Goal: Information Seeking & Learning: Find specific fact

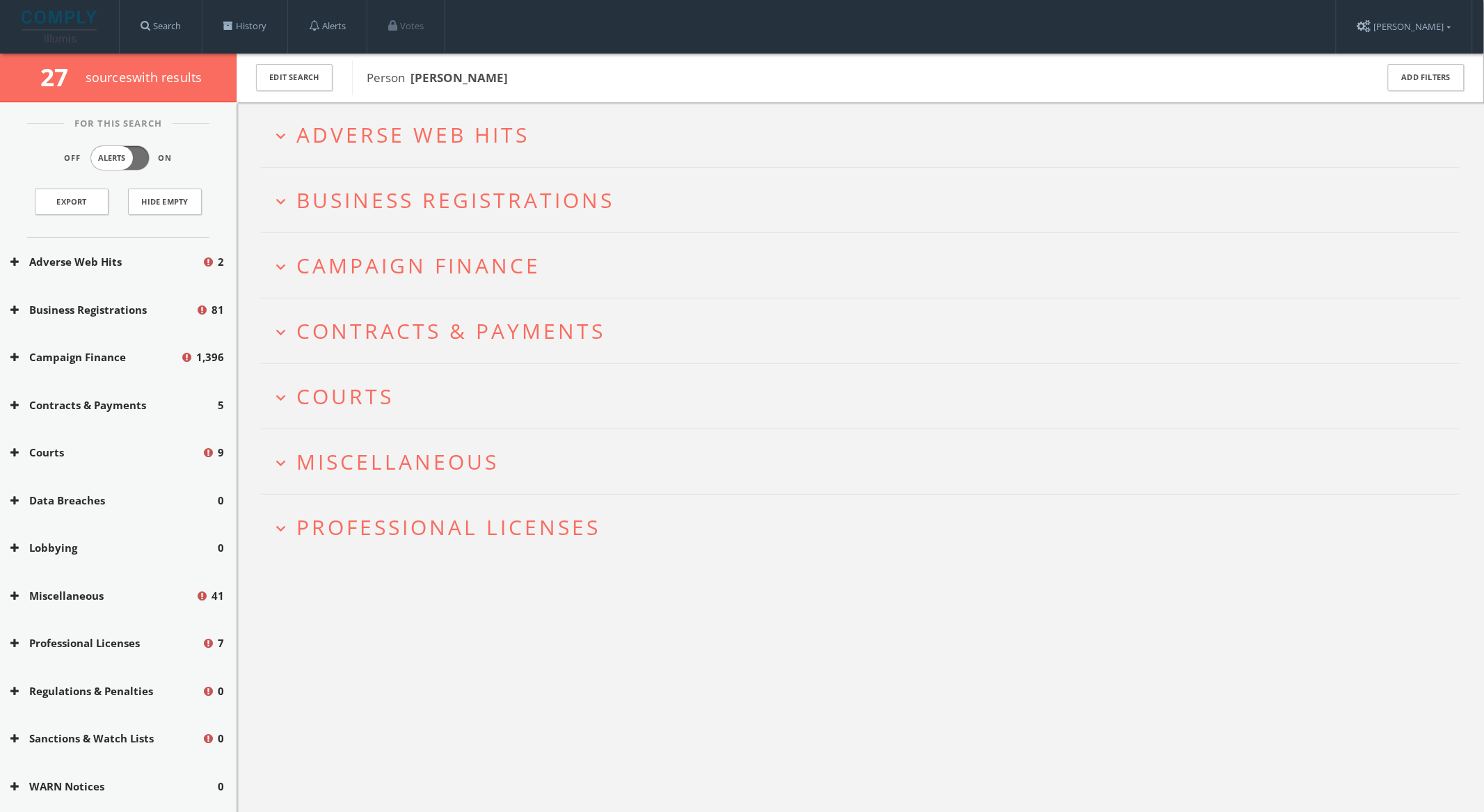
click at [944, 125] on button "expand_more Adverse Web Hits" at bounding box center [866, 134] width 1189 height 23
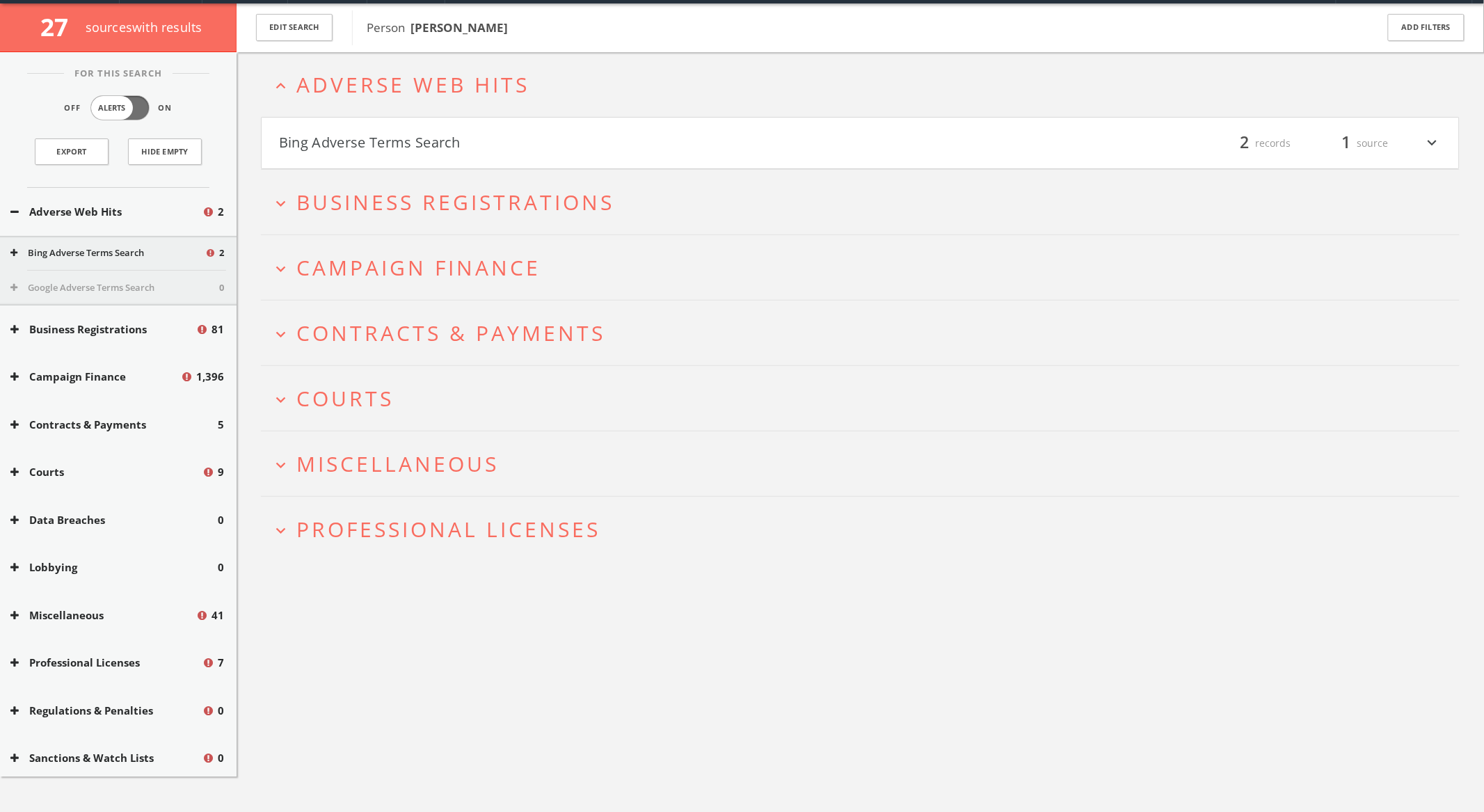
scroll to position [54, 0]
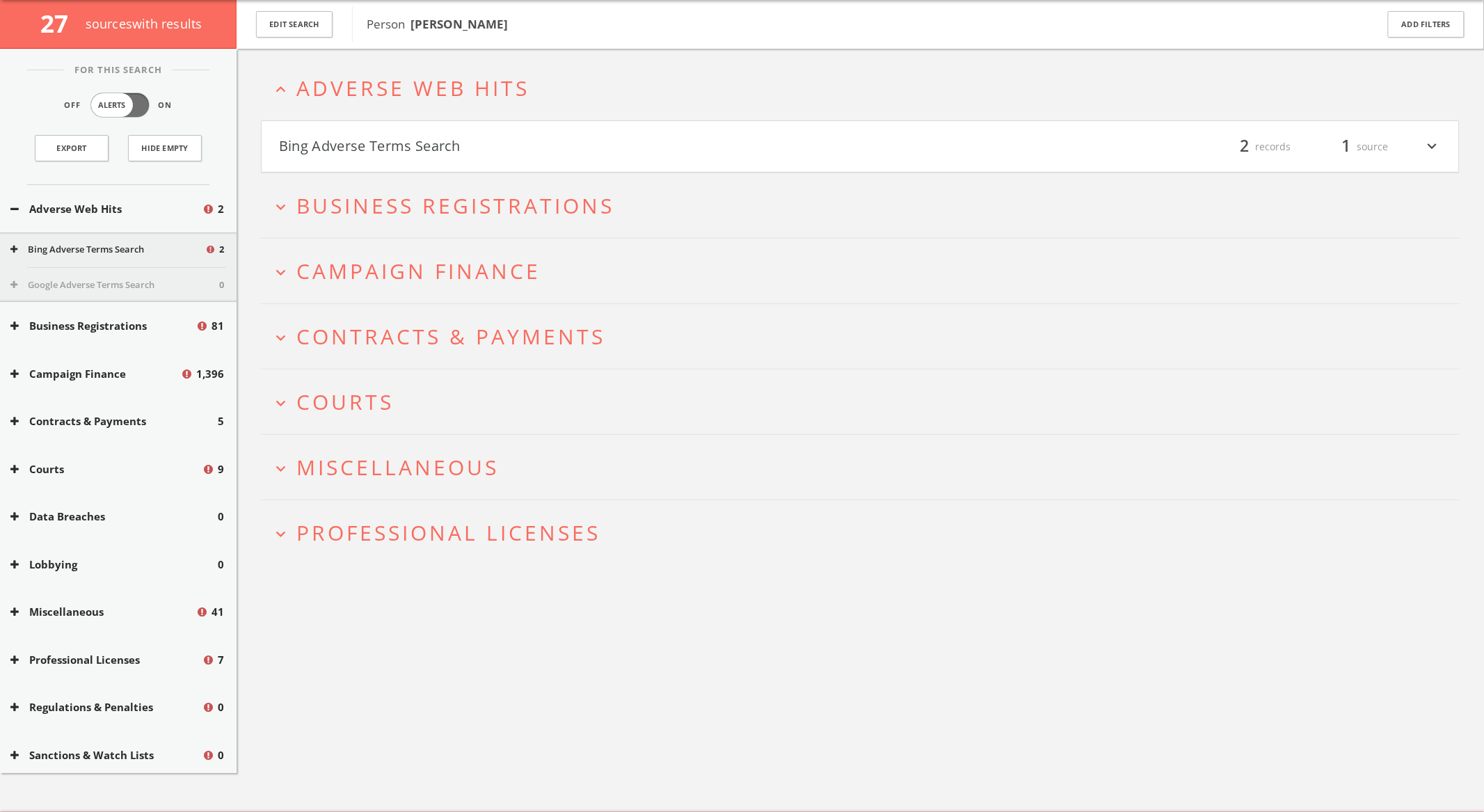
click at [923, 151] on div "filter_list 2 records 1 source expand_more" at bounding box center [1151, 147] width 582 height 24
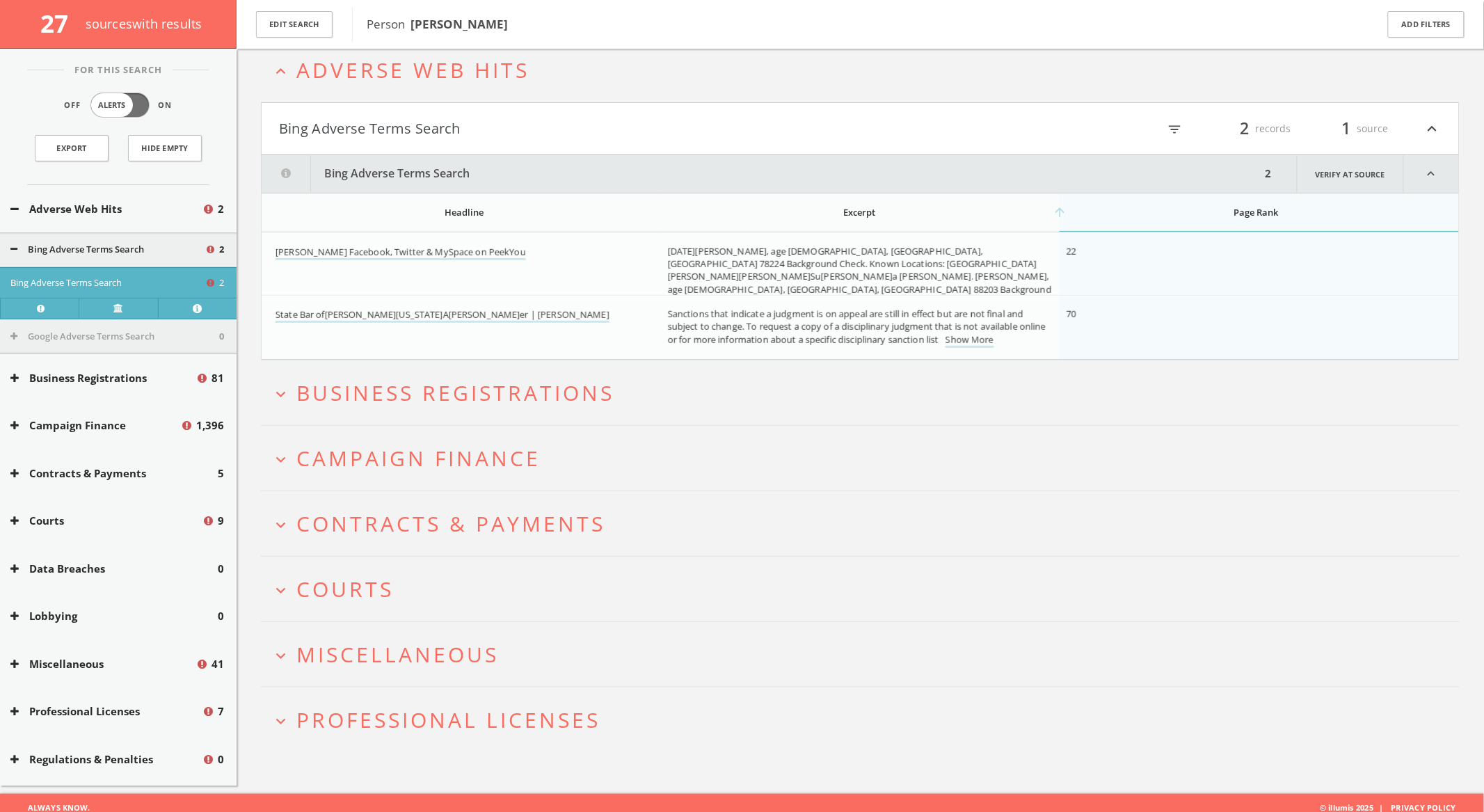
scroll to position [81, 0]
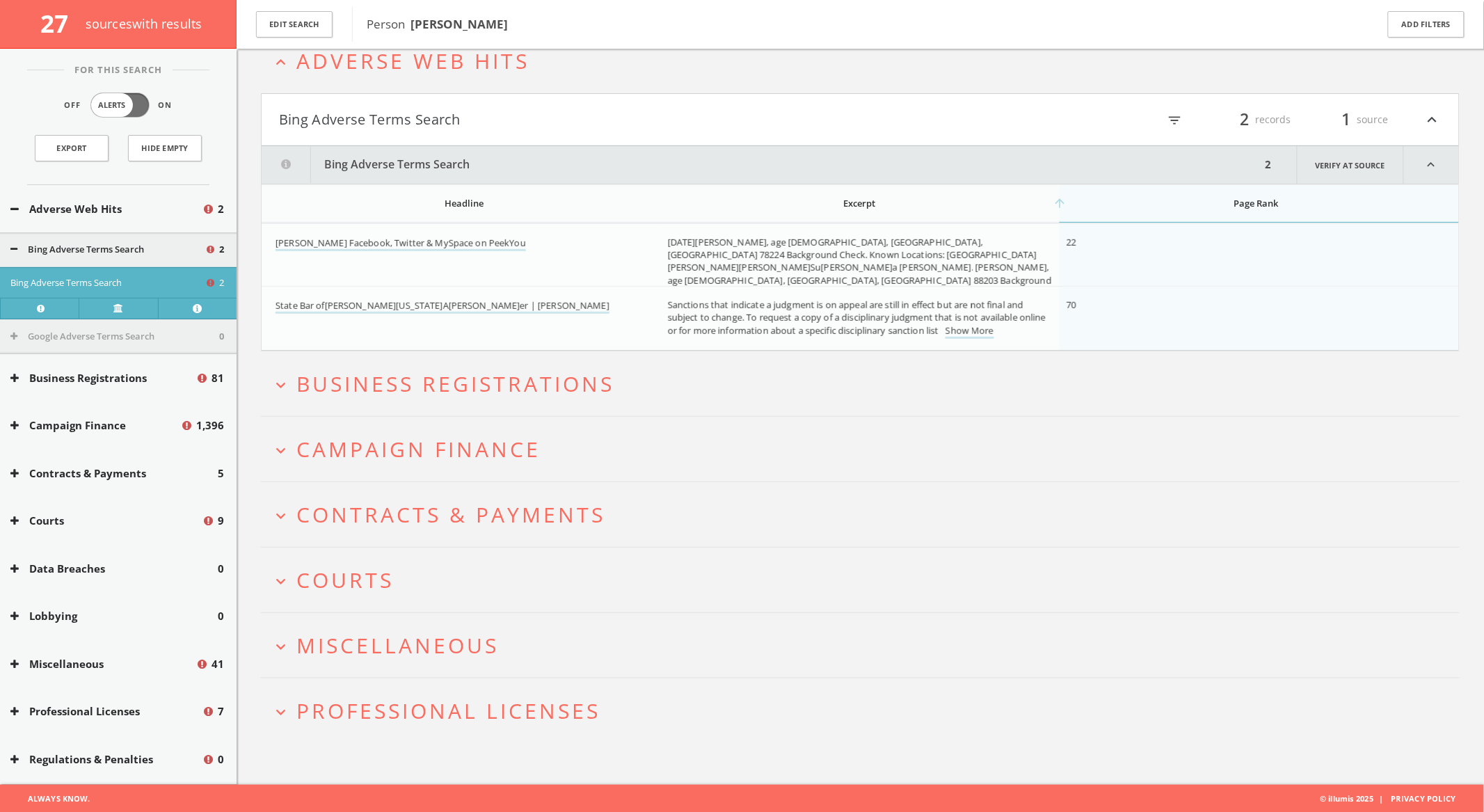
click at [582, 455] on button "expand_more Campaign Finance" at bounding box center [866, 448] width 1189 height 23
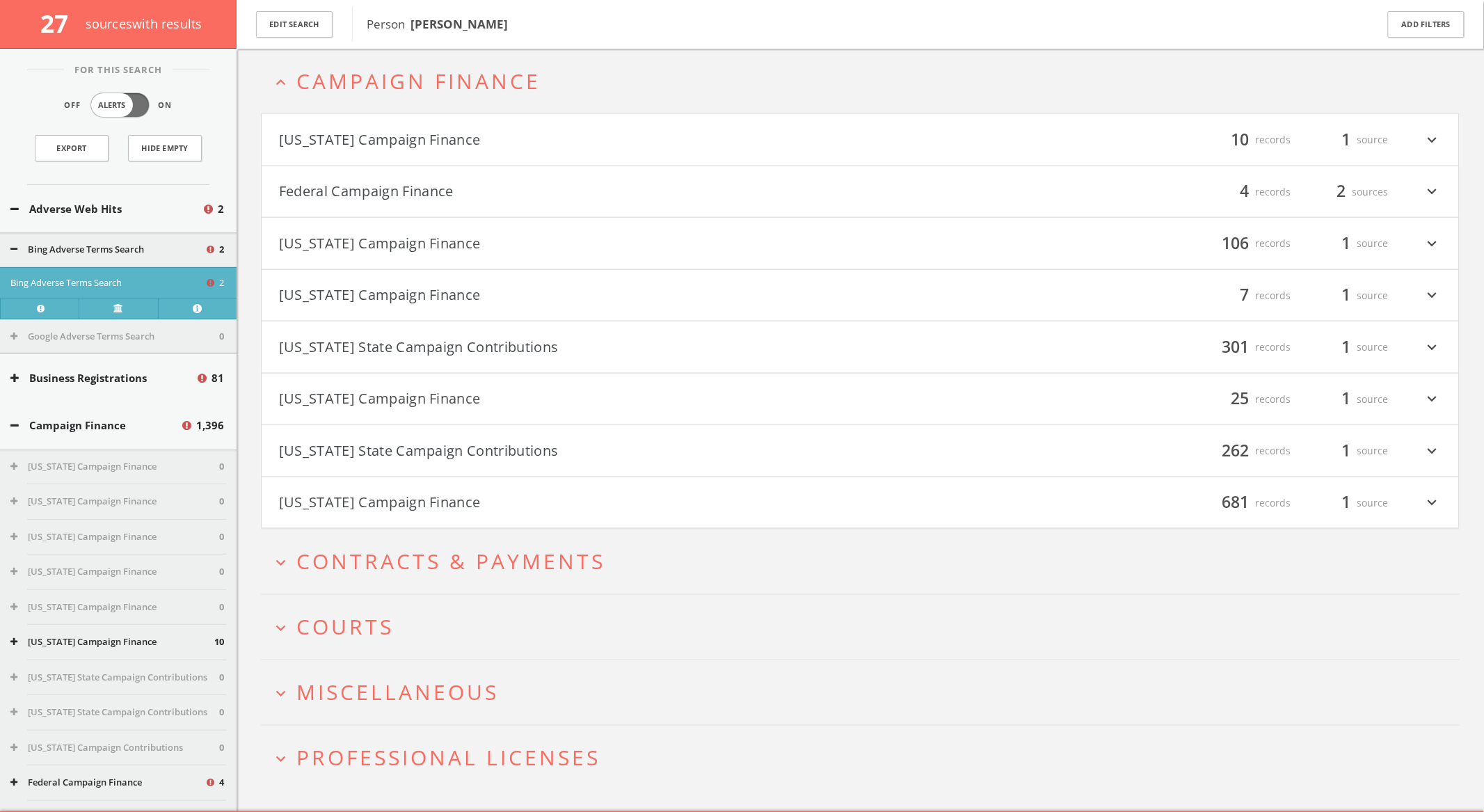
click at [584, 185] on button "Federal Campaign Finance" at bounding box center [570, 192] width 582 height 24
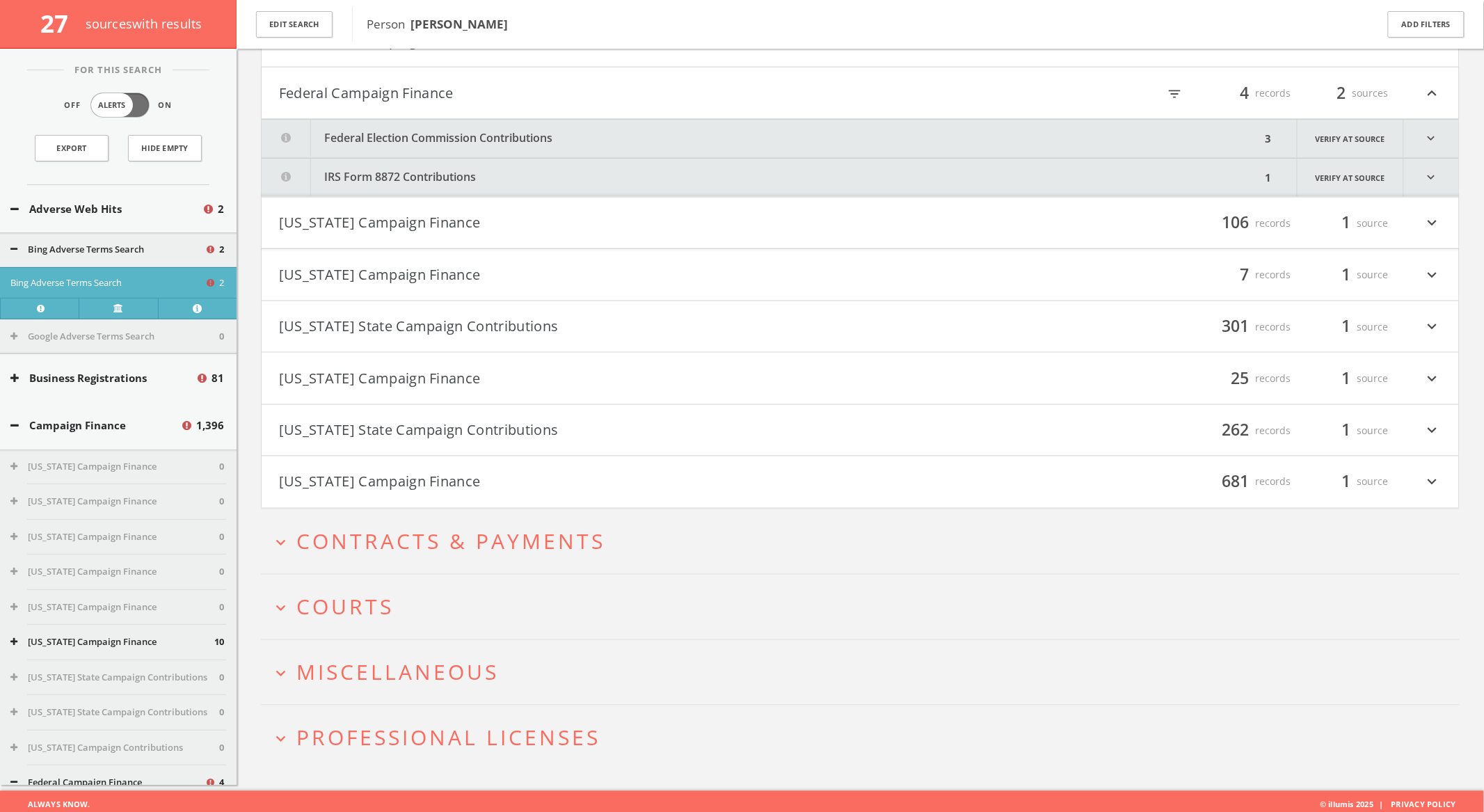
scroll to position [556, 0]
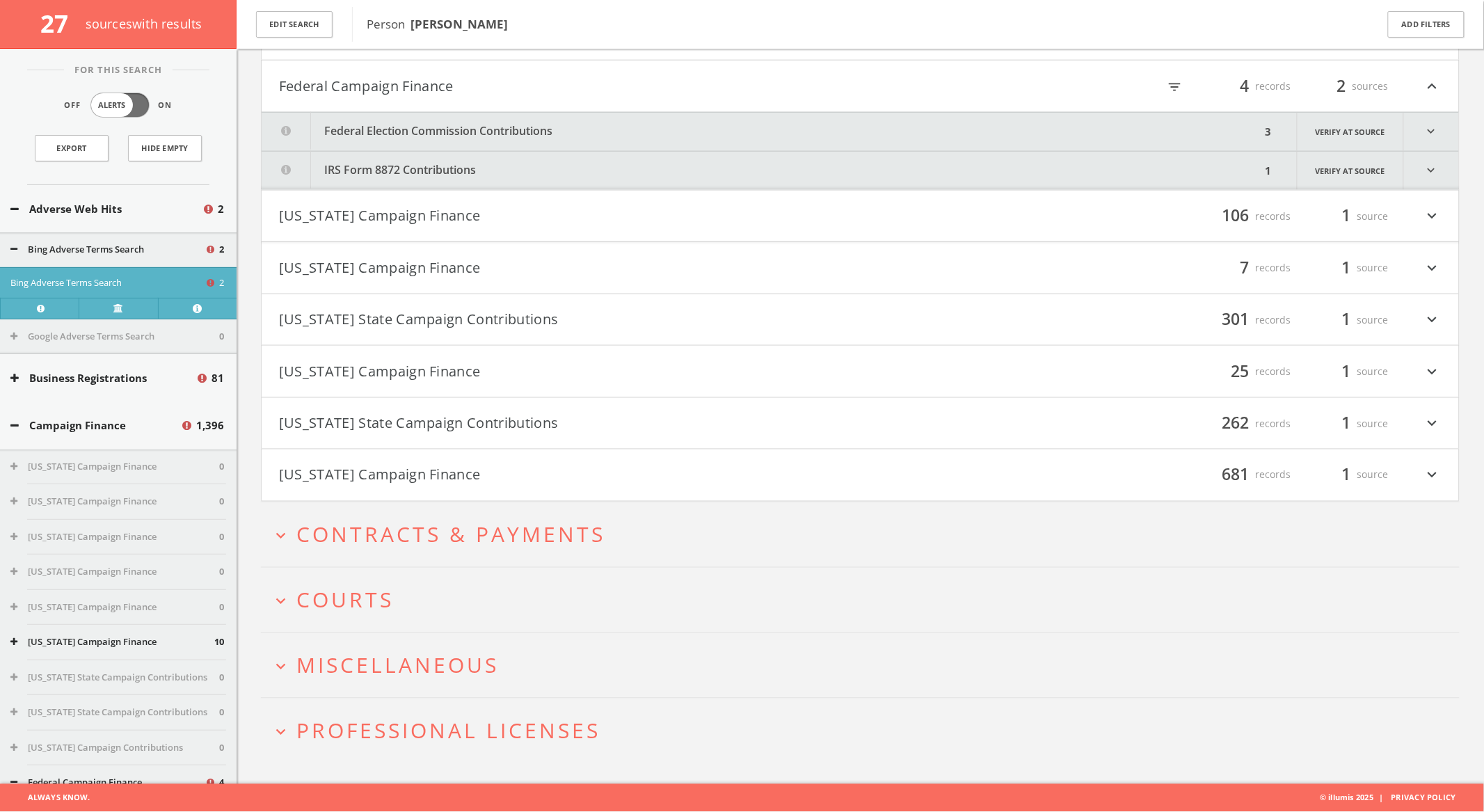
click at [562, 152] on button "IRS Form 8872 Contributions" at bounding box center [762, 171] width 1000 height 38
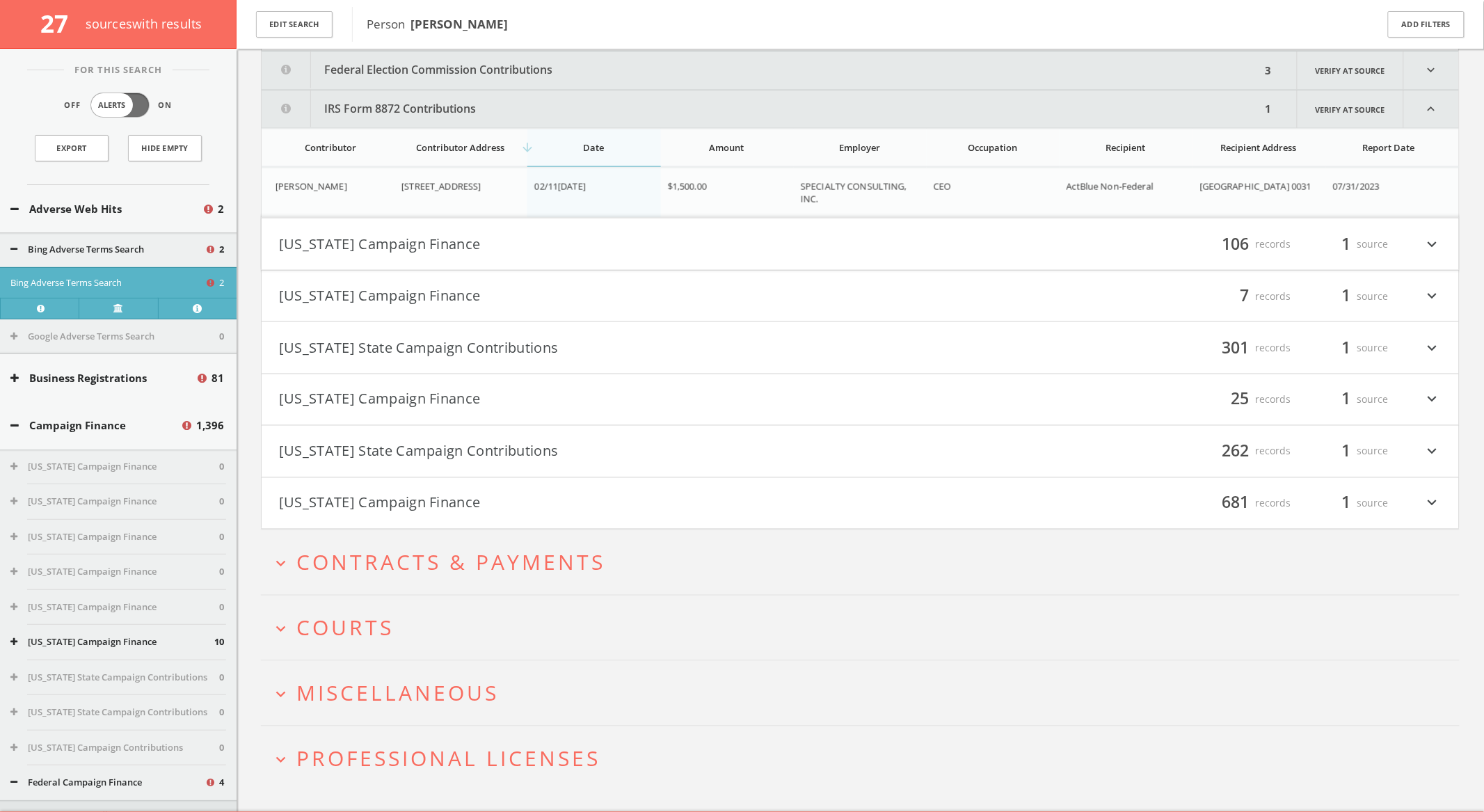
scroll to position [607, 0]
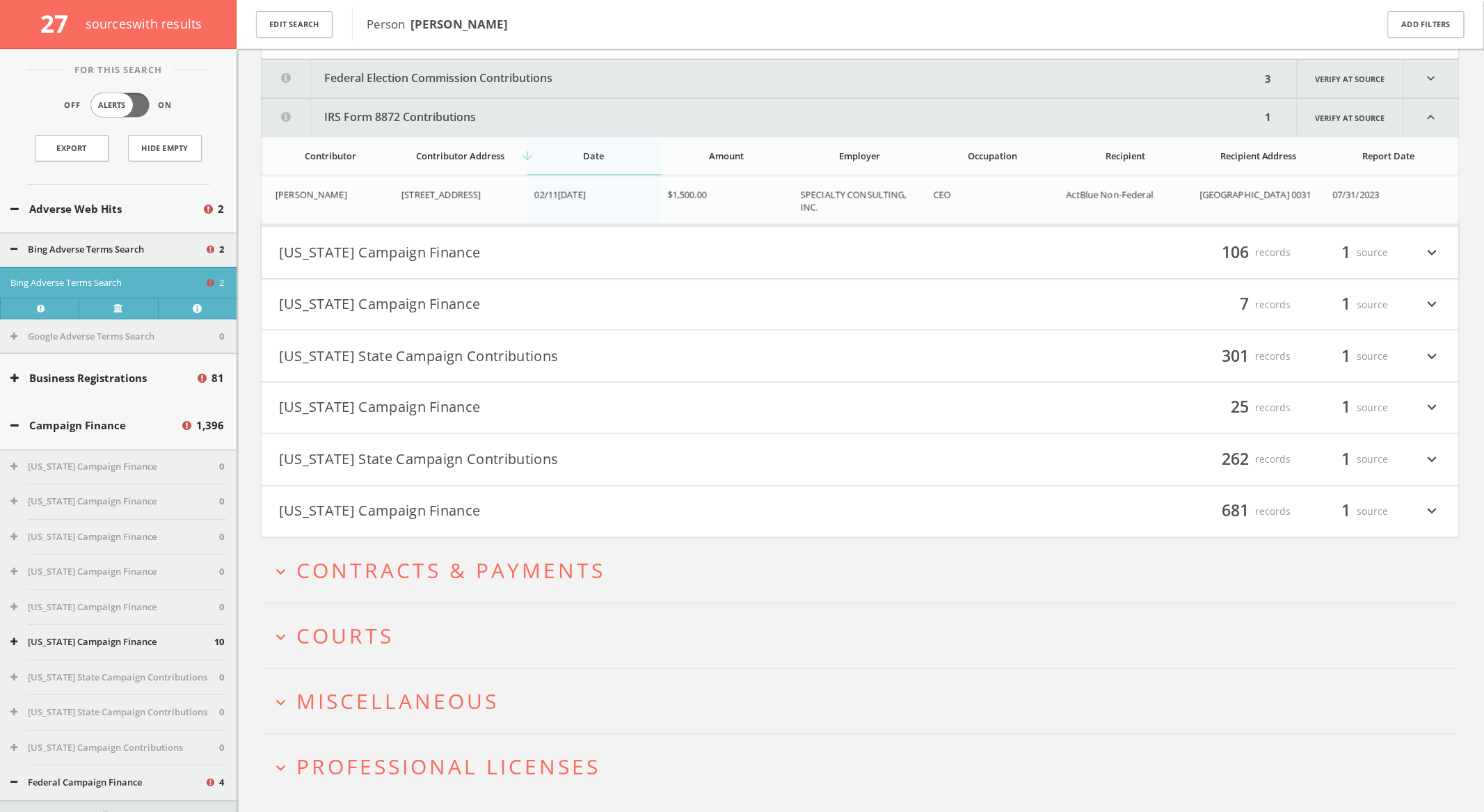
click at [560, 114] on button "IRS Form 8872 Contributions" at bounding box center [762, 118] width 1000 height 38
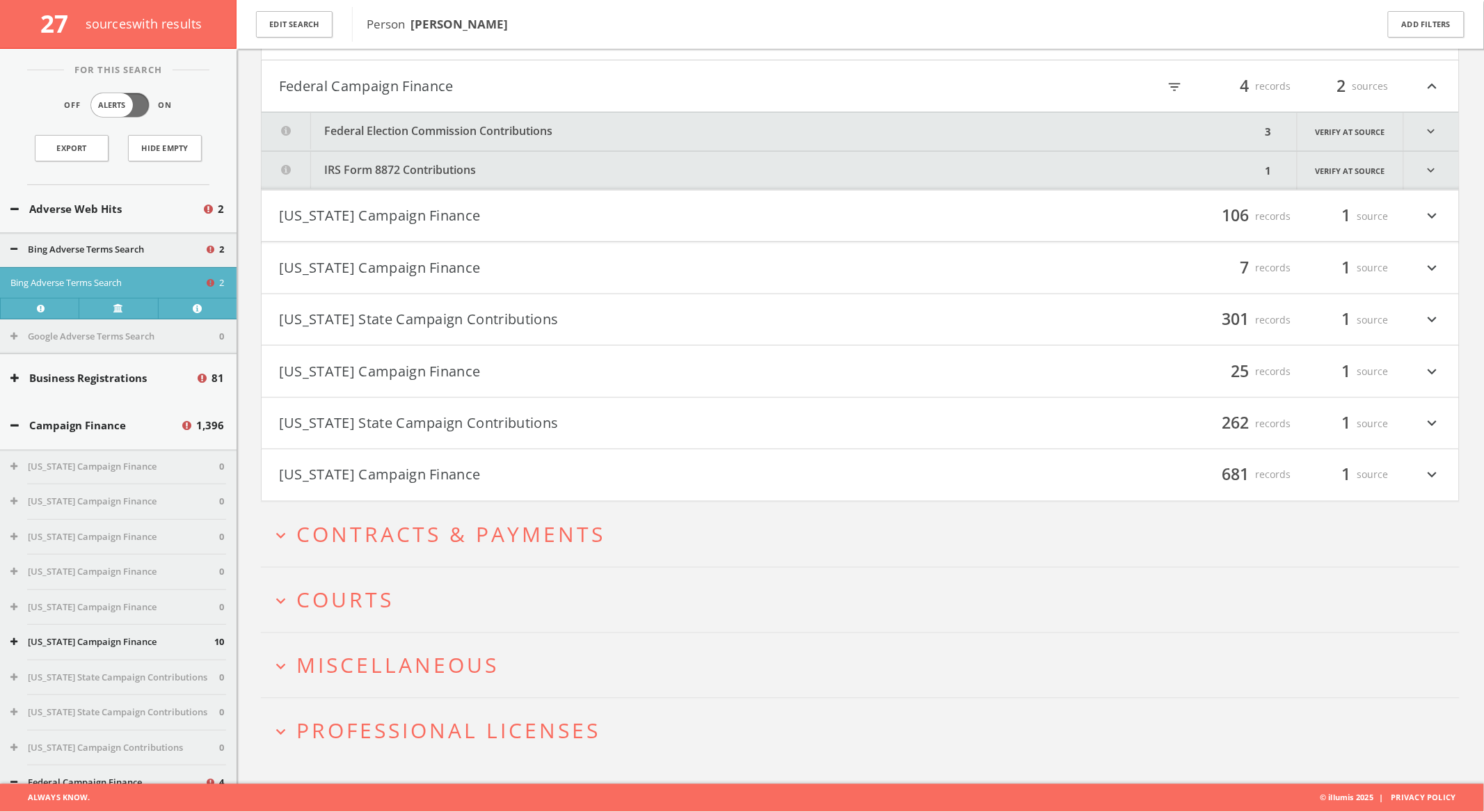
click at [564, 127] on button "Federal Election Commission Contributions" at bounding box center [762, 132] width 1000 height 38
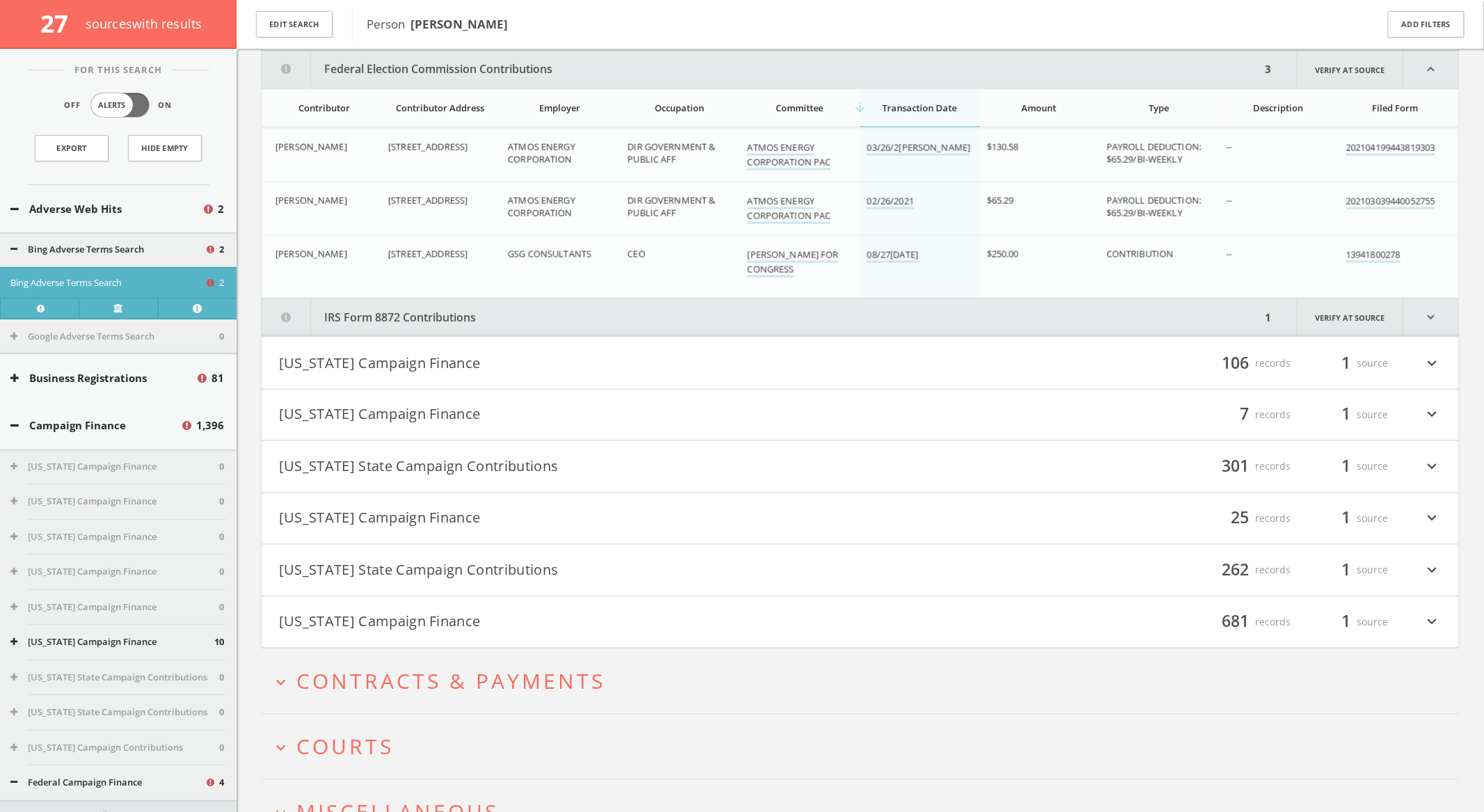
scroll to position [617, 0]
drag, startPoint x: 593, startPoint y: 253, endPoint x: 511, endPoint y: 255, distance: 82.0
click at [511, 255] on span "GSG CONSULTANTS" at bounding box center [550, 253] width 84 height 13
copy span "GSG CONSULTANTS"
click at [431, 461] on button "Louisiana State Campaign Contributions" at bounding box center [570, 466] width 582 height 24
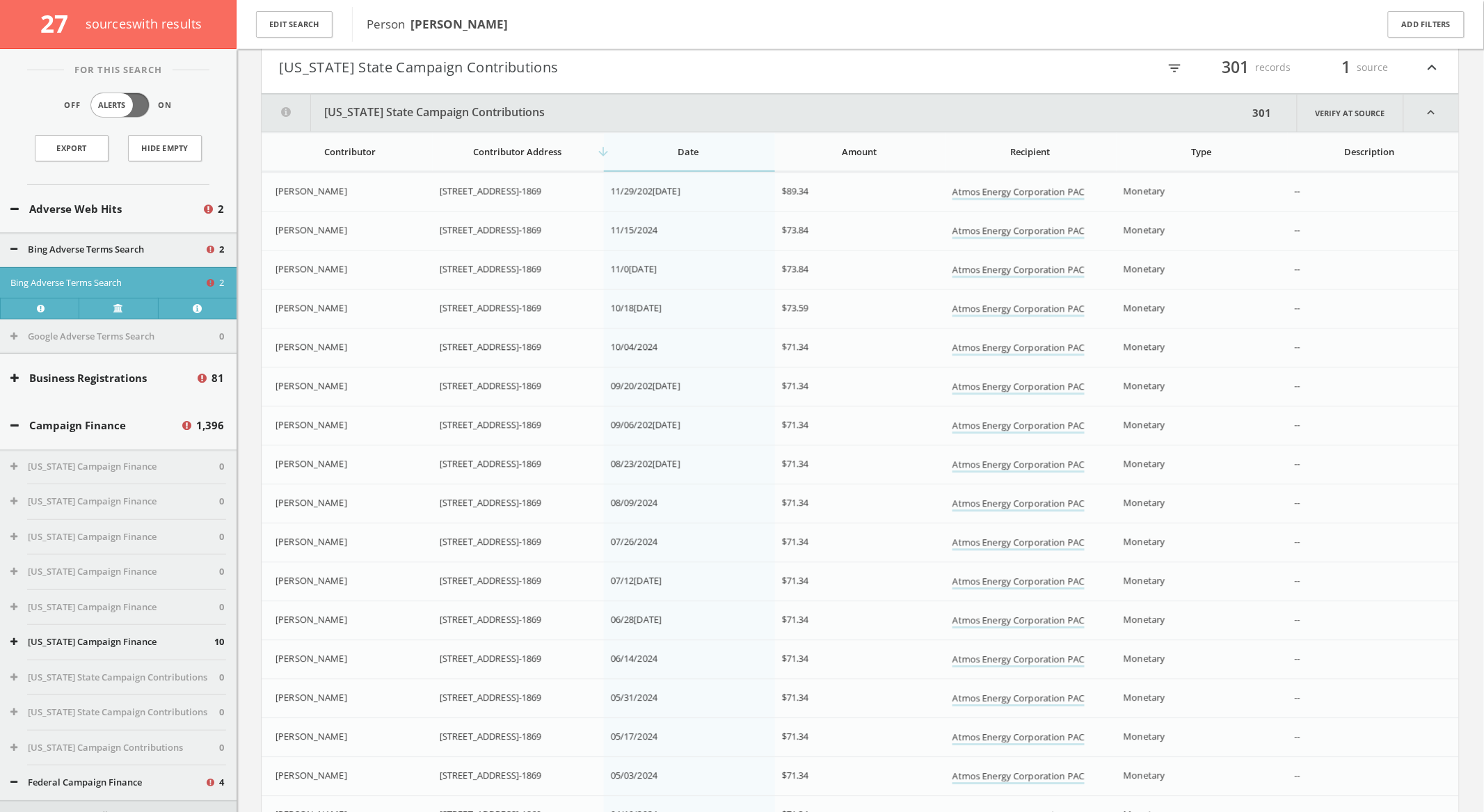
scroll to position [1014, 0]
click at [1174, 68] on icon "filter_list" at bounding box center [1175, 70] width 15 height 15
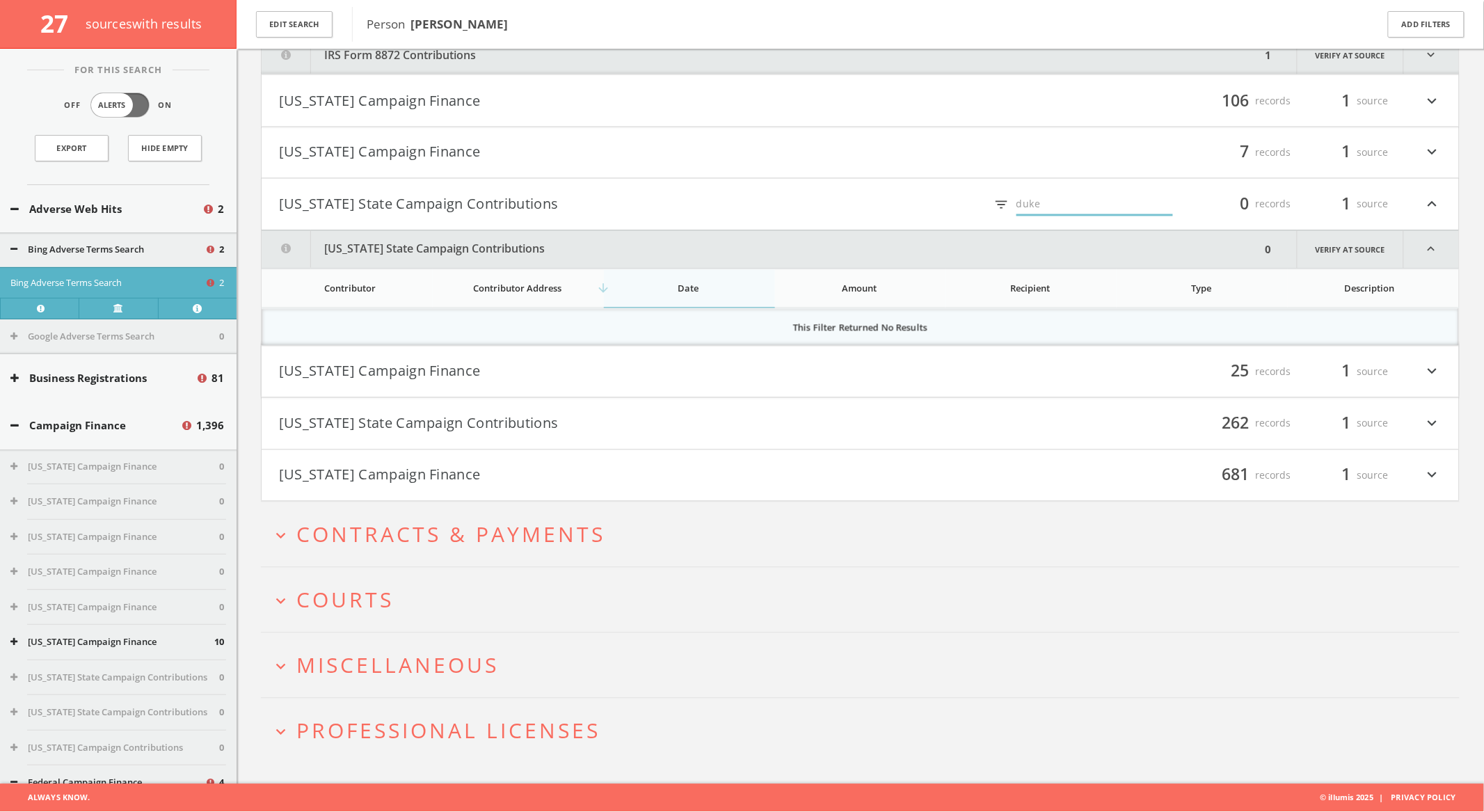
scroll to position [880, 0]
type input "duke"
click at [1003, 134] on h4 "Illinois Campaign Finance filter_list 7 records 1 source expand_more" at bounding box center [860, 153] width 1198 height 52
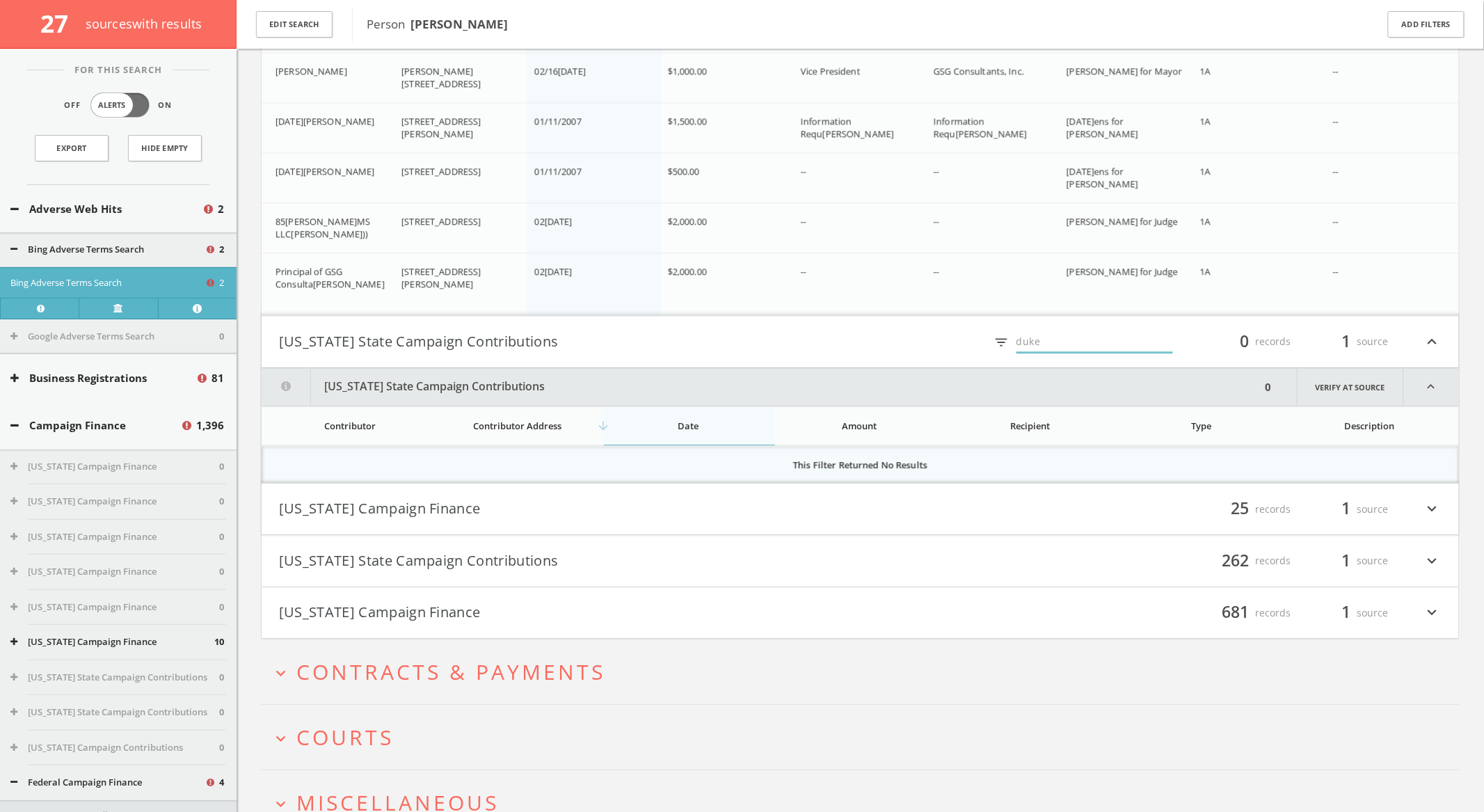
scroll to position [1197, 0]
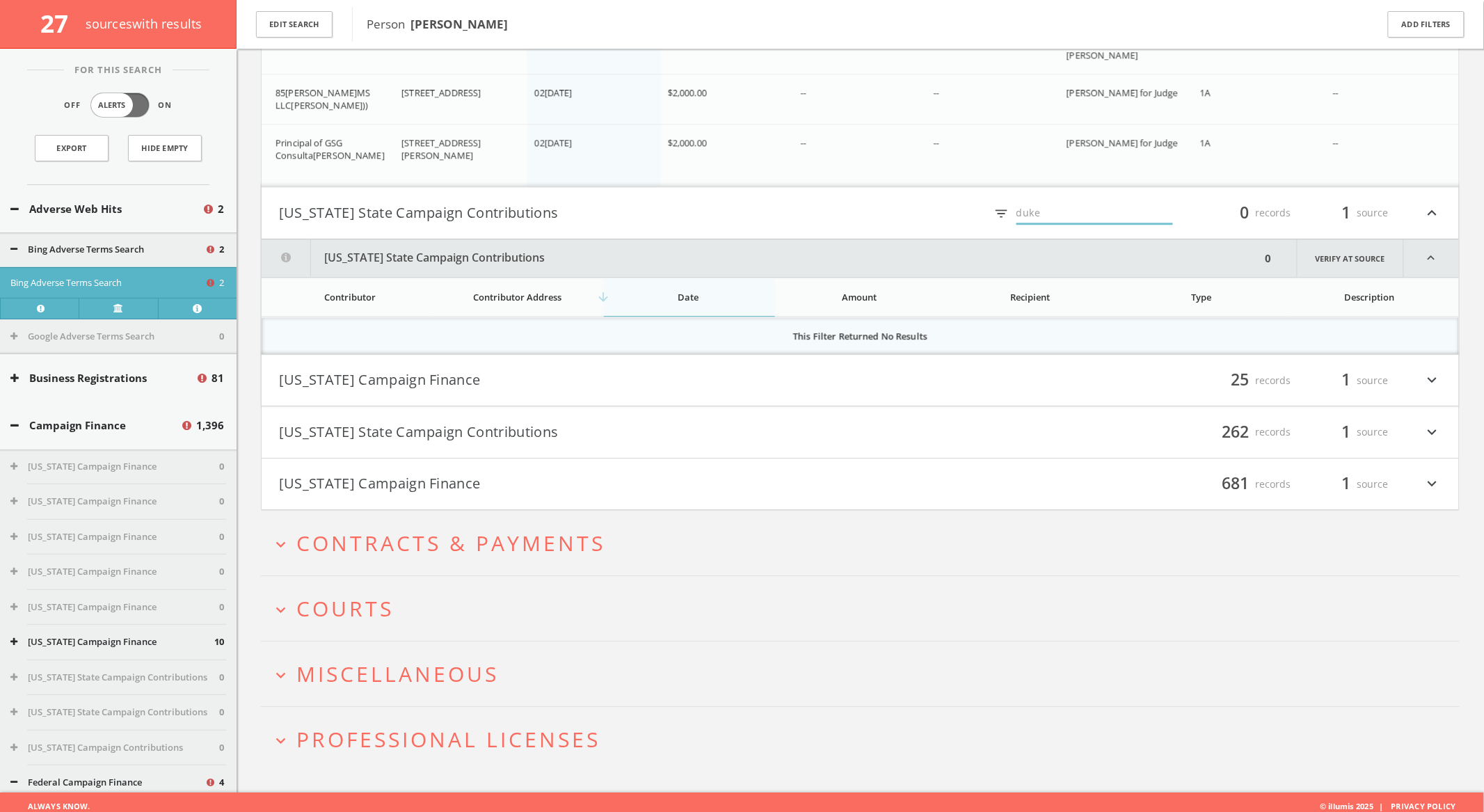
click at [734, 609] on button "expand_more Courts" at bounding box center [866, 608] width 1189 height 23
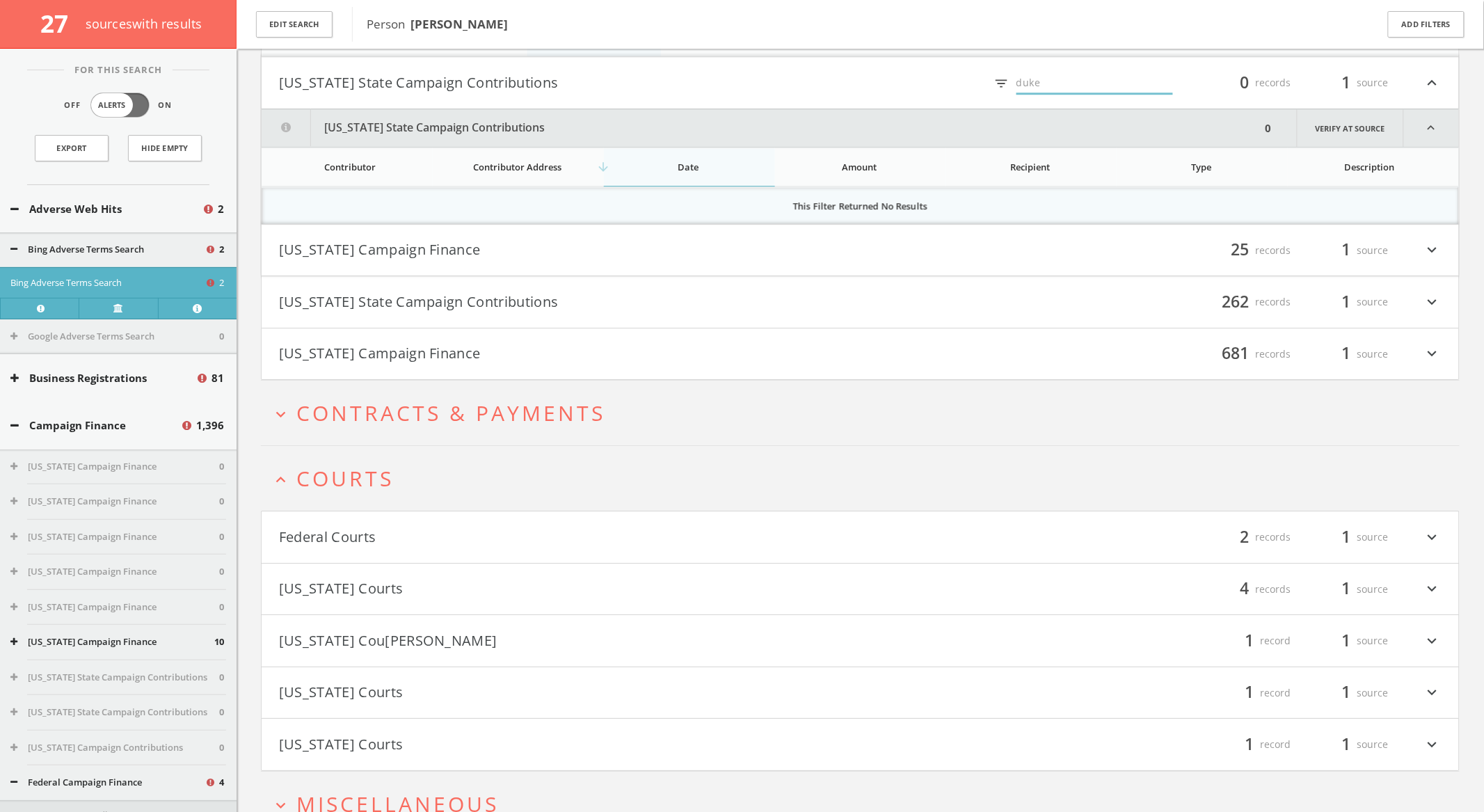
scroll to position [1582, 0]
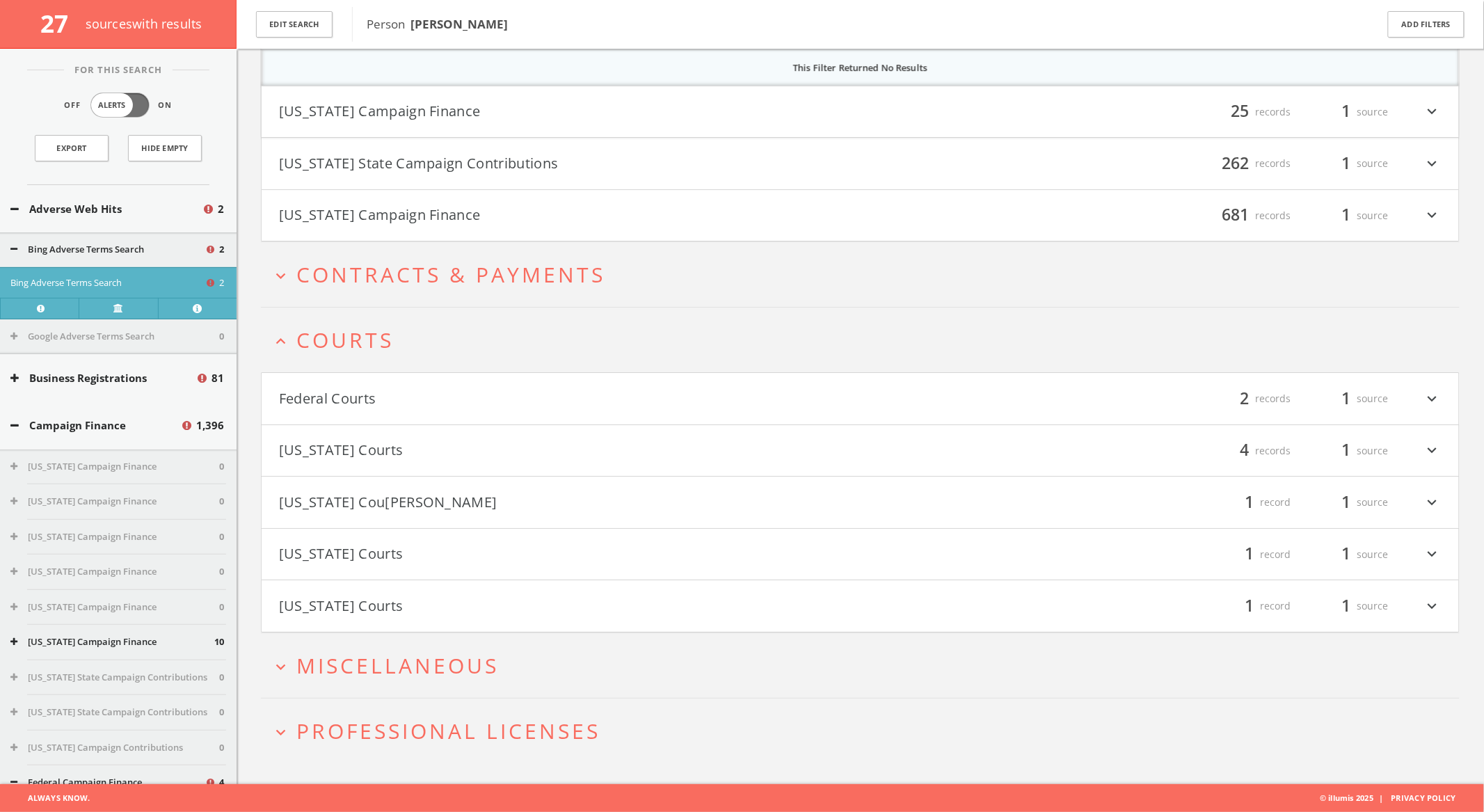
click at [771, 398] on button "Federal Courts" at bounding box center [570, 398] width 582 height 24
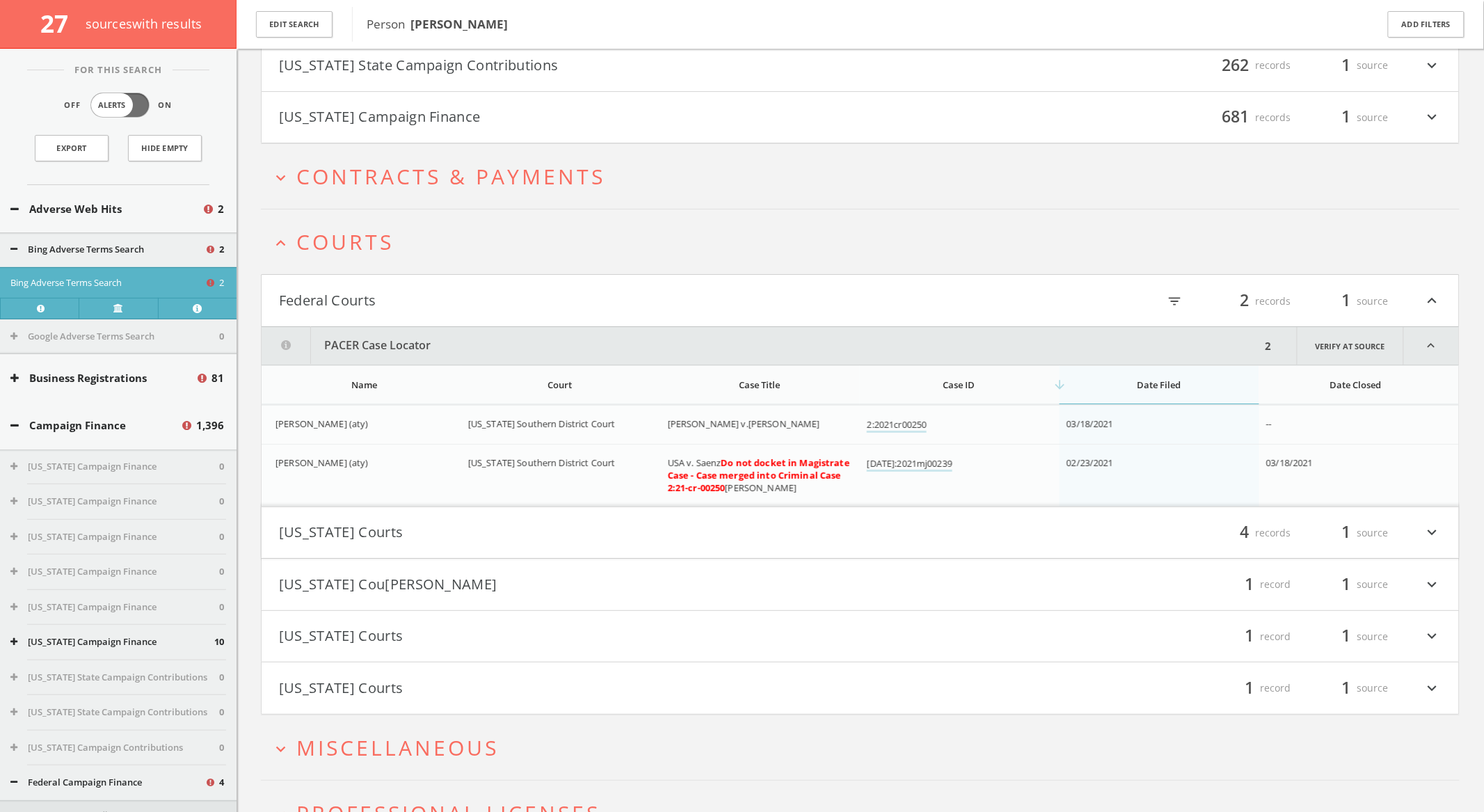
scroll to position [1762, 0]
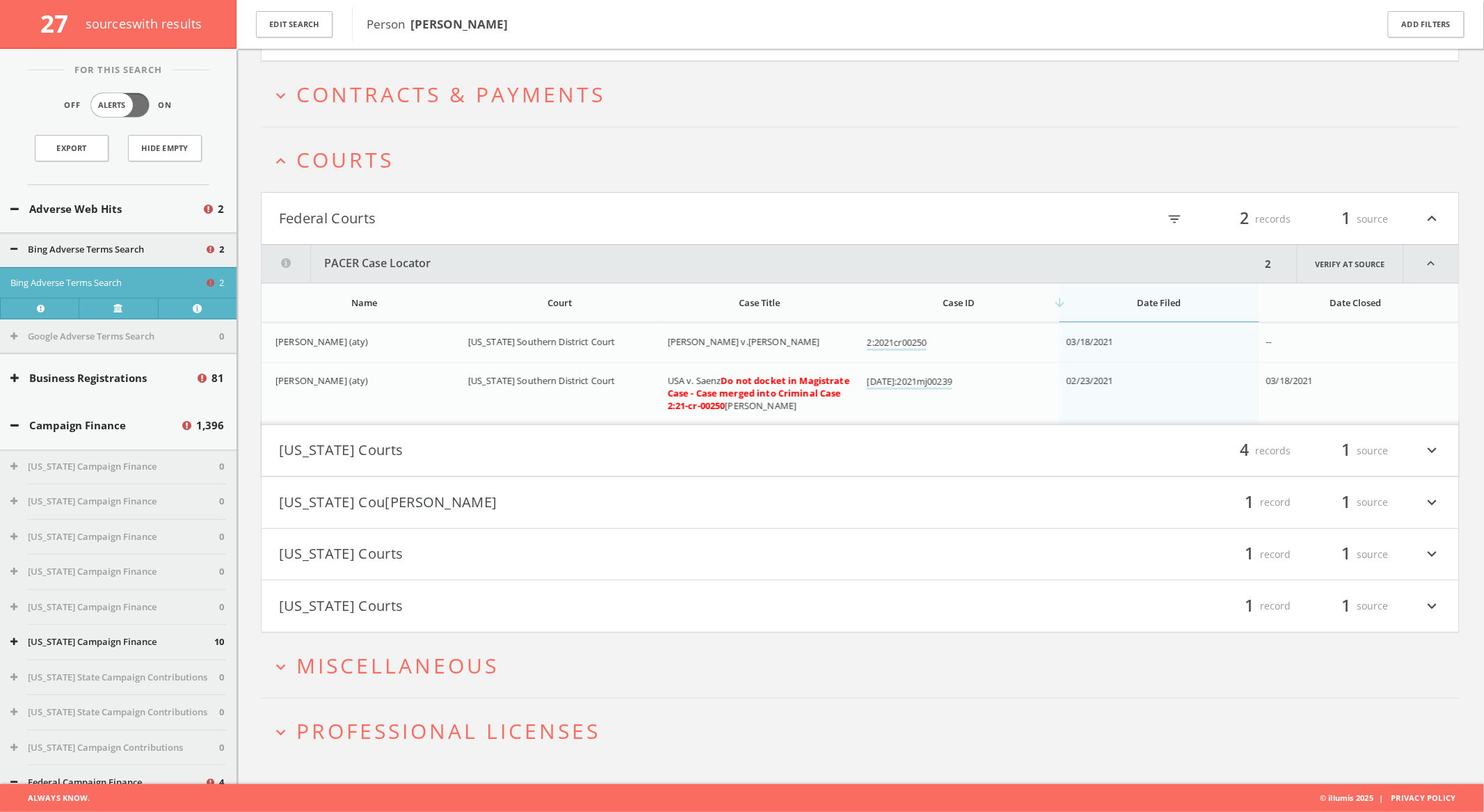
click at [741, 452] on button "Maryland Courts" at bounding box center [570, 451] width 582 height 24
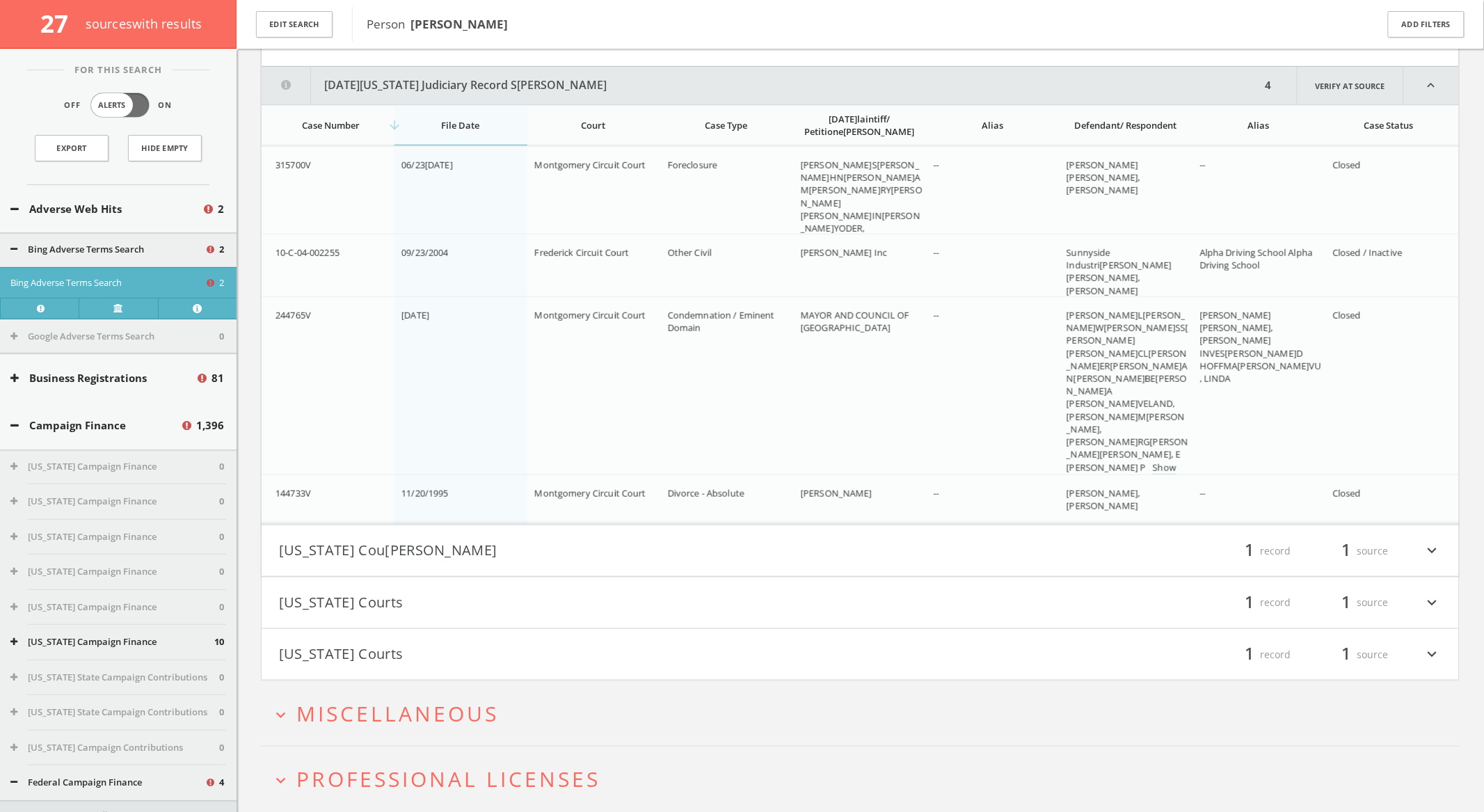
scroll to position [2189, 0]
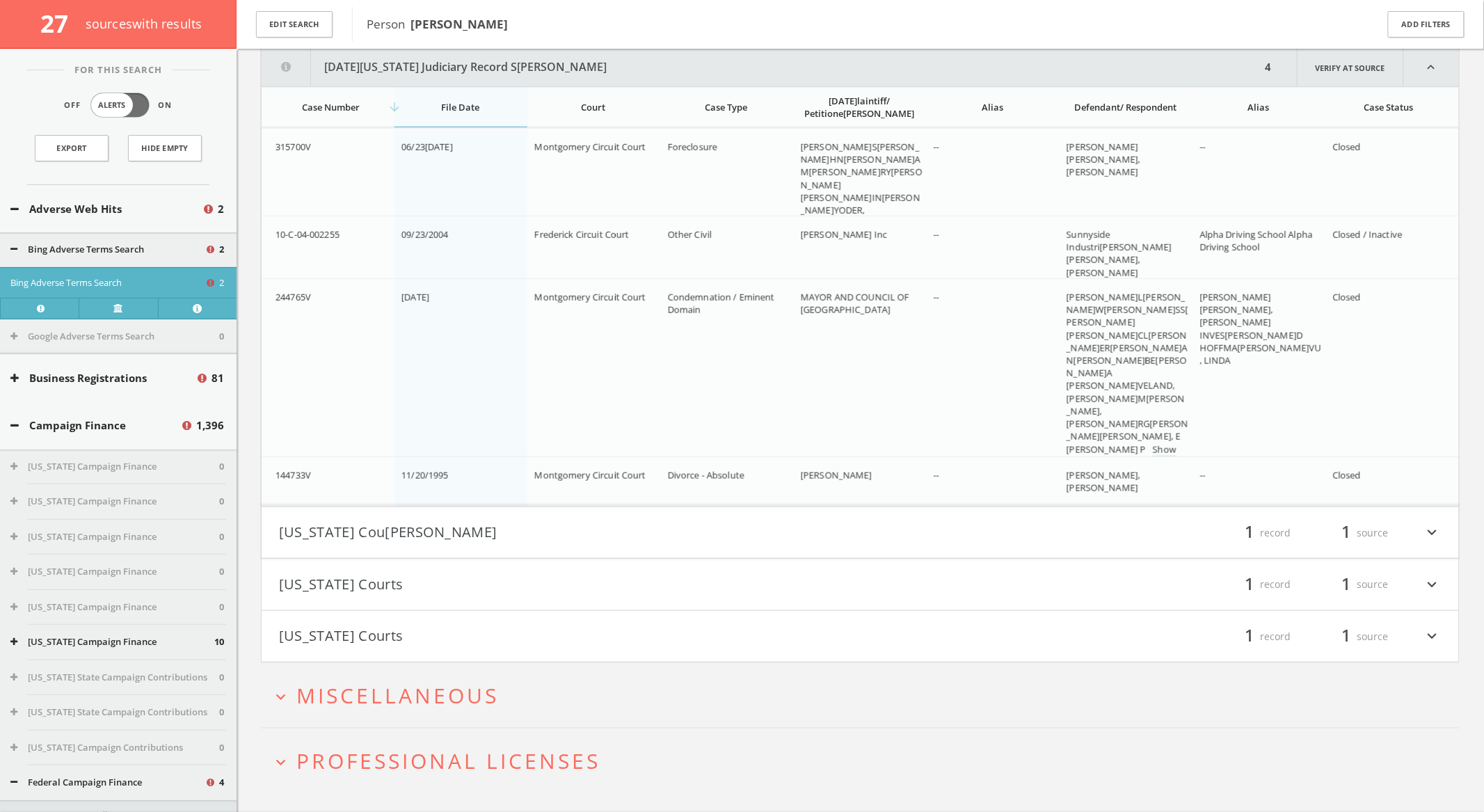
click at [729, 529] on button "New York Courts" at bounding box center [570, 533] width 582 height 24
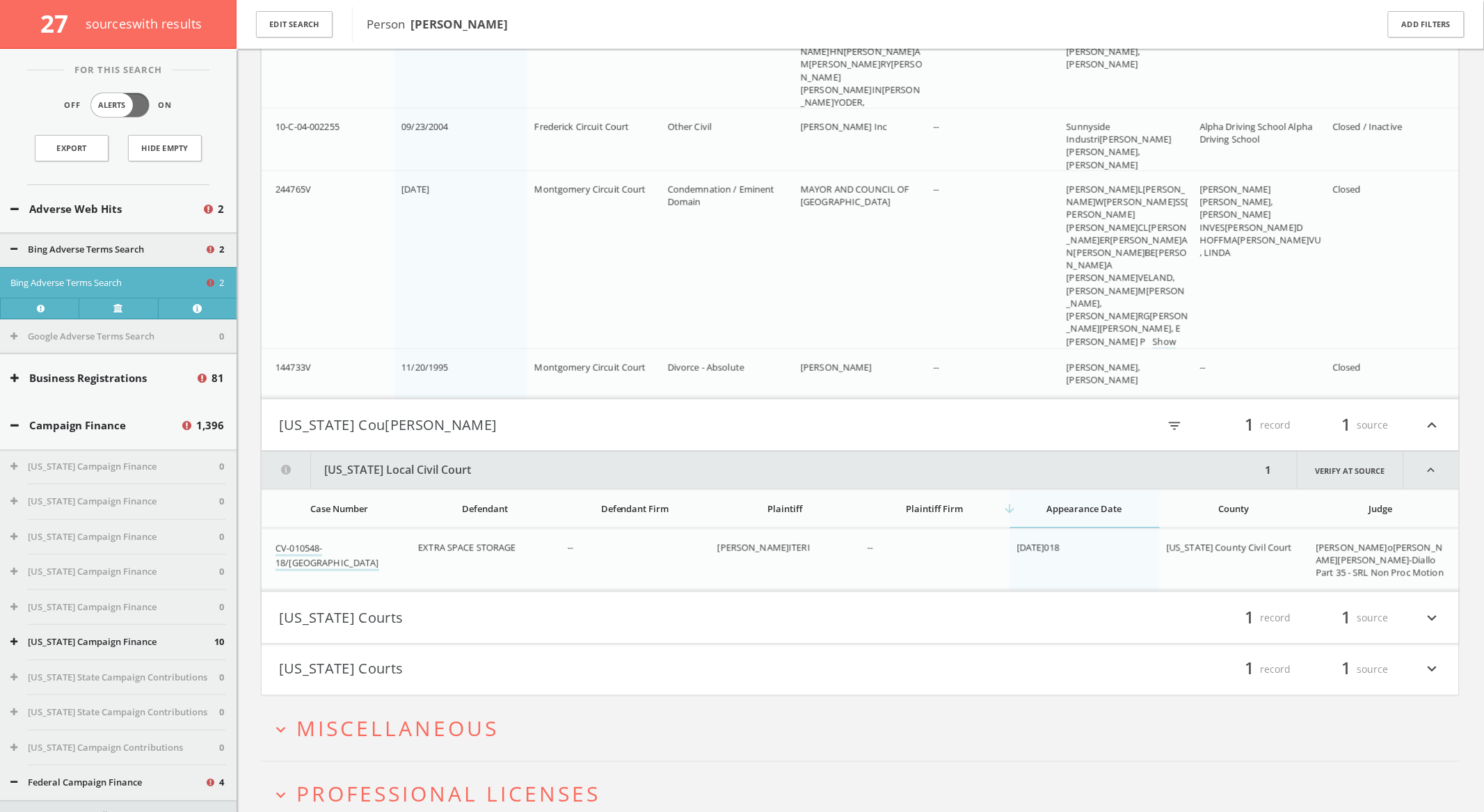
scroll to position [2359, 0]
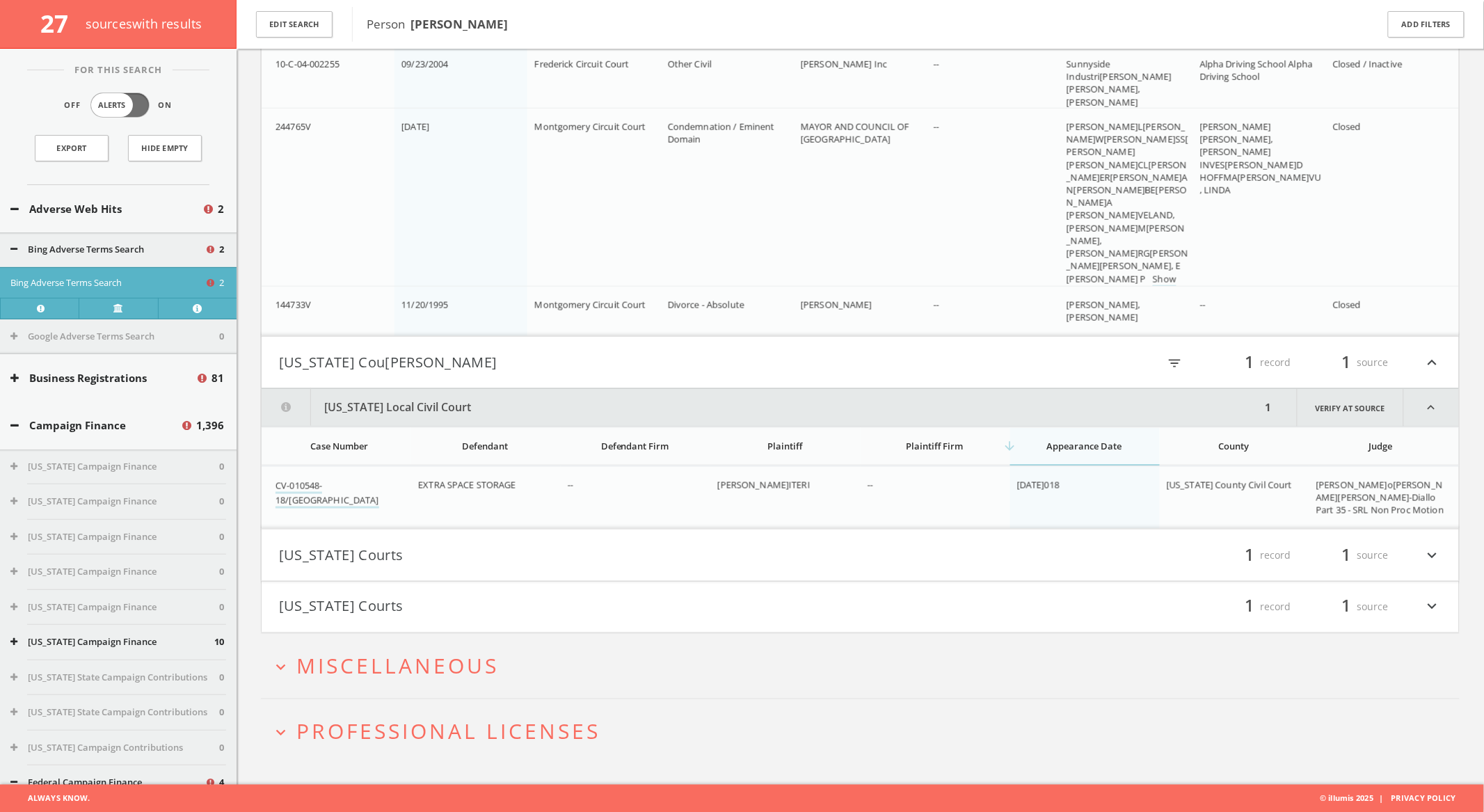
click at [721, 559] on button "Texas Courts" at bounding box center [570, 555] width 582 height 24
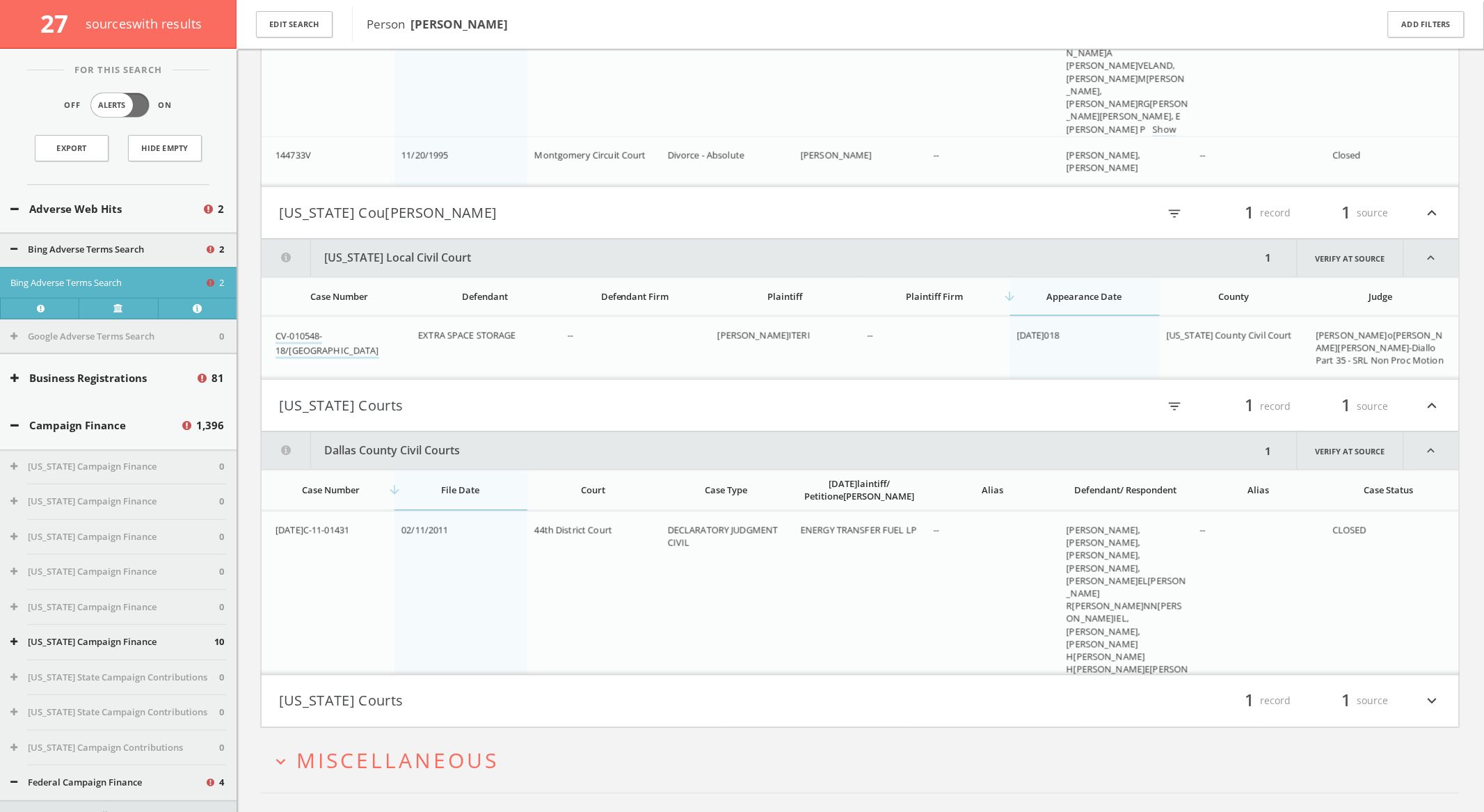
scroll to position [2601, 0]
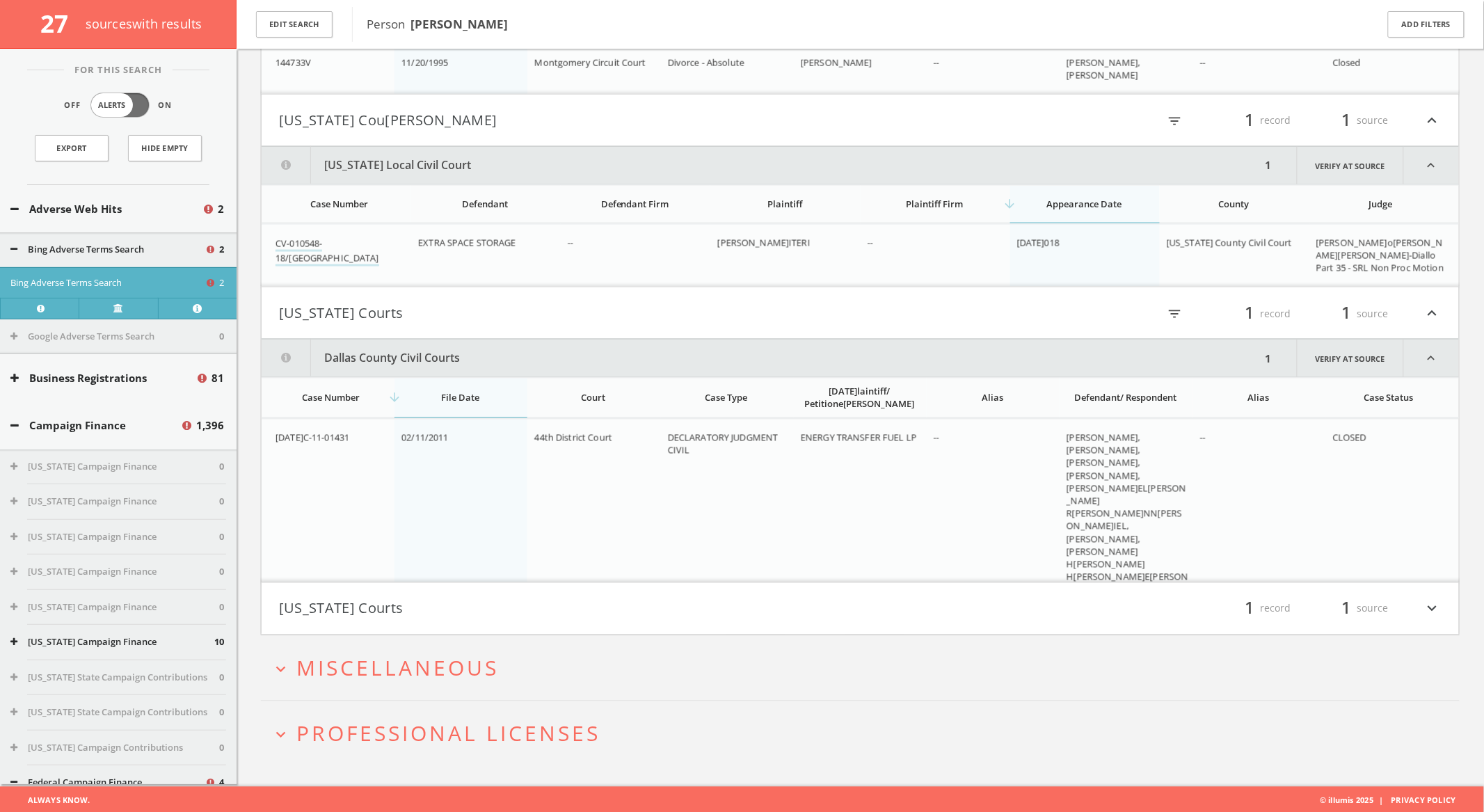
click at [713, 616] on button "Wisconsin Courts" at bounding box center [570, 609] width 582 height 24
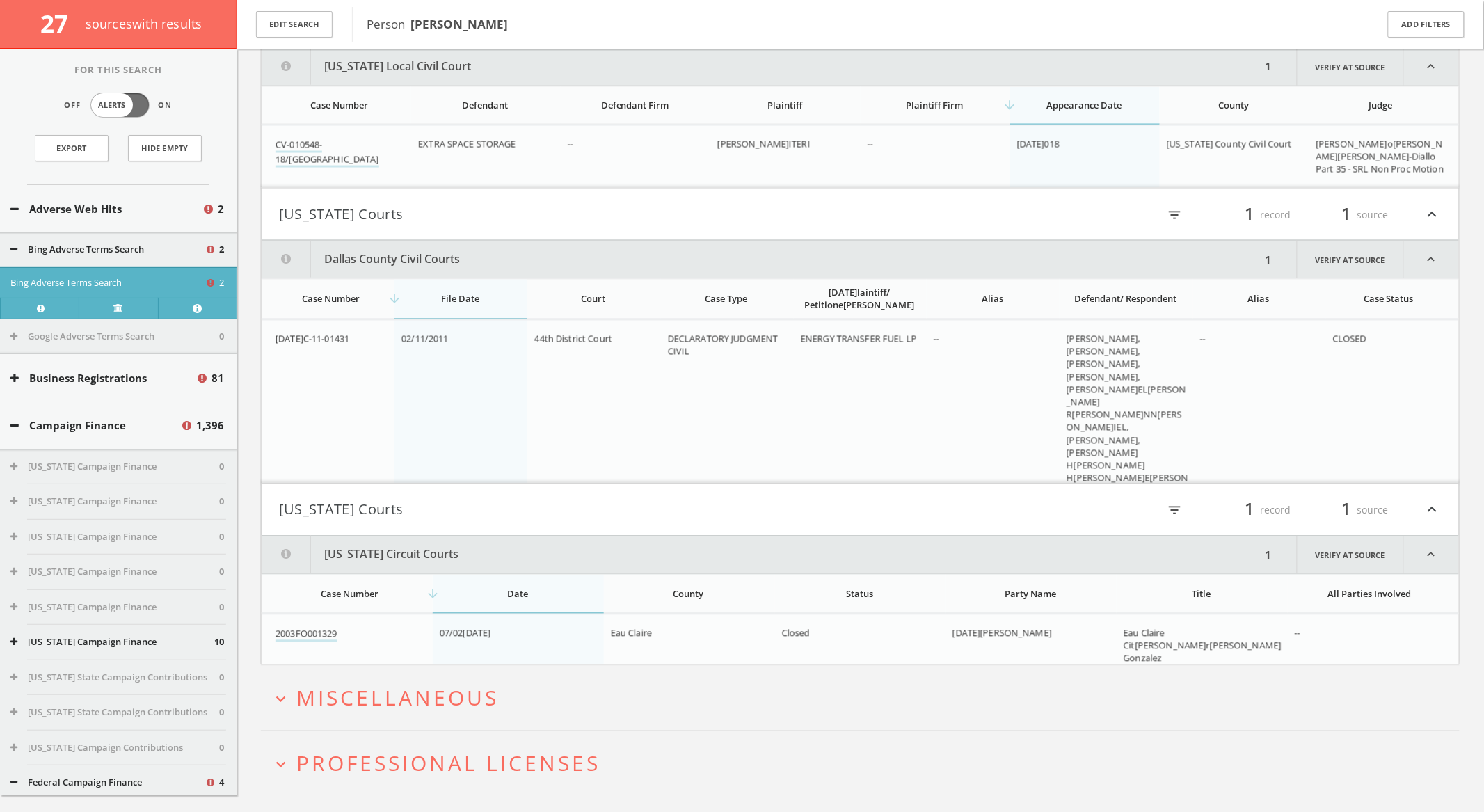
scroll to position [2730, 0]
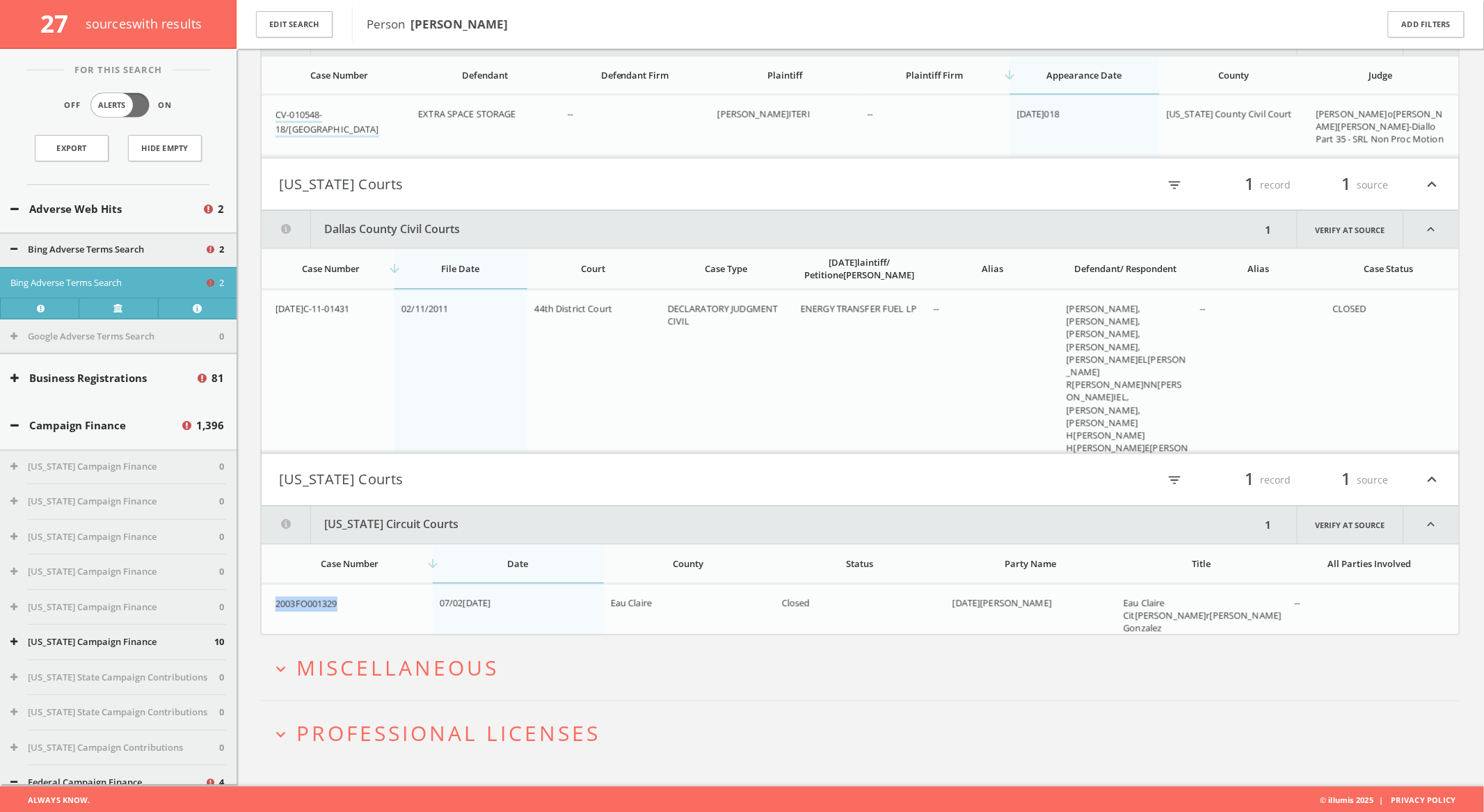
click at [382, 664] on span "Miscellaneous" at bounding box center [397, 668] width 203 height 29
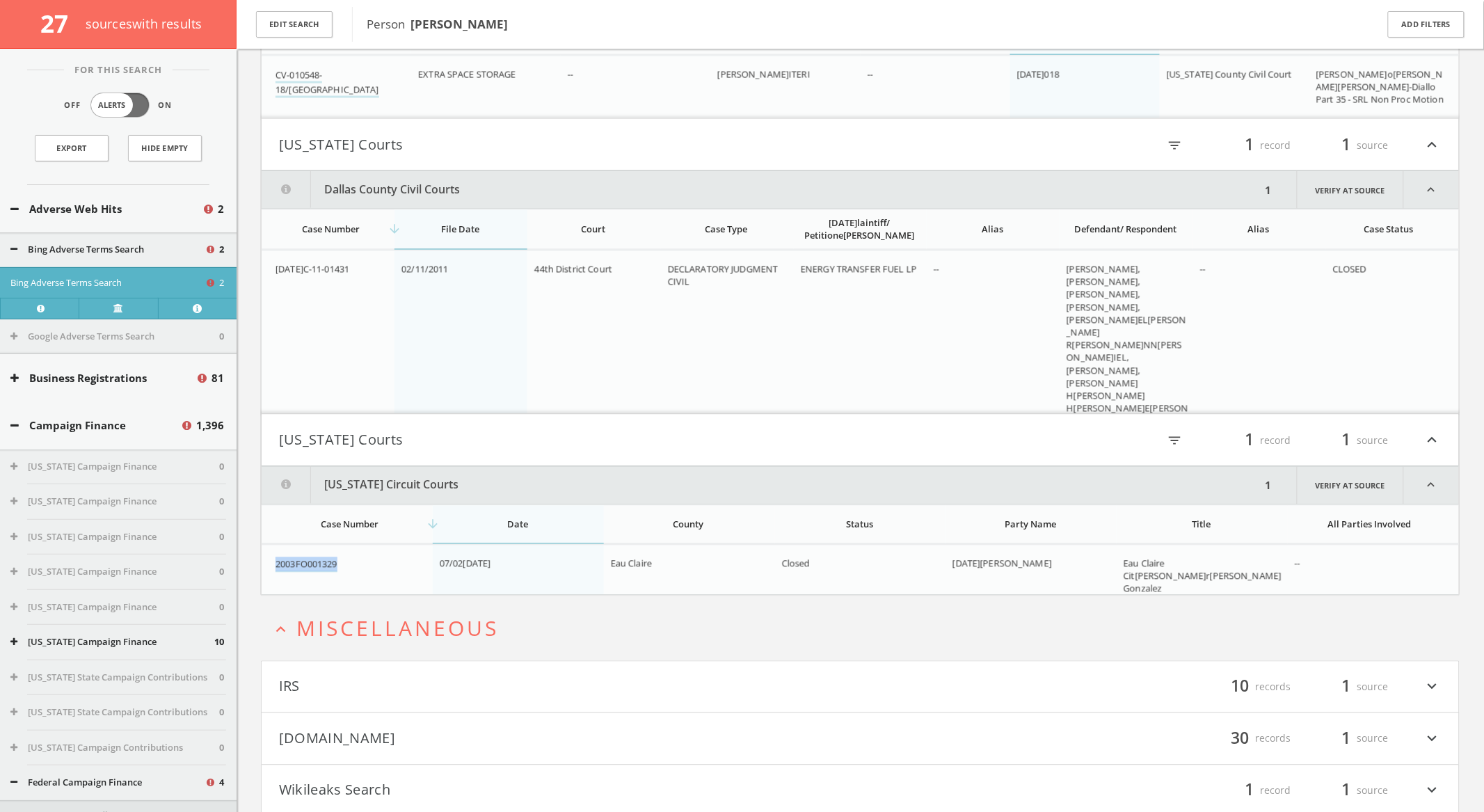
scroll to position [2887, 0]
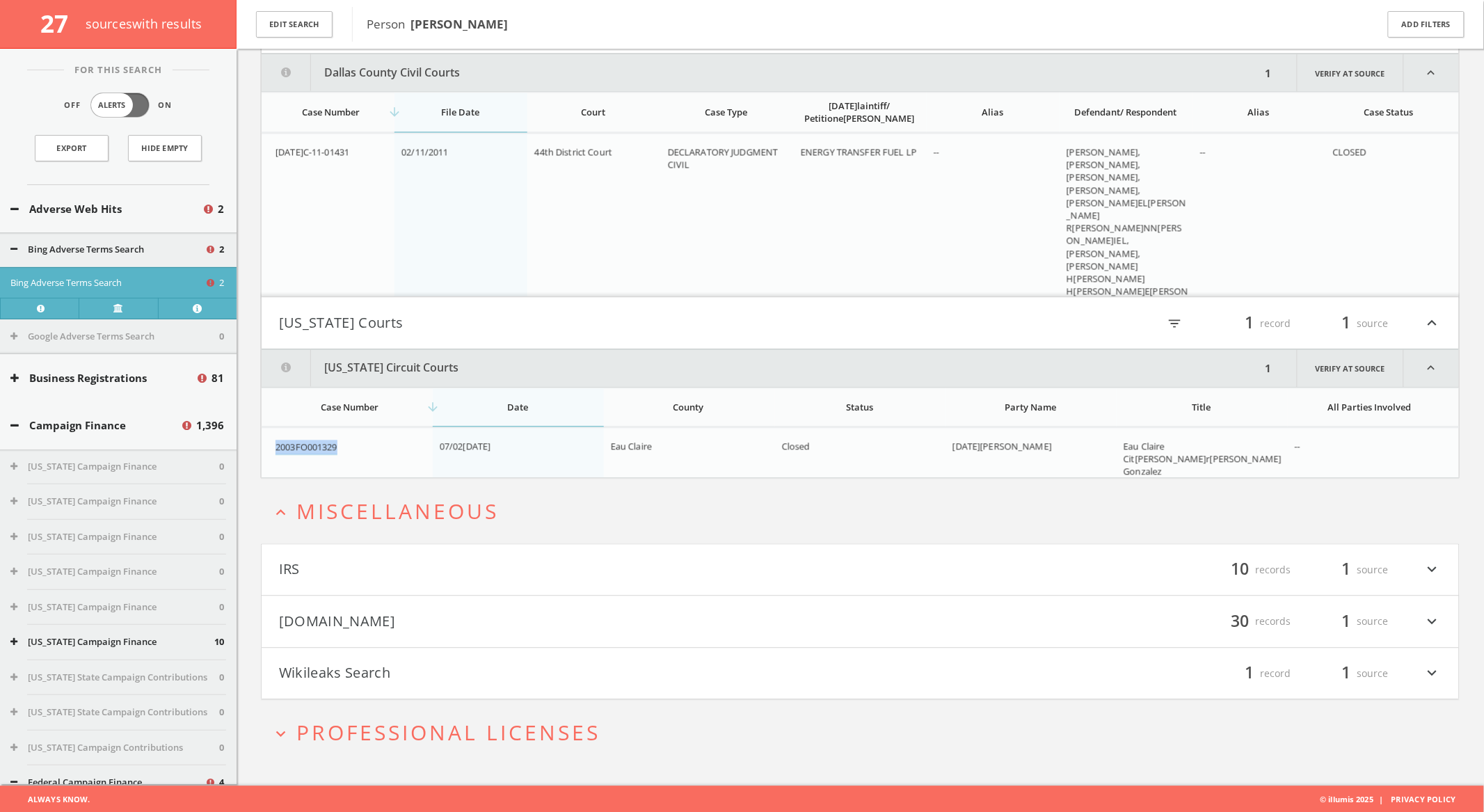
click at [388, 613] on button "Mugshots.com" at bounding box center [570, 622] width 582 height 24
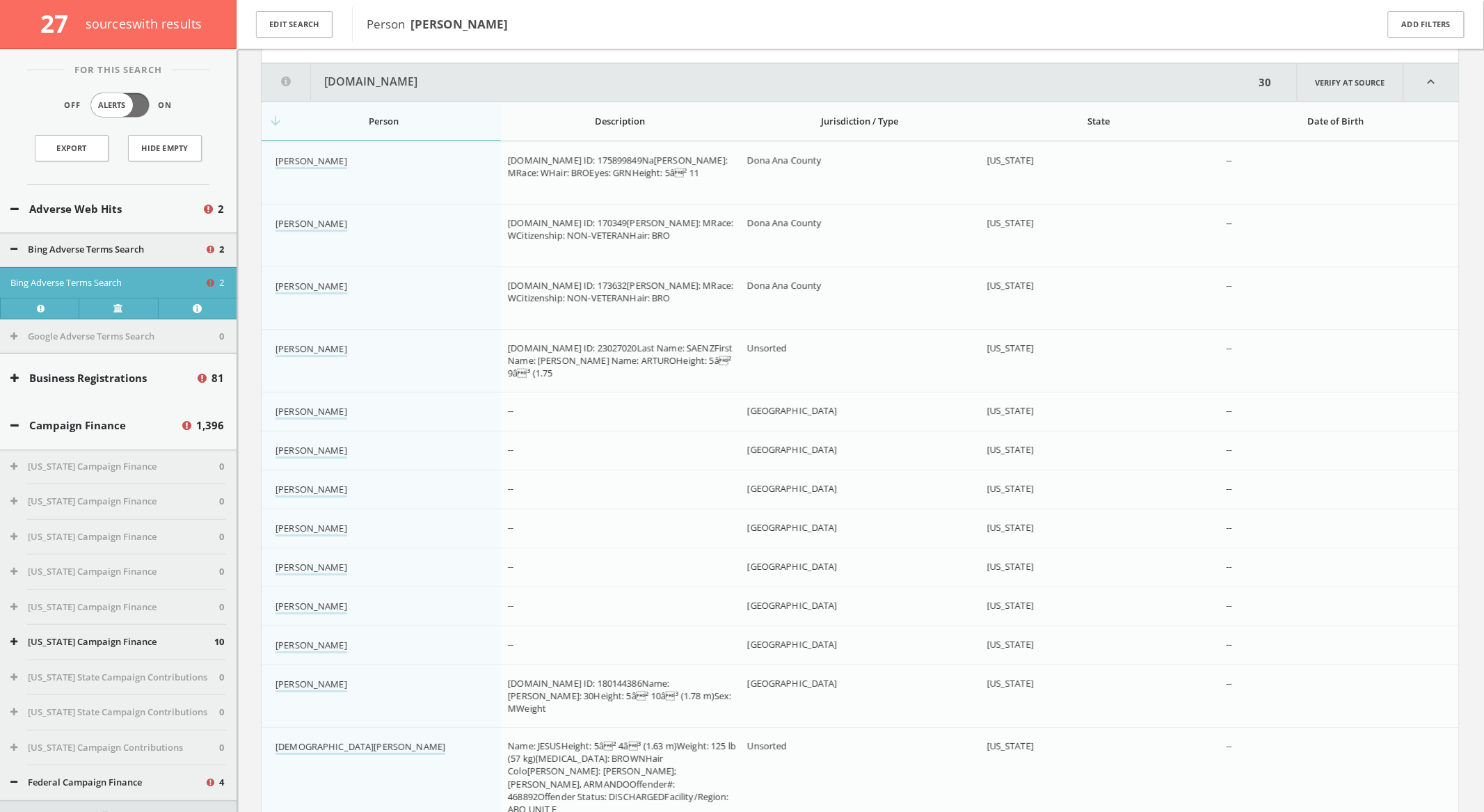
scroll to position [3483, 0]
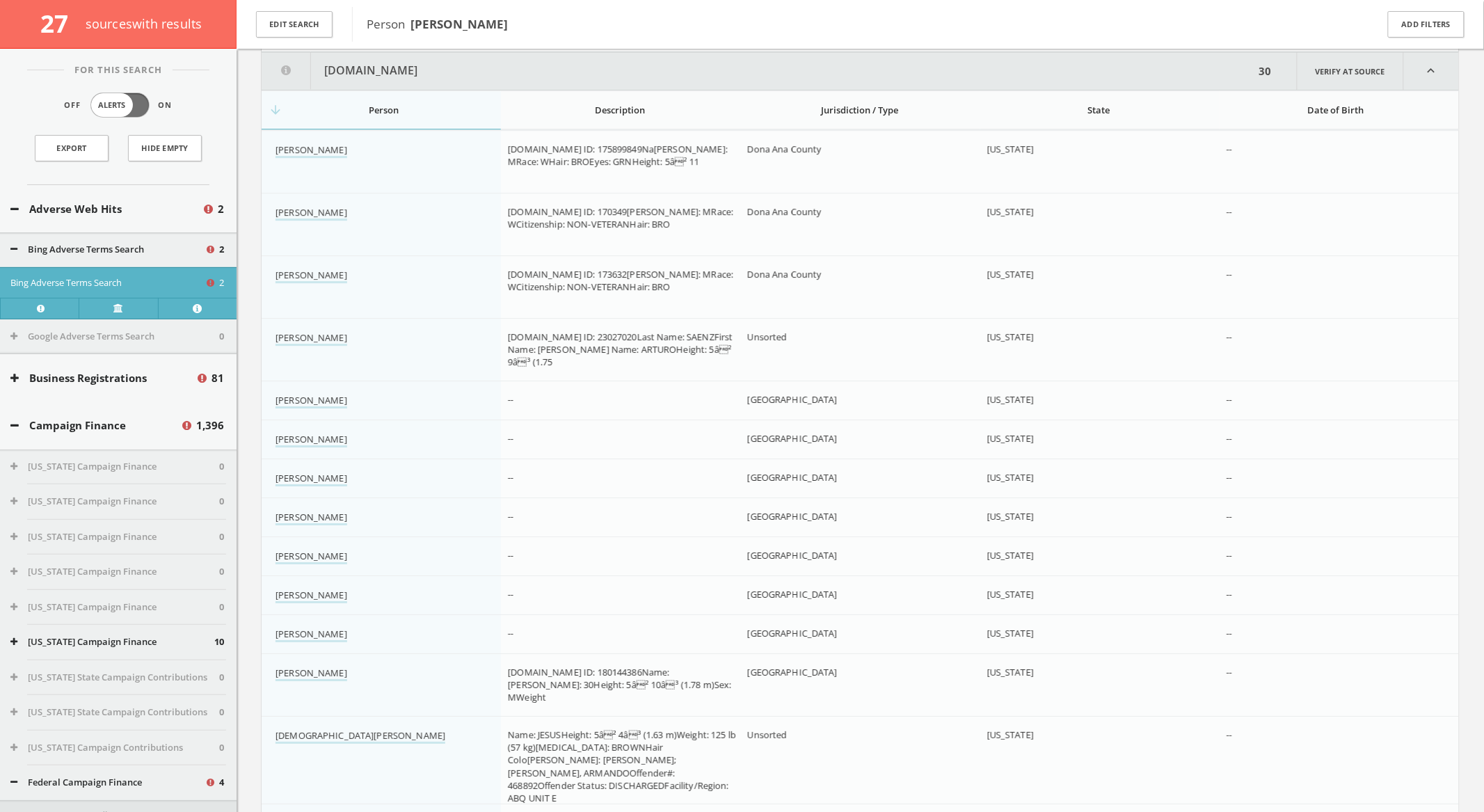
click at [1067, 98] on th "State" at bounding box center [1100, 110] width 240 height 38
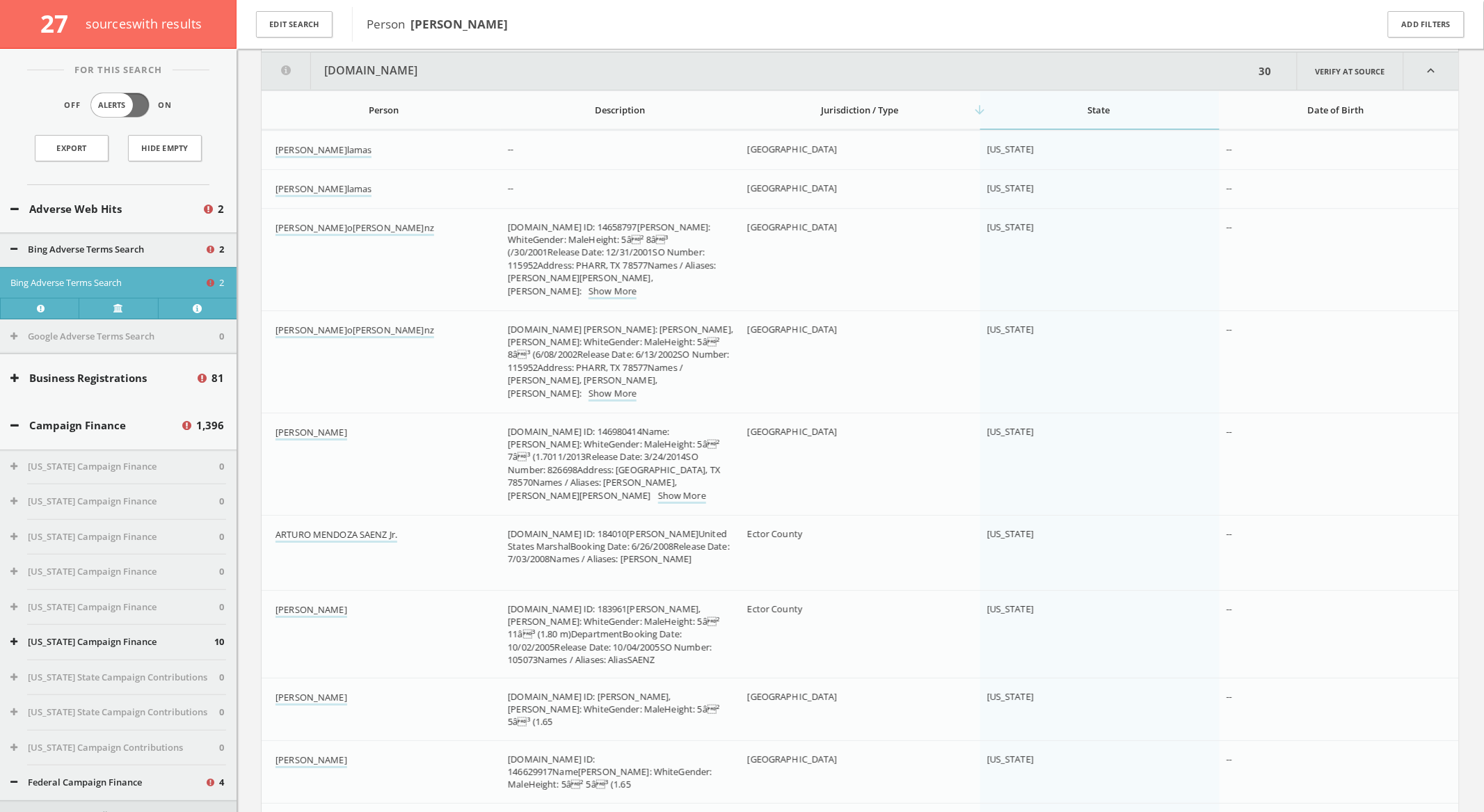
click at [1067, 98] on th "arrow_downward State" at bounding box center [1100, 110] width 240 height 38
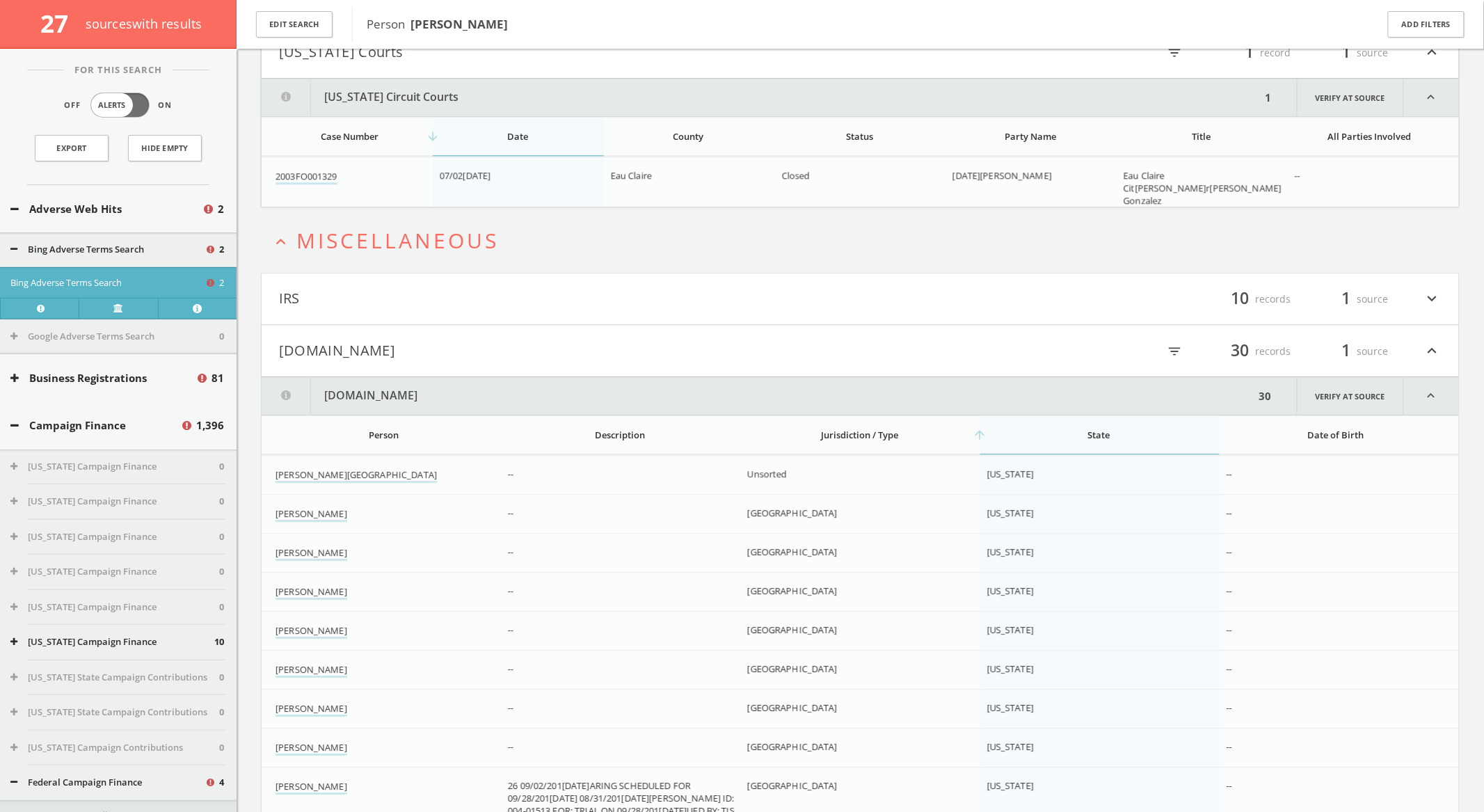
scroll to position [3116, 0]
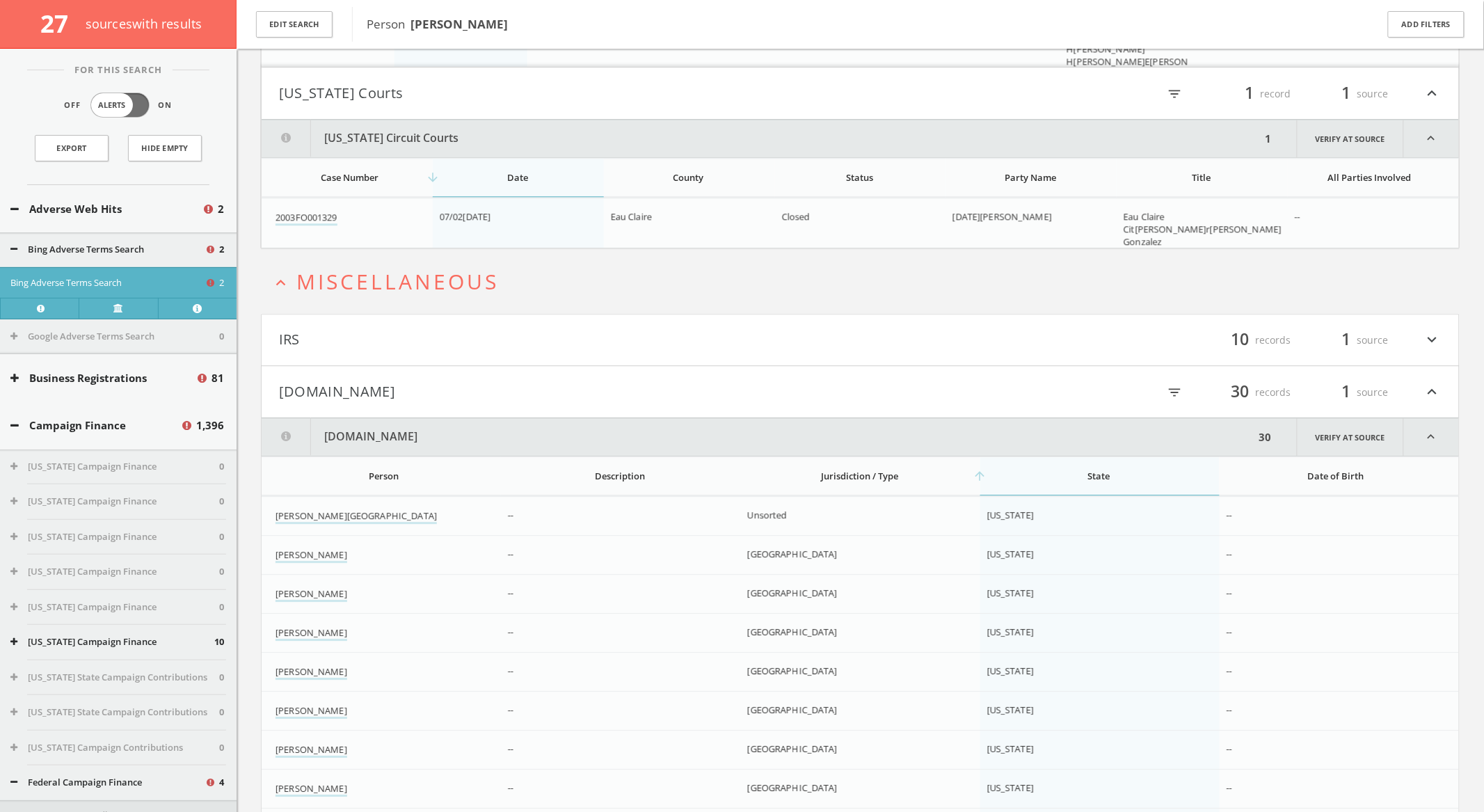
click at [1175, 392] on icon "filter_list" at bounding box center [1175, 392] width 15 height 15
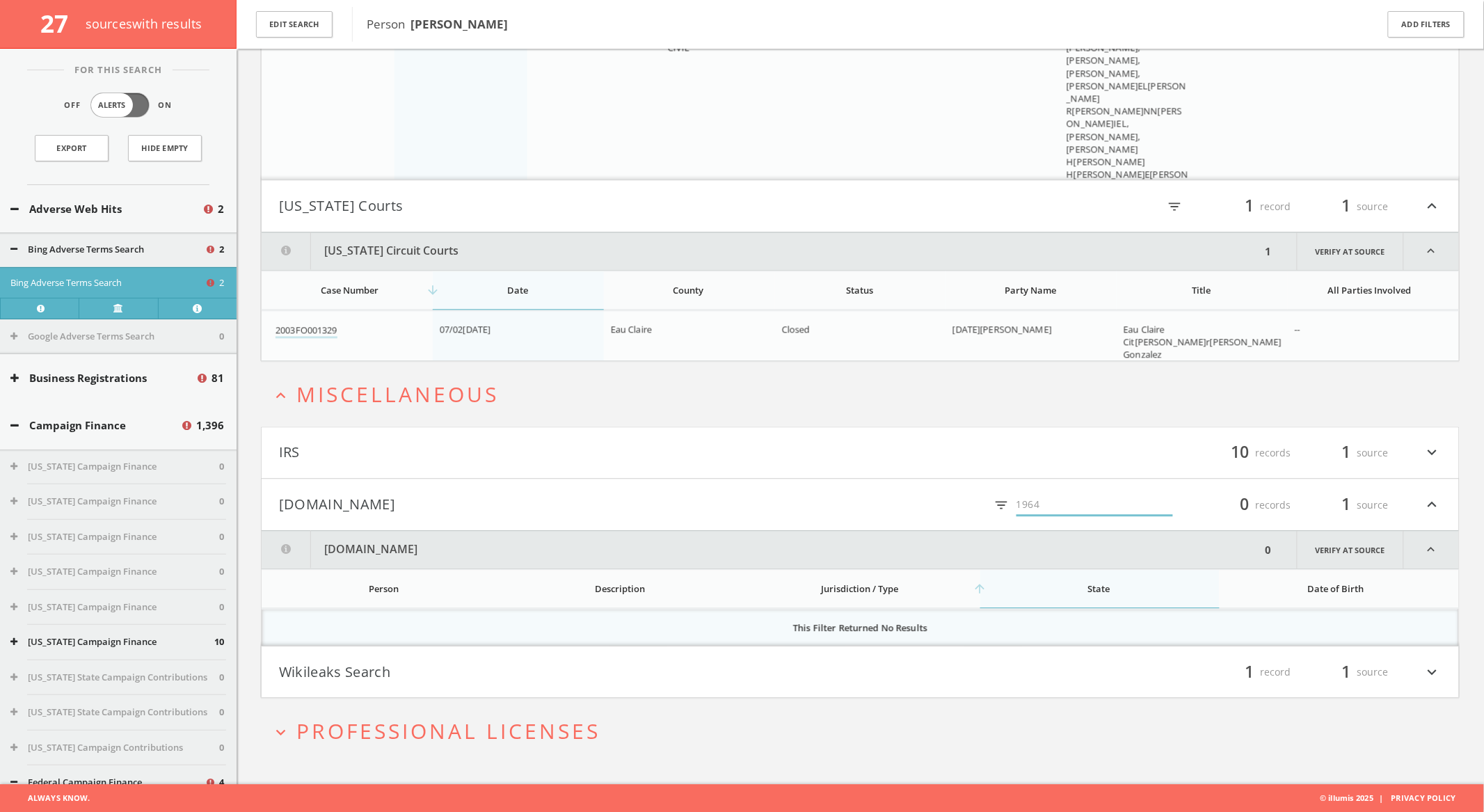
scroll to position [3001, 0]
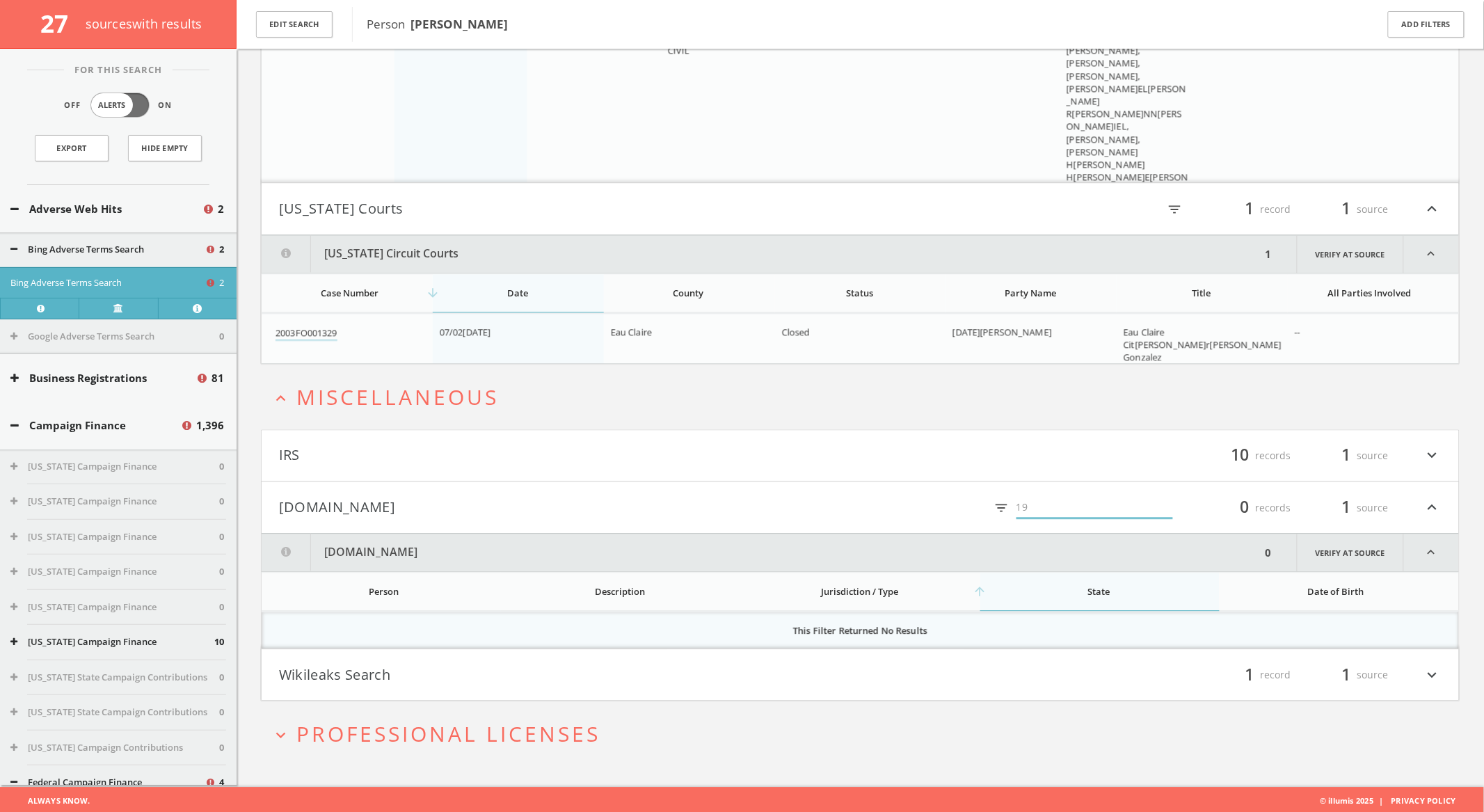
type input "1"
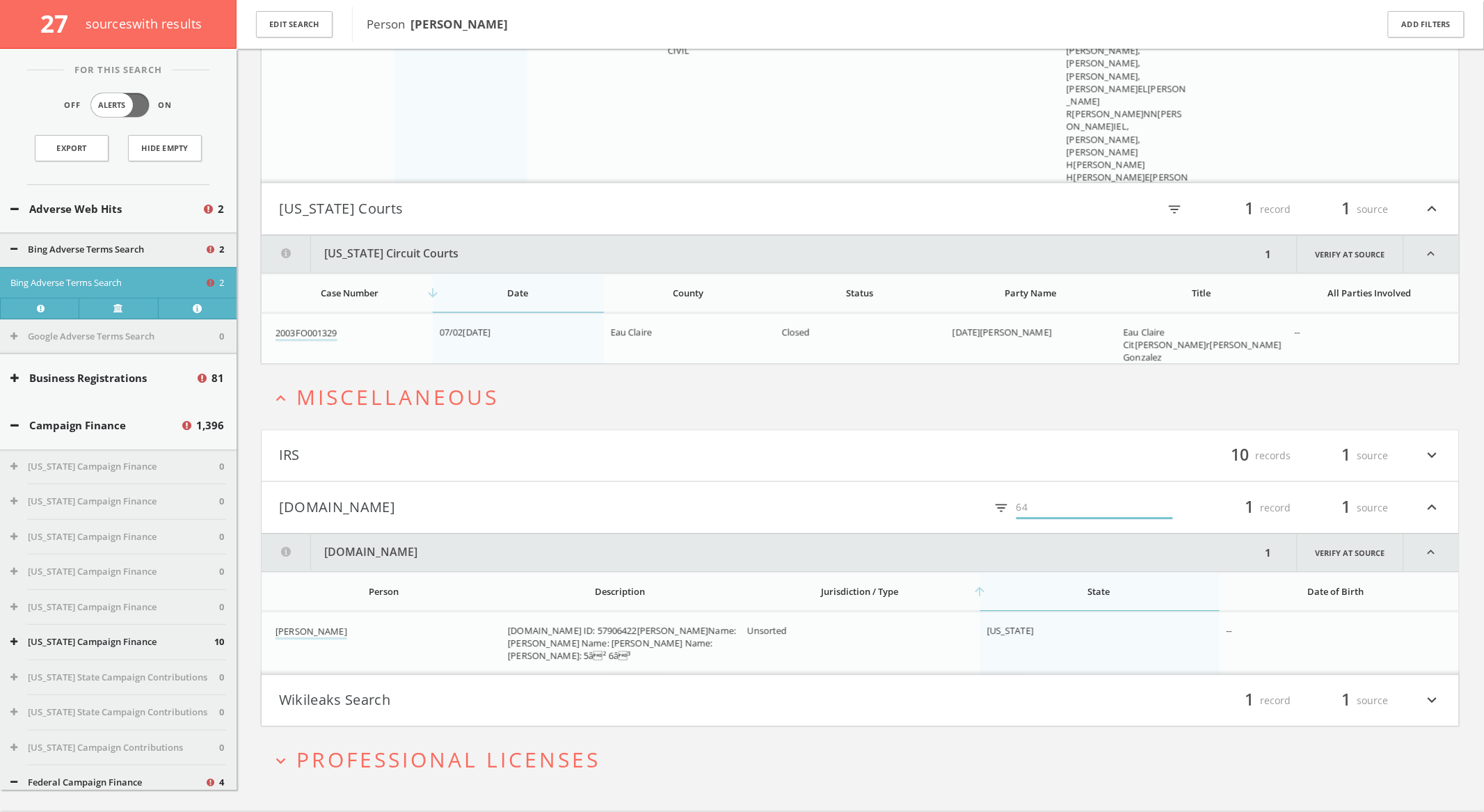
scroll to position [2999, 0]
type input "6"
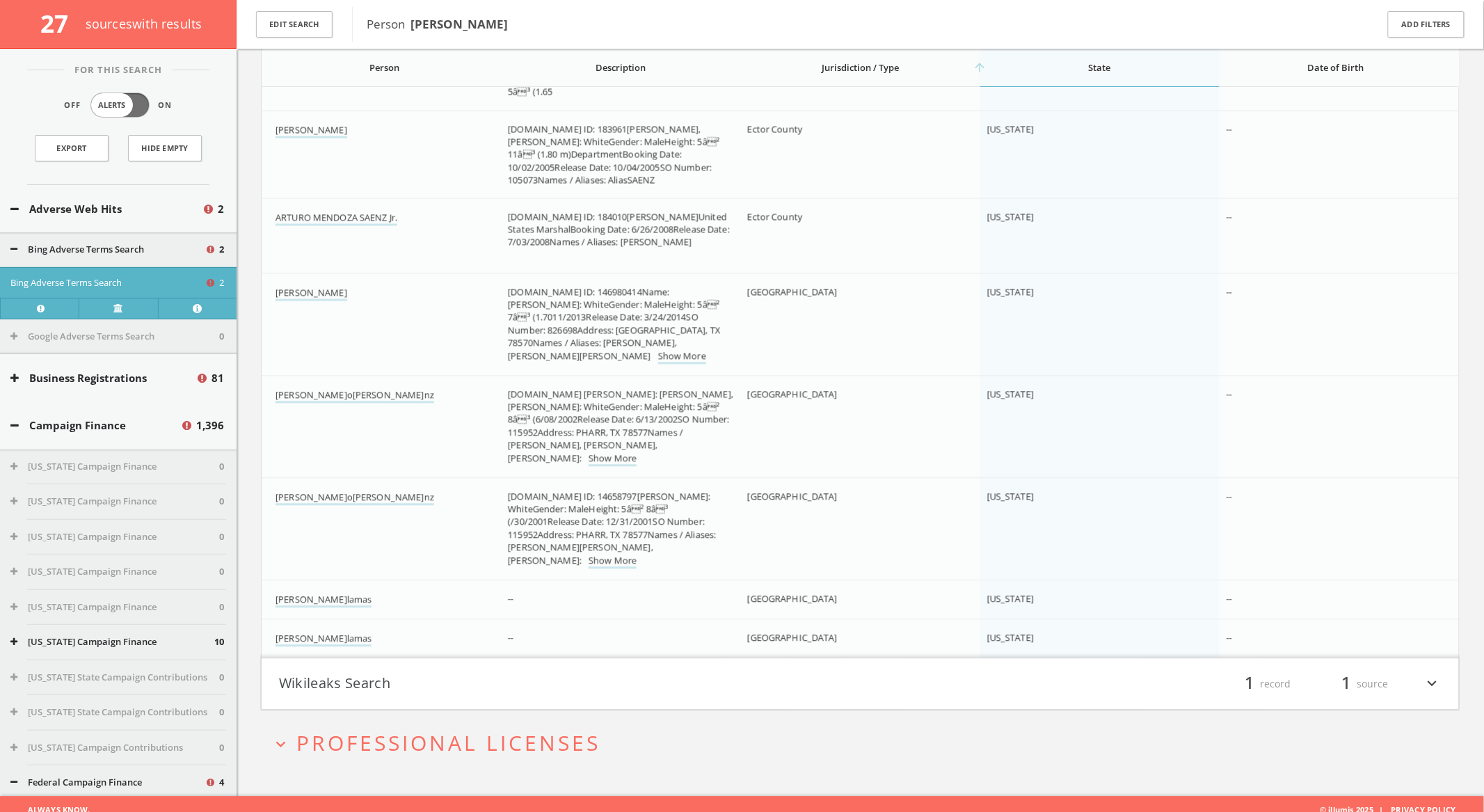
scroll to position [4869, 0]
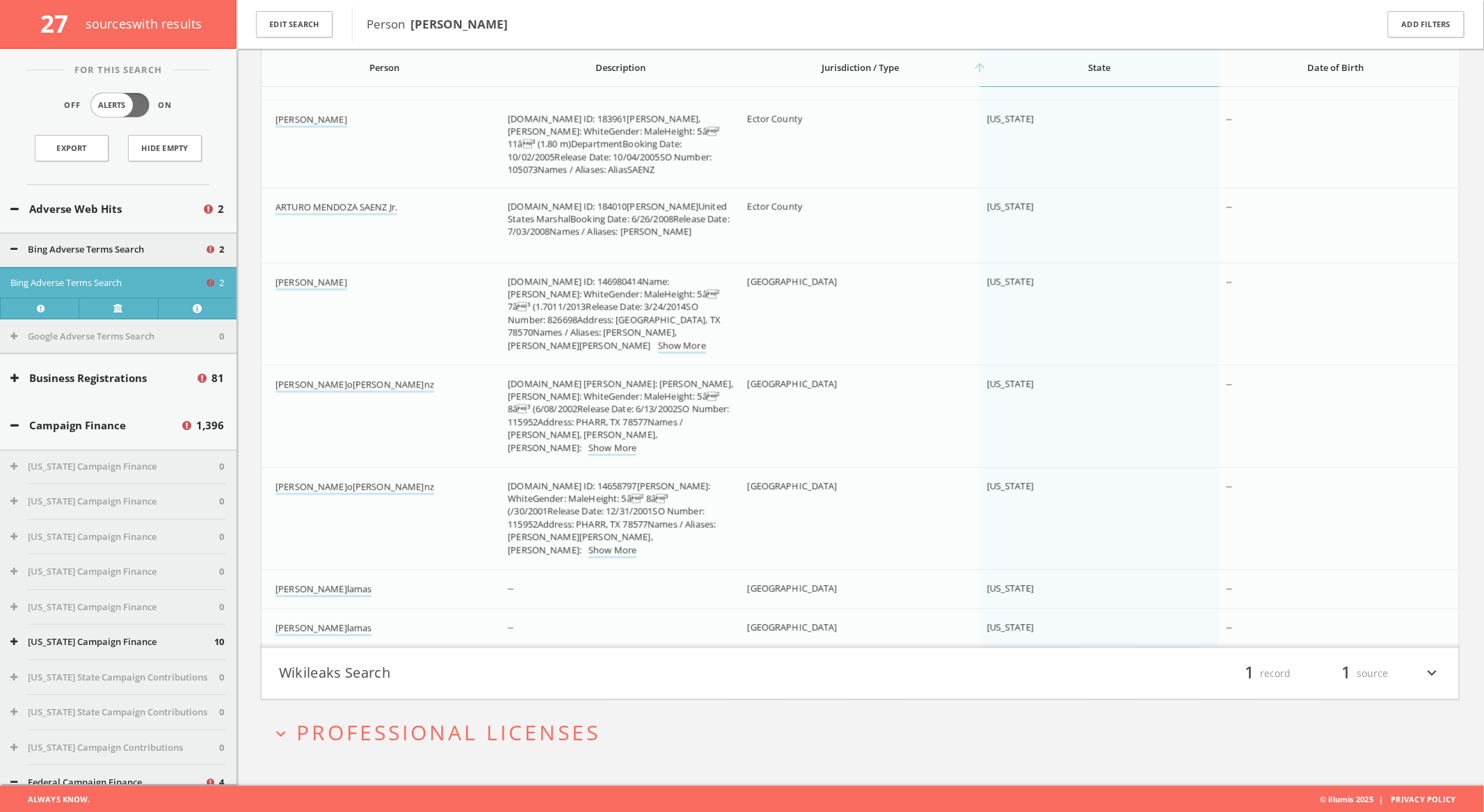
click at [387, 655] on h4 "Wikileaks Search filter_list 1 record 1 source expand_more" at bounding box center [860, 674] width 1198 height 52
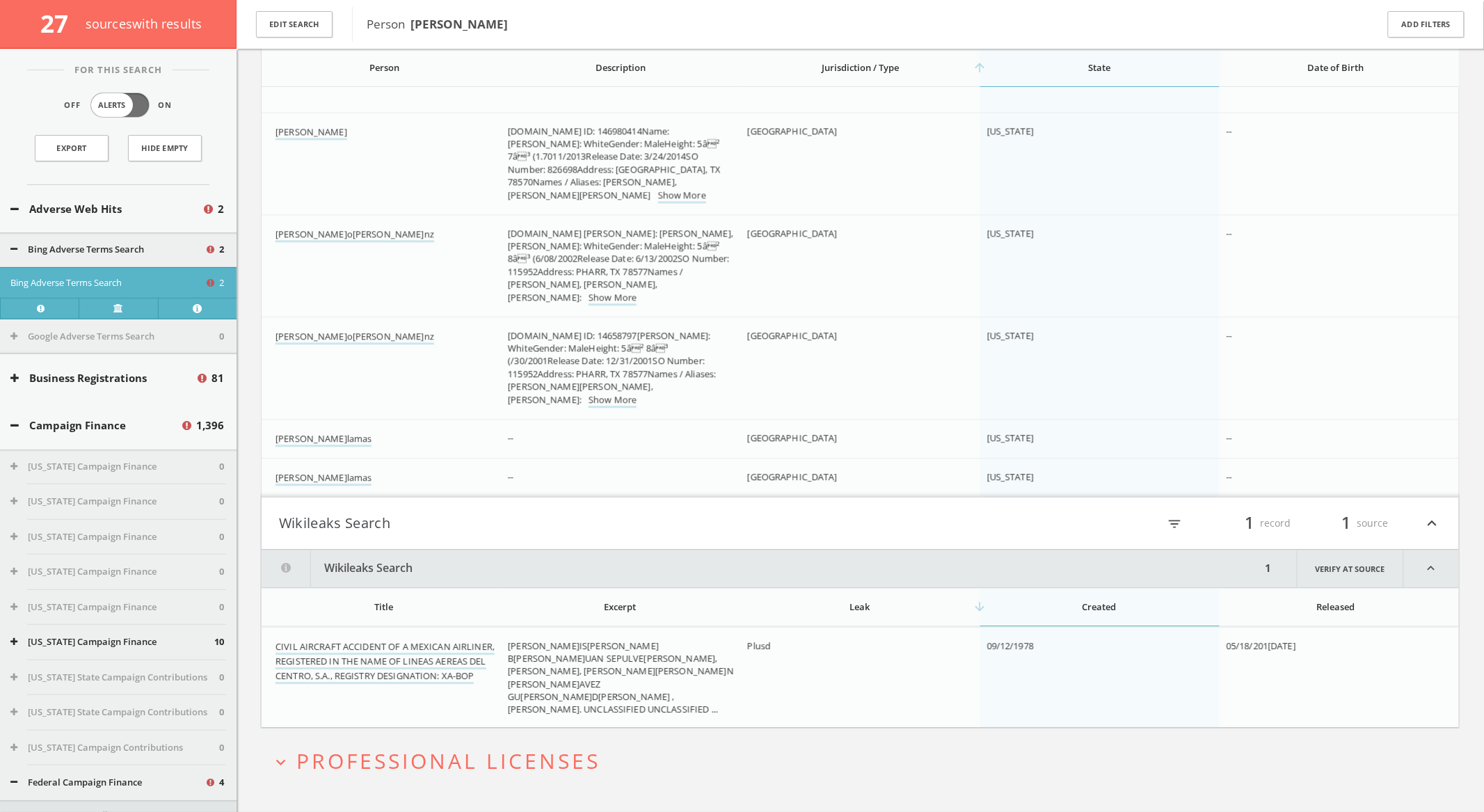
scroll to position [5047, 0]
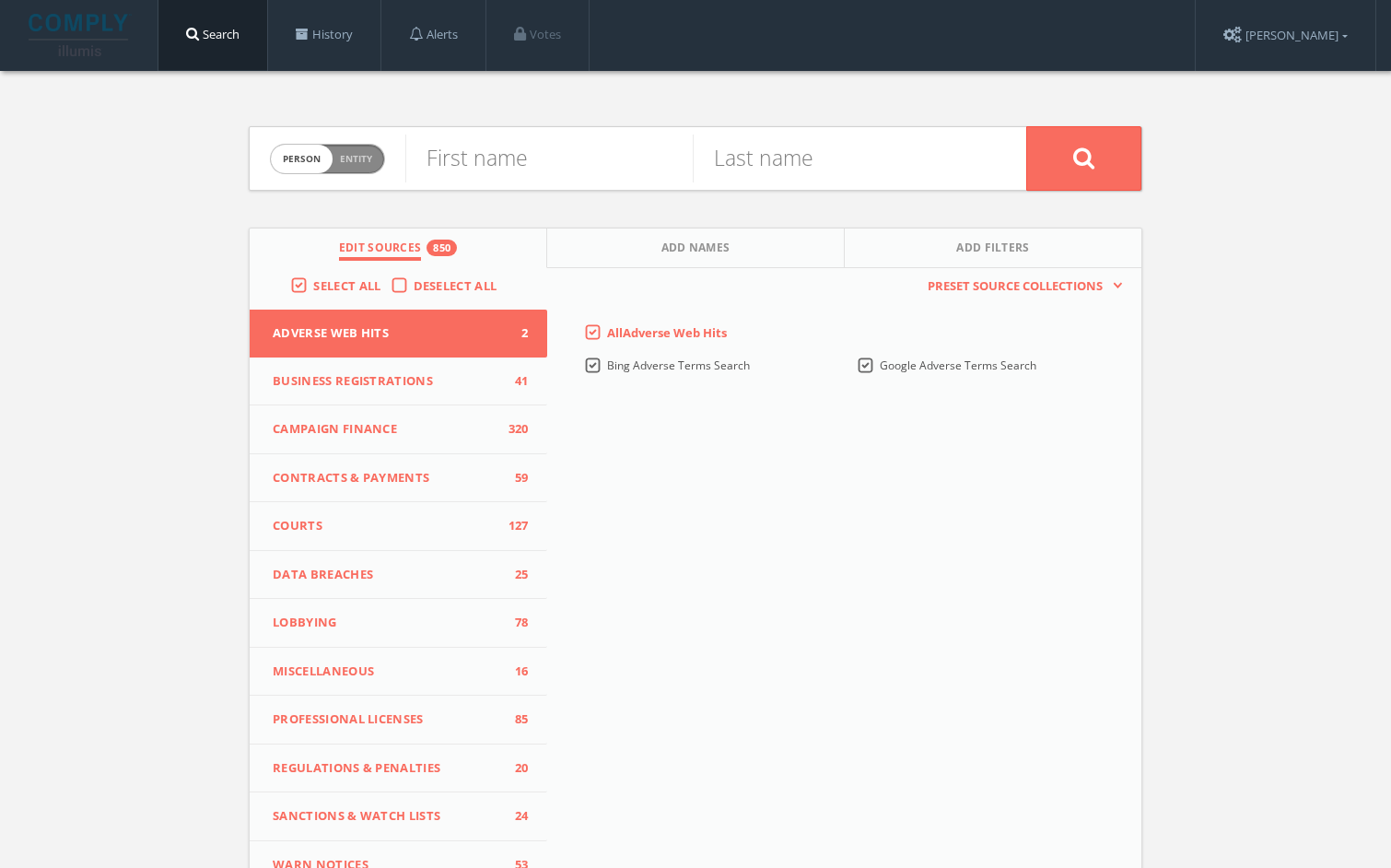
click at [377, 160] on span "Person Entity" at bounding box center [327, 159] width 113 height 29
checkbox input "true"
click at [488, 161] on input "text" at bounding box center [715, 159] width 621 height 48
paste input "GSG-Probe Consulting"
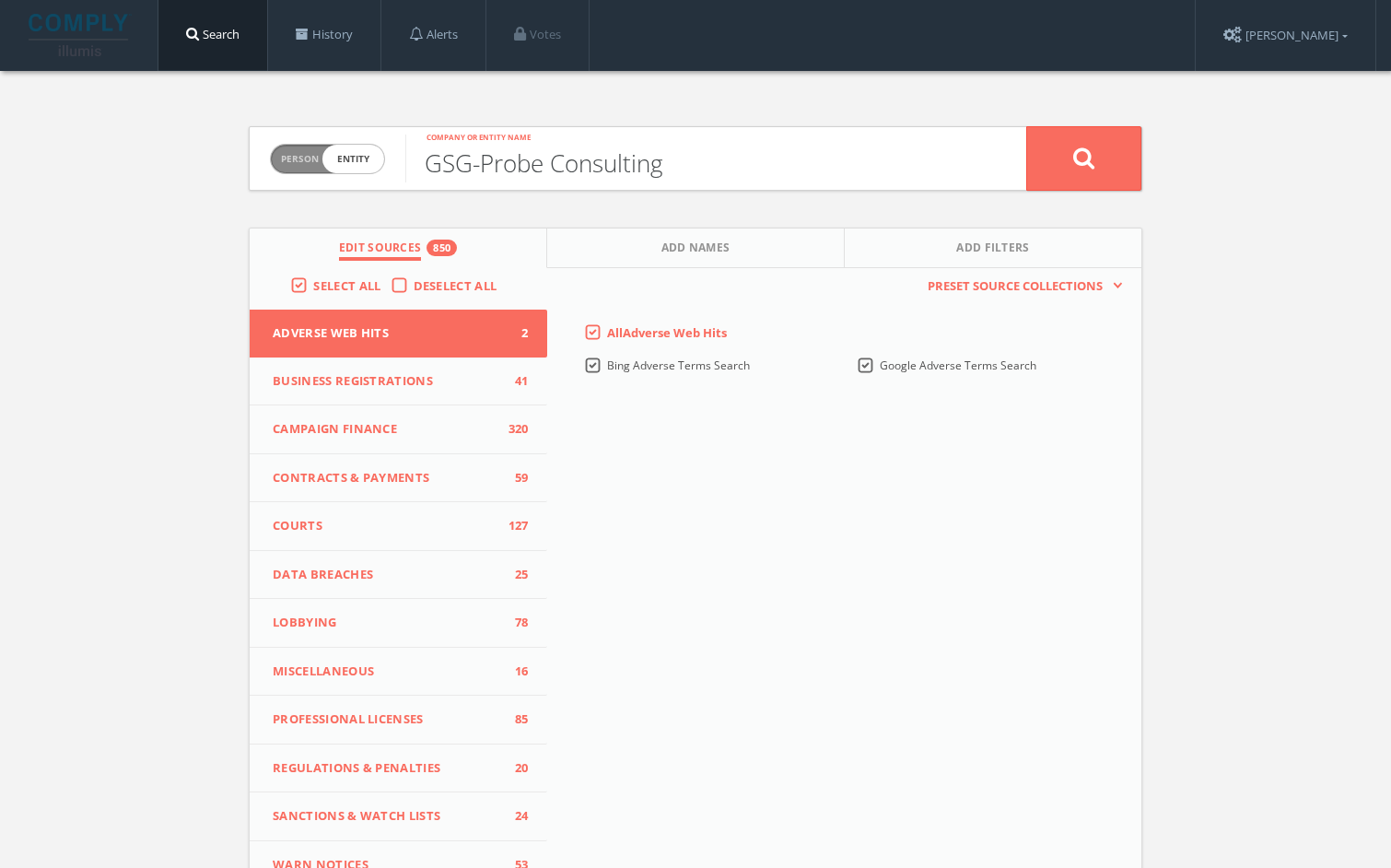
type input "GSG-Probe Consulting"
click at [1027, 126] on button at bounding box center [1084, 159] width 115 height 65
click at [347, 174] on div "Person Entity person" at bounding box center [327, 160] width 115 height 65
click at [541, 174] on input "text" at bounding box center [549, 159] width 288 height 48
click at [283, 161] on span "person" at bounding box center [302, 159] width 62 height 29
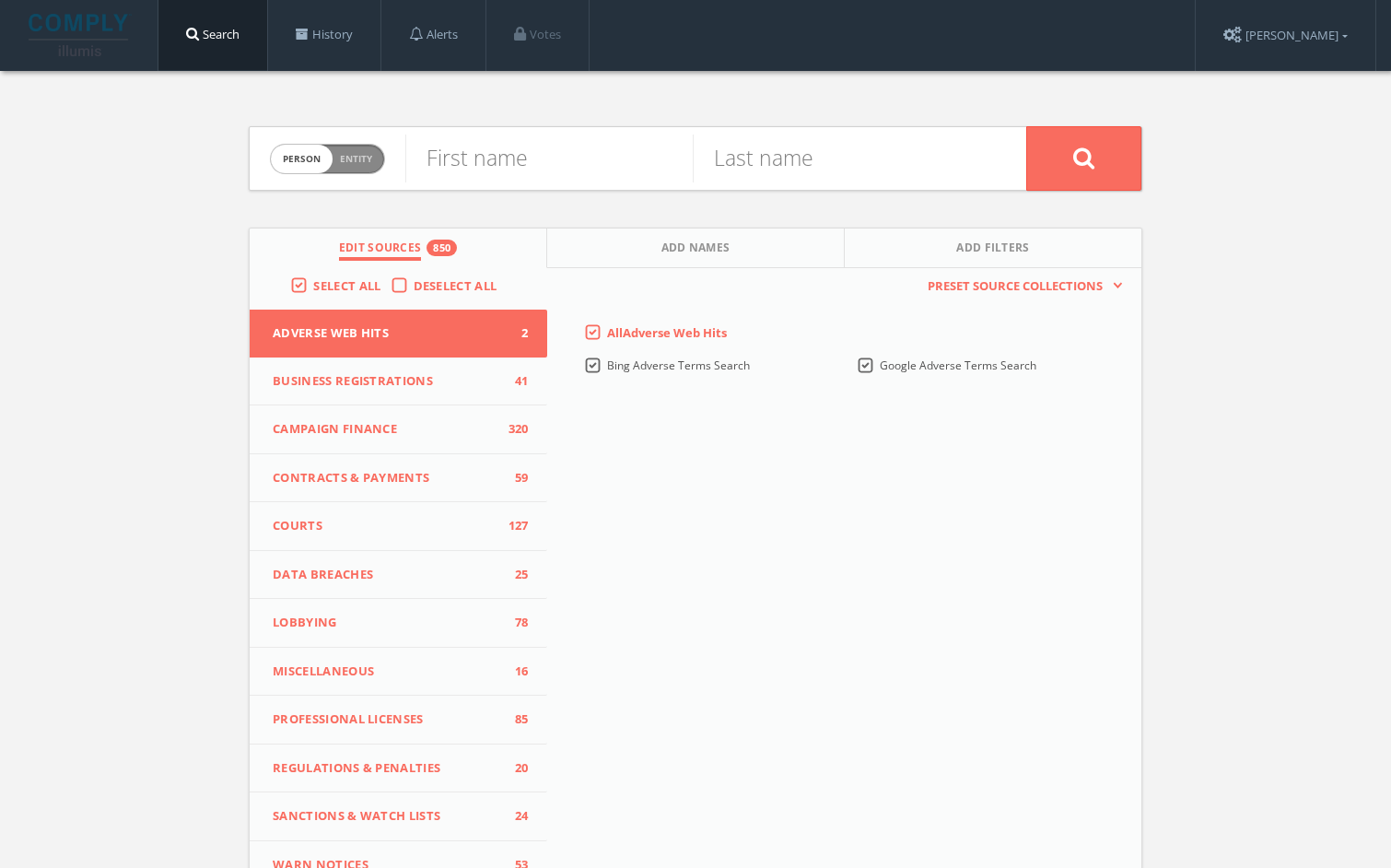
checkbox input "true"
click at [452, 161] on input "text" at bounding box center [715, 159] width 621 height 48
type input "MVP SPORTS ACADEMY"
click at [1027, 126] on button at bounding box center [1084, 159] width 115 height 65
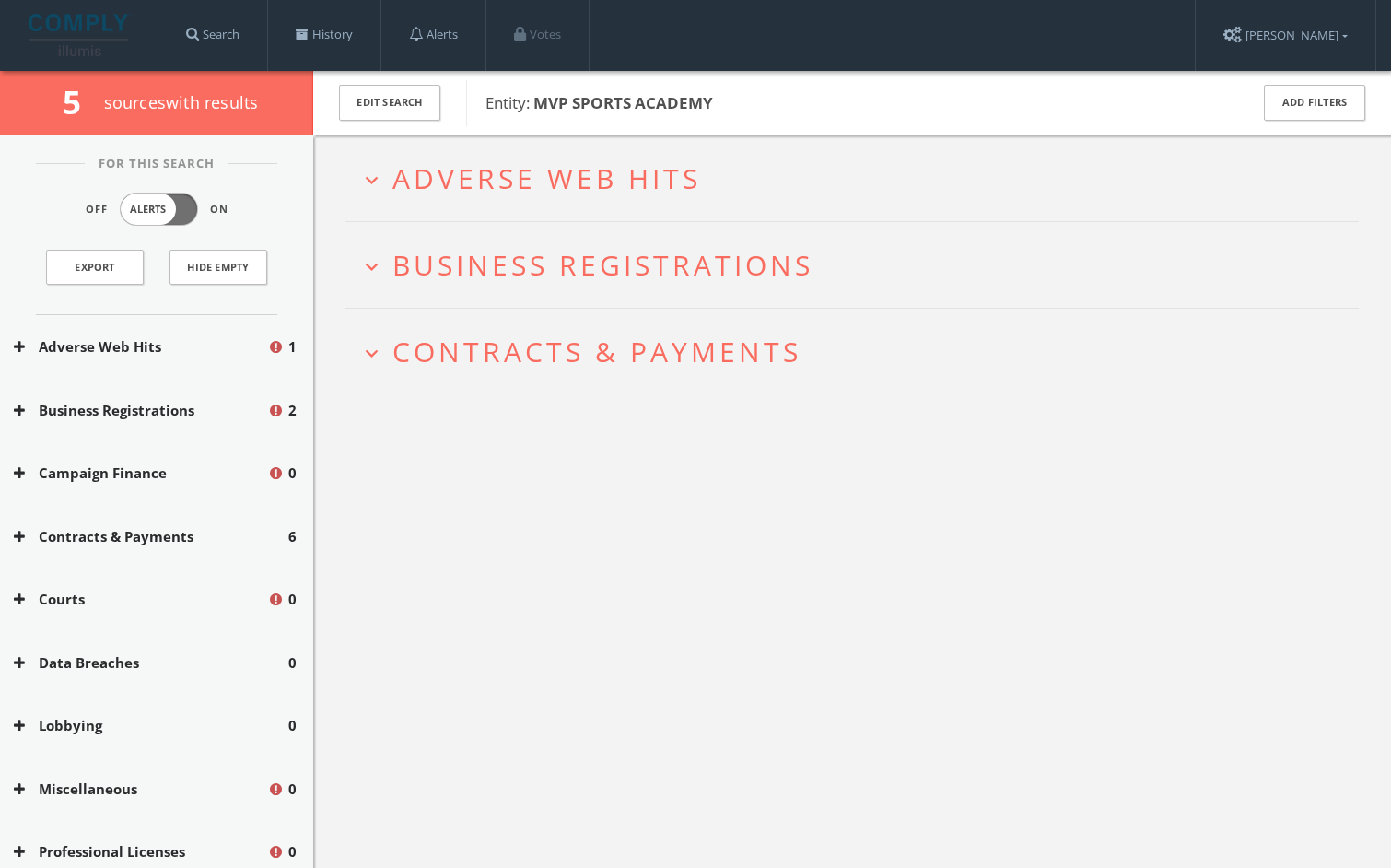
click at [608, 160] on span "Adverse Web Hits" at bounding box center [546, 178] width 309 height 38
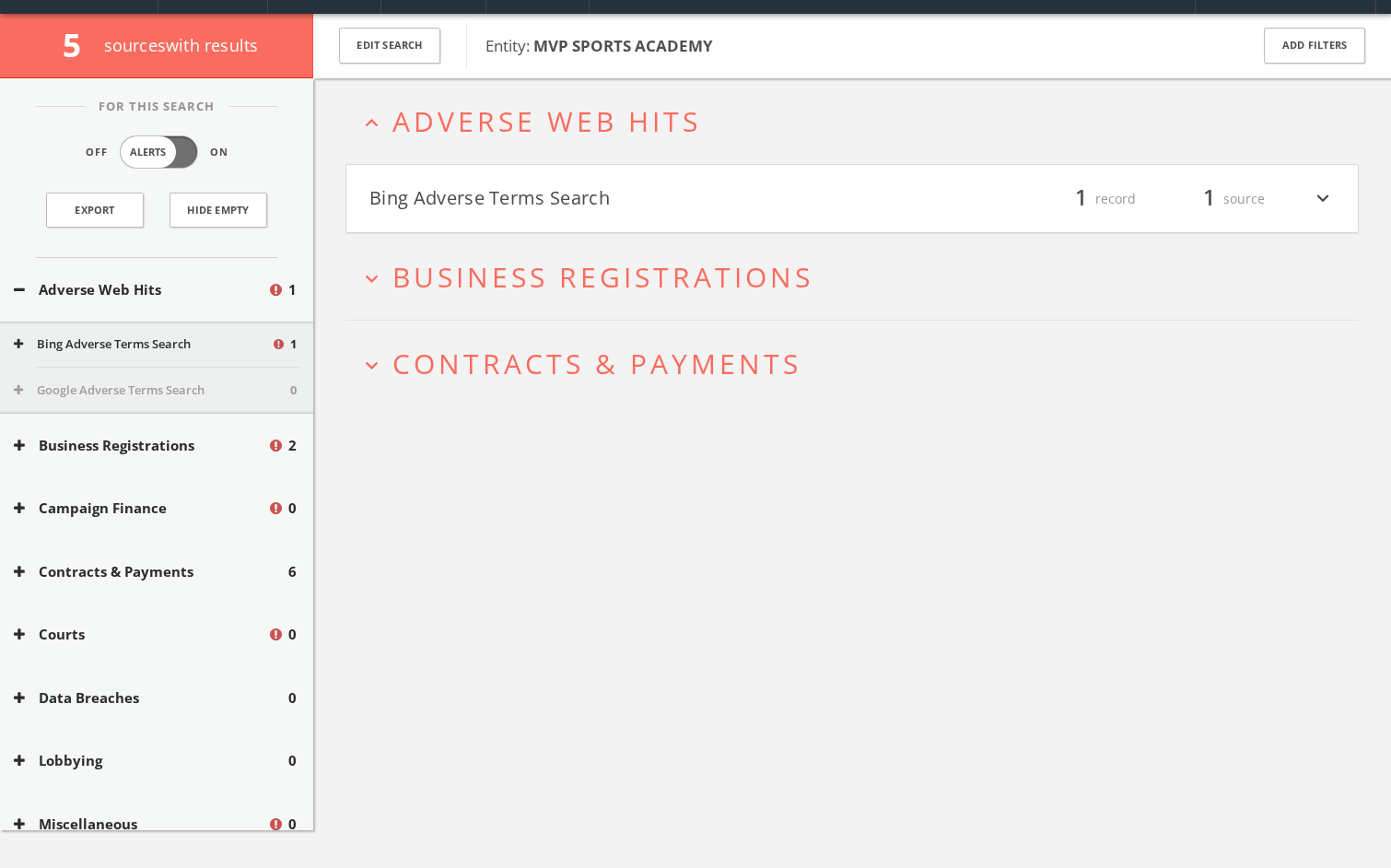
click at [594, 184] on h4 "Bing Adverse Terms Search filter_list 1 record 1 source expand_more" at bounding box center [852, 199] width 1012 height 68
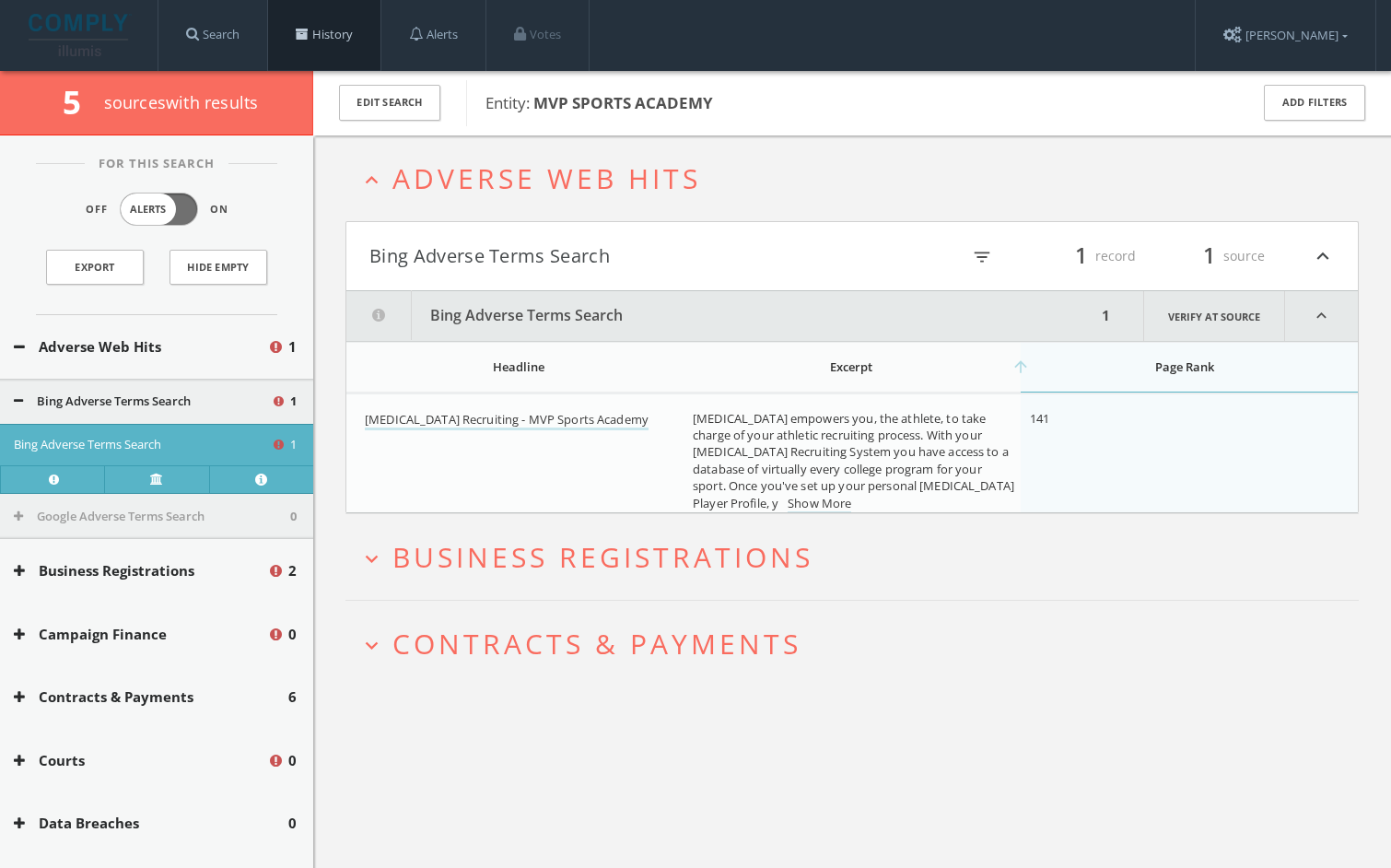
click at [373, 49] on link "History" at bounding box center [325, 35] width 113 height 70
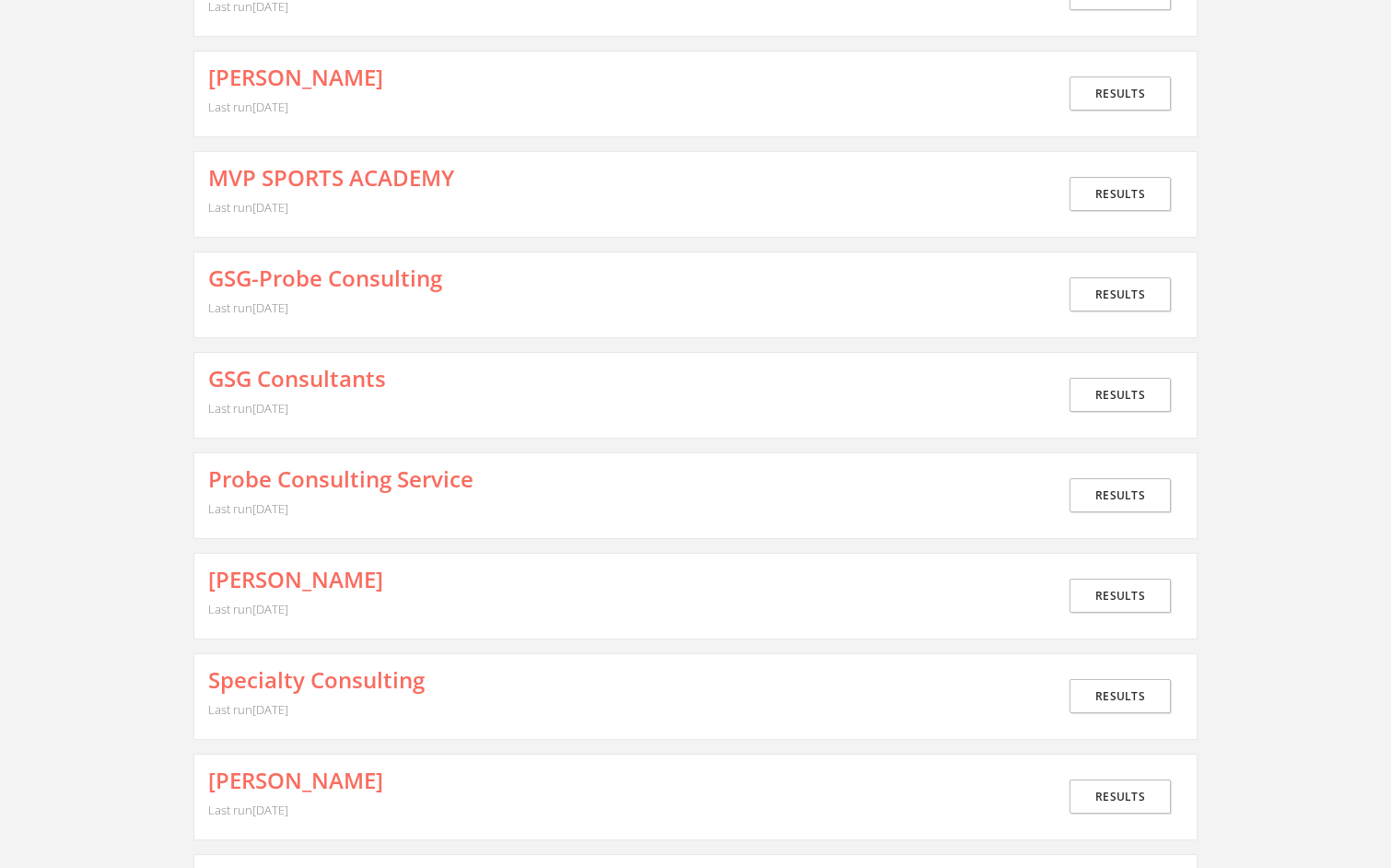
scroll to position [227, 0]
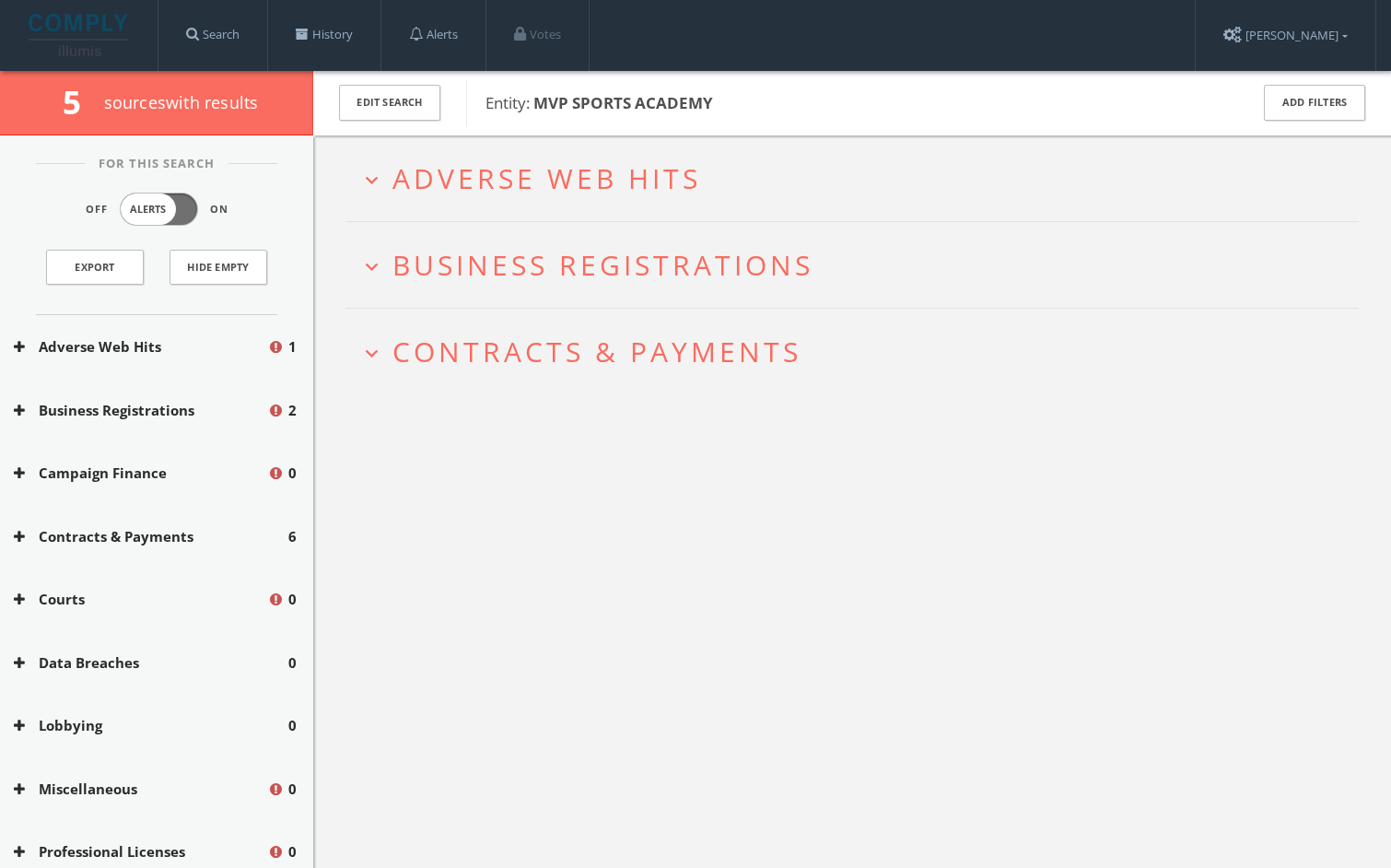
click at [865, 171] on button "expand_more Adverse Web Hits" at bounding box center [860, 178] width 1000 height 30
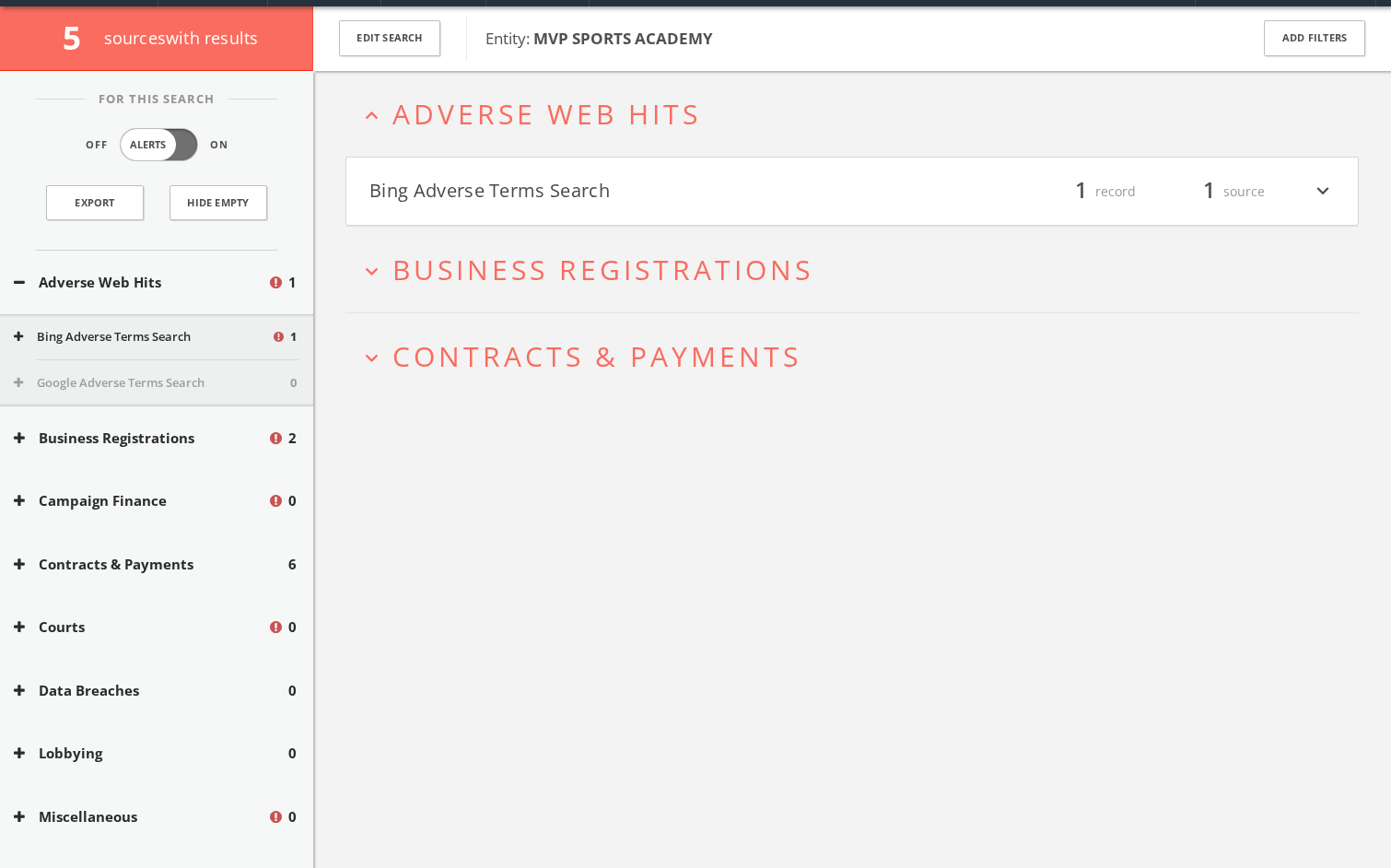
scroll to position [71, 0]
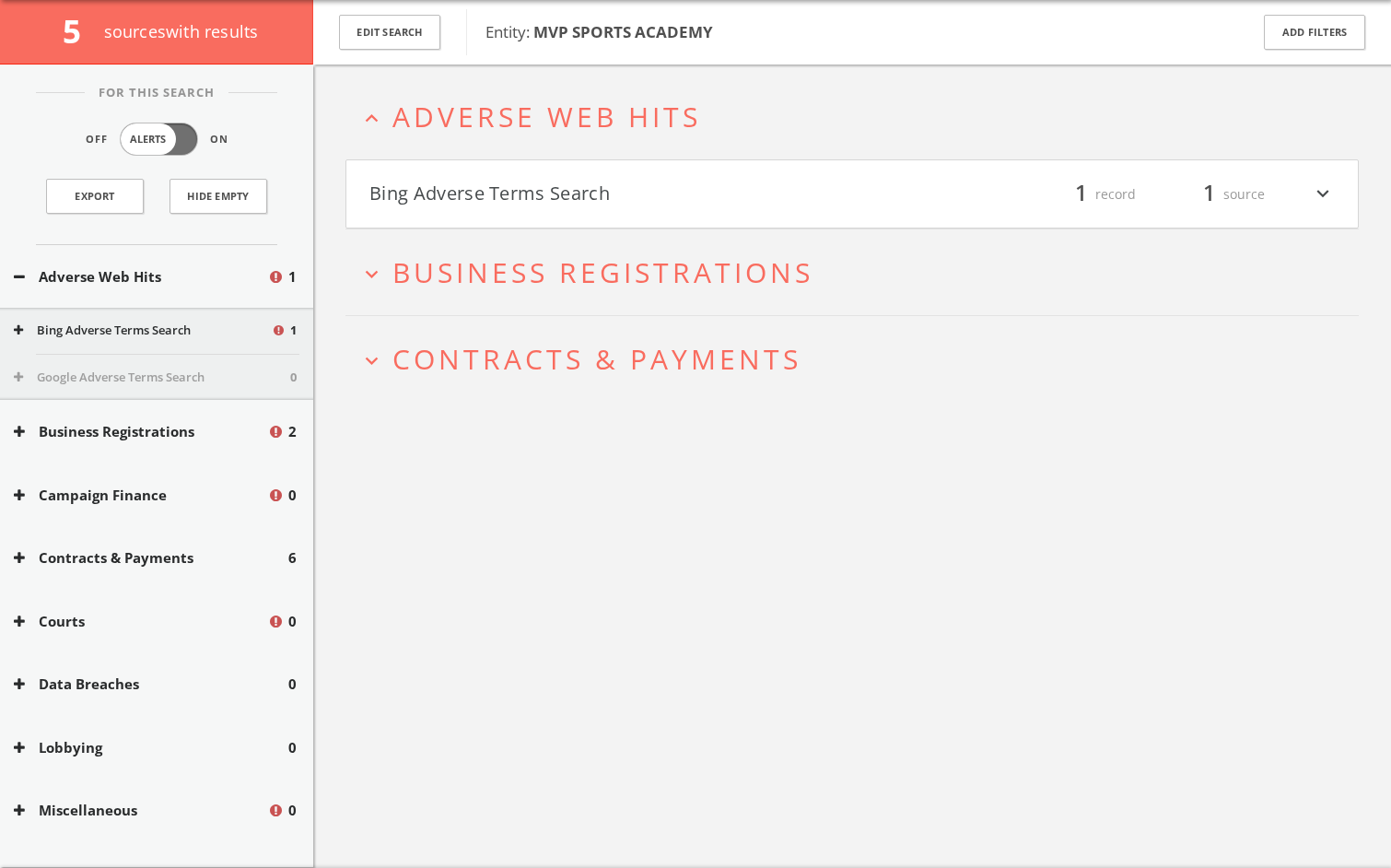
click at [861, 187] on div "filter_list 1 record 1 source expand_more" at bounding box center [1093, 195] width 482 height 31
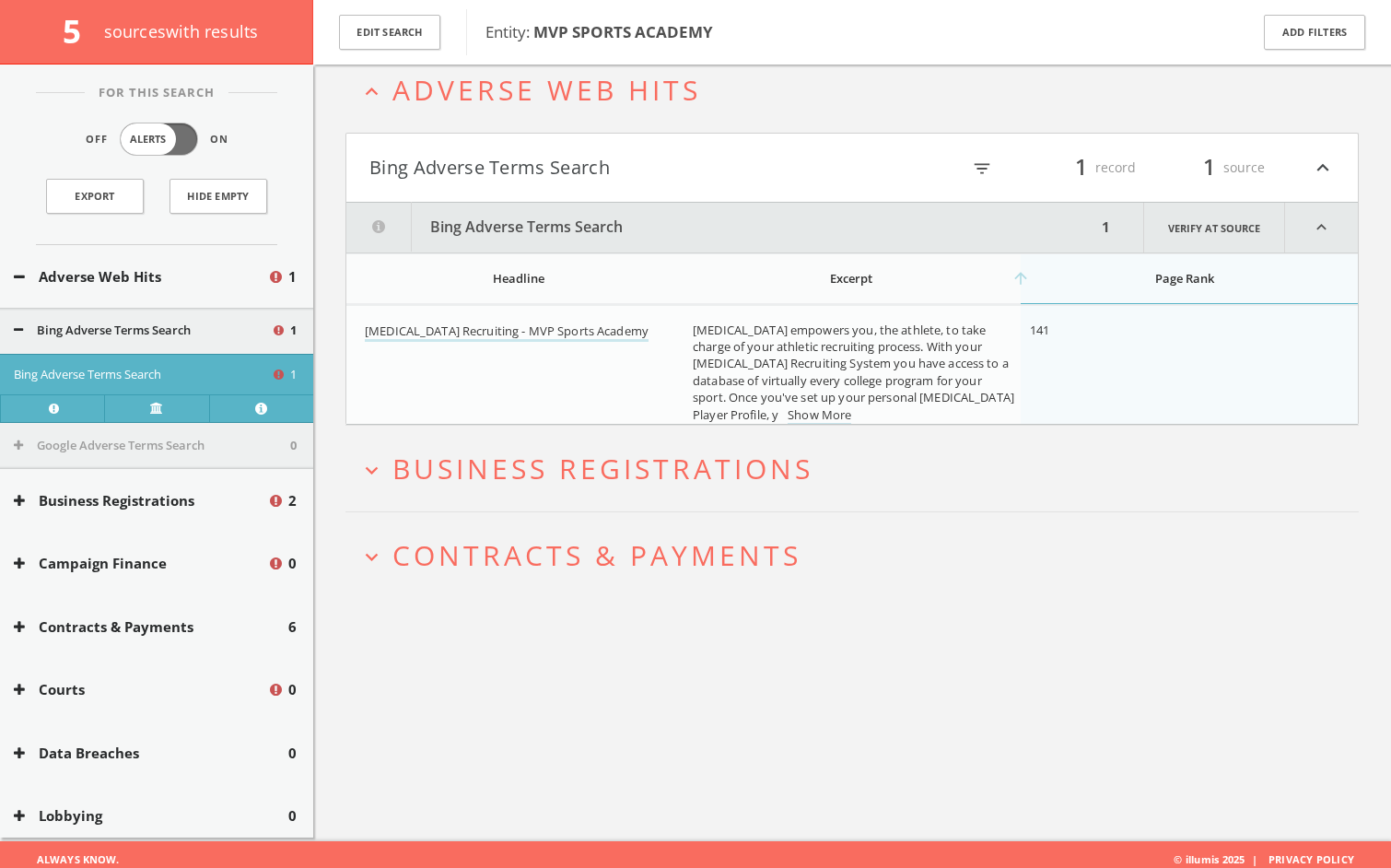
scroll to position [107, 0]
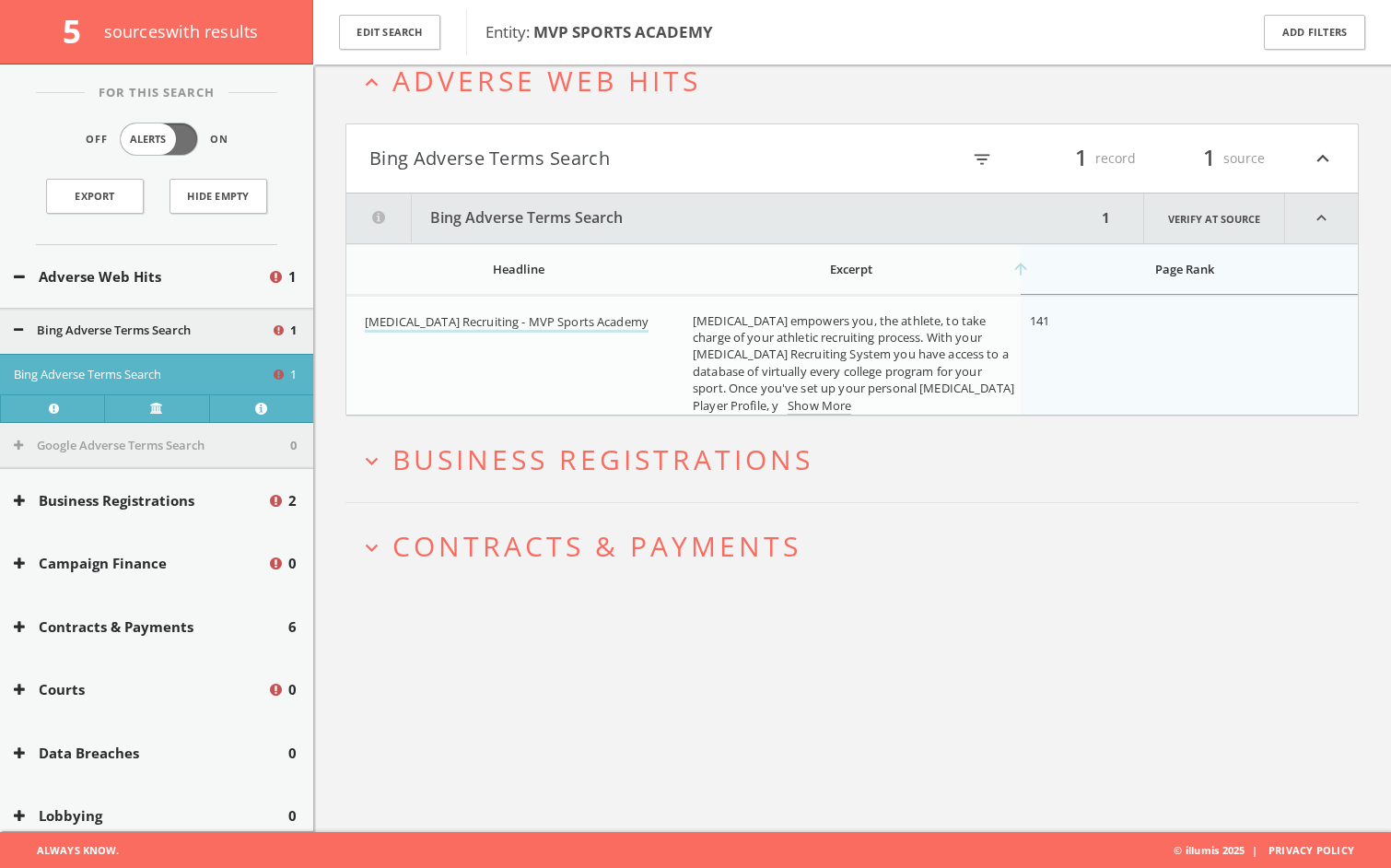
click at [851, 397] on link "Show More" at bounding box center [819, 406] width 64 height 19
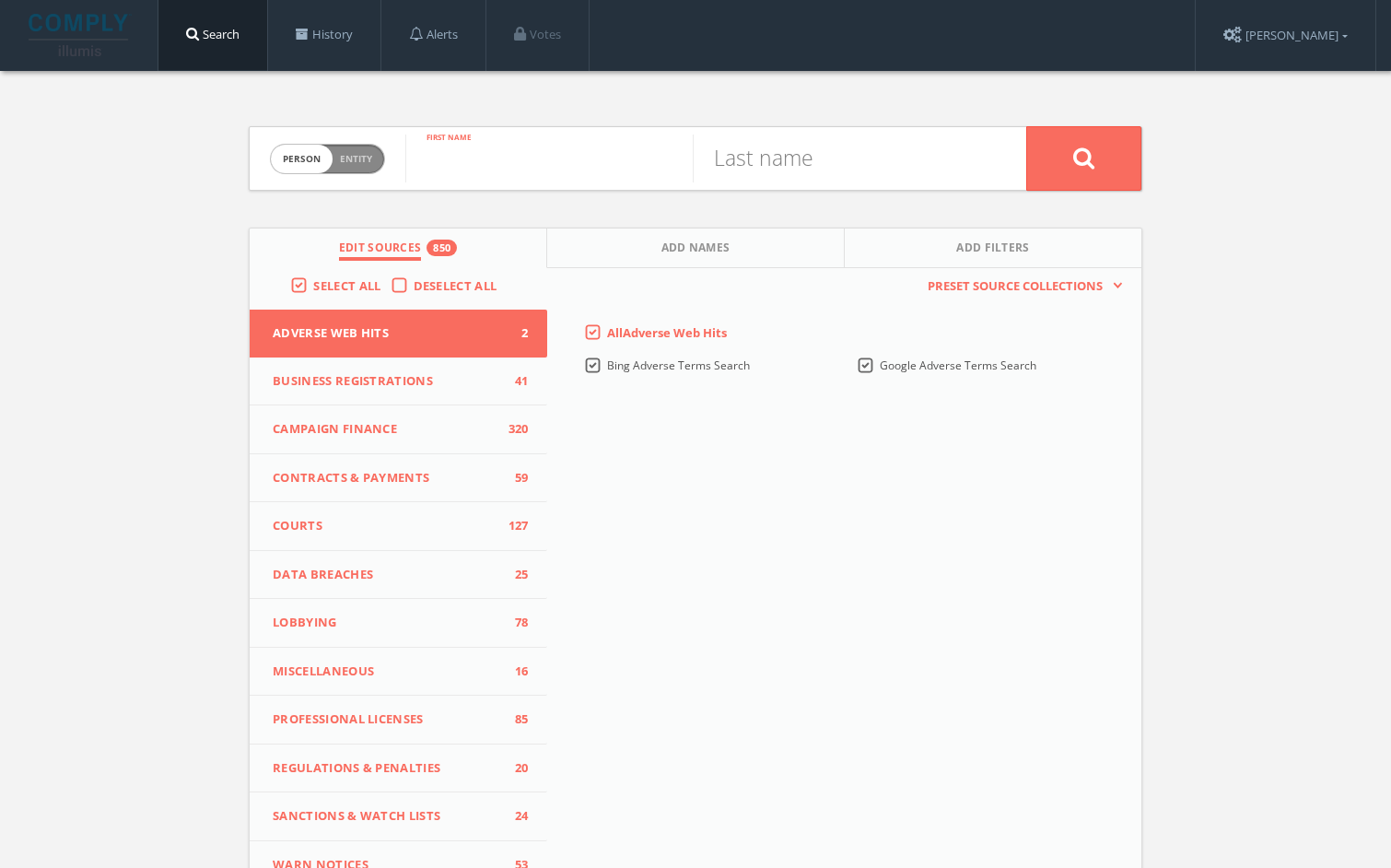
click at [473, 175] on input "text" at bounding box center [549, 159] width 288 height 48
type input "Wilken"
type input "Benjamin"
click at [1027, 126] on button at bounding box center [1084, 159] width 115 height 65
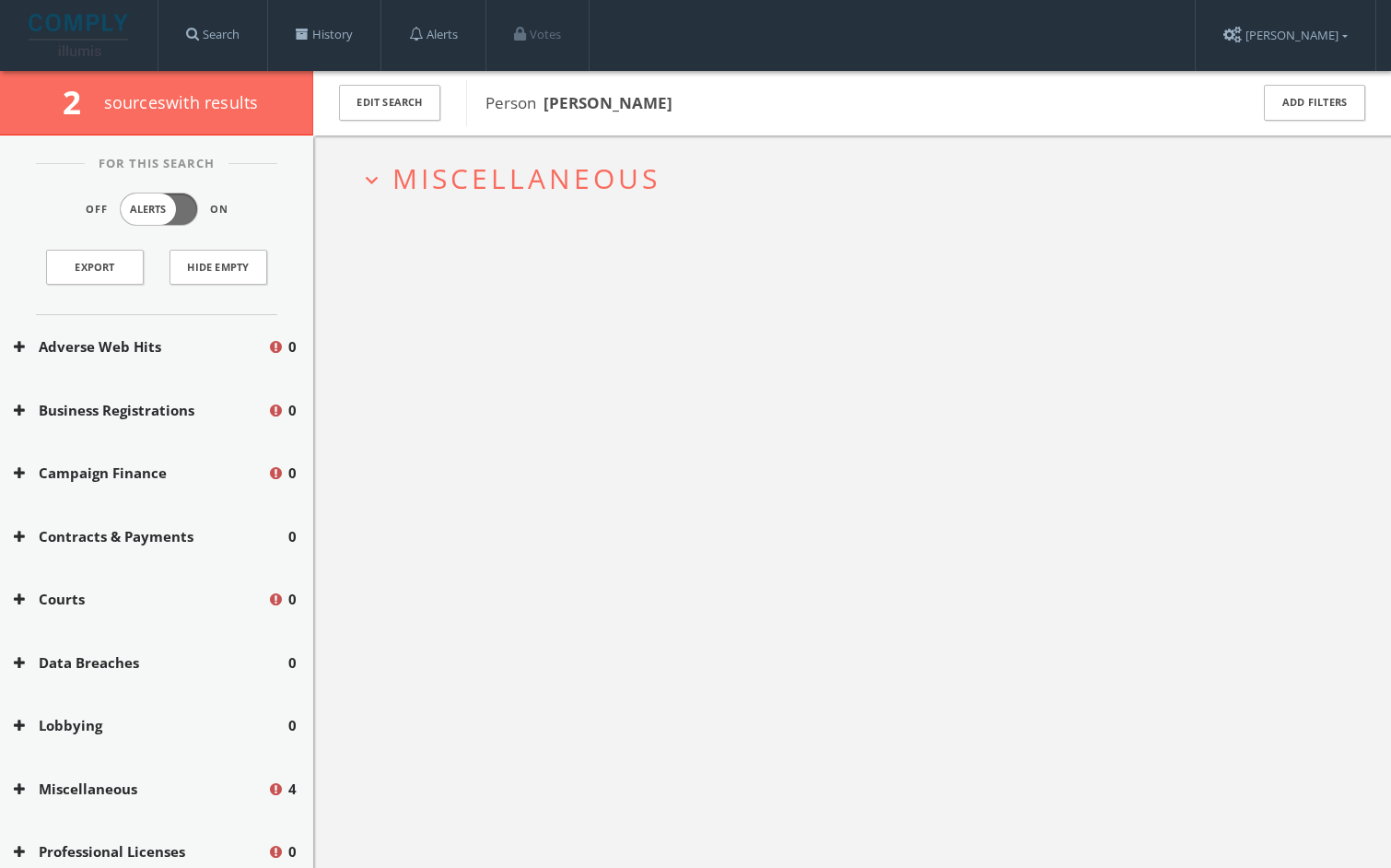
click at [686, 188] on button "expand_more Miscellaneous" at bounding box center [860, 178] width 1000 height 30
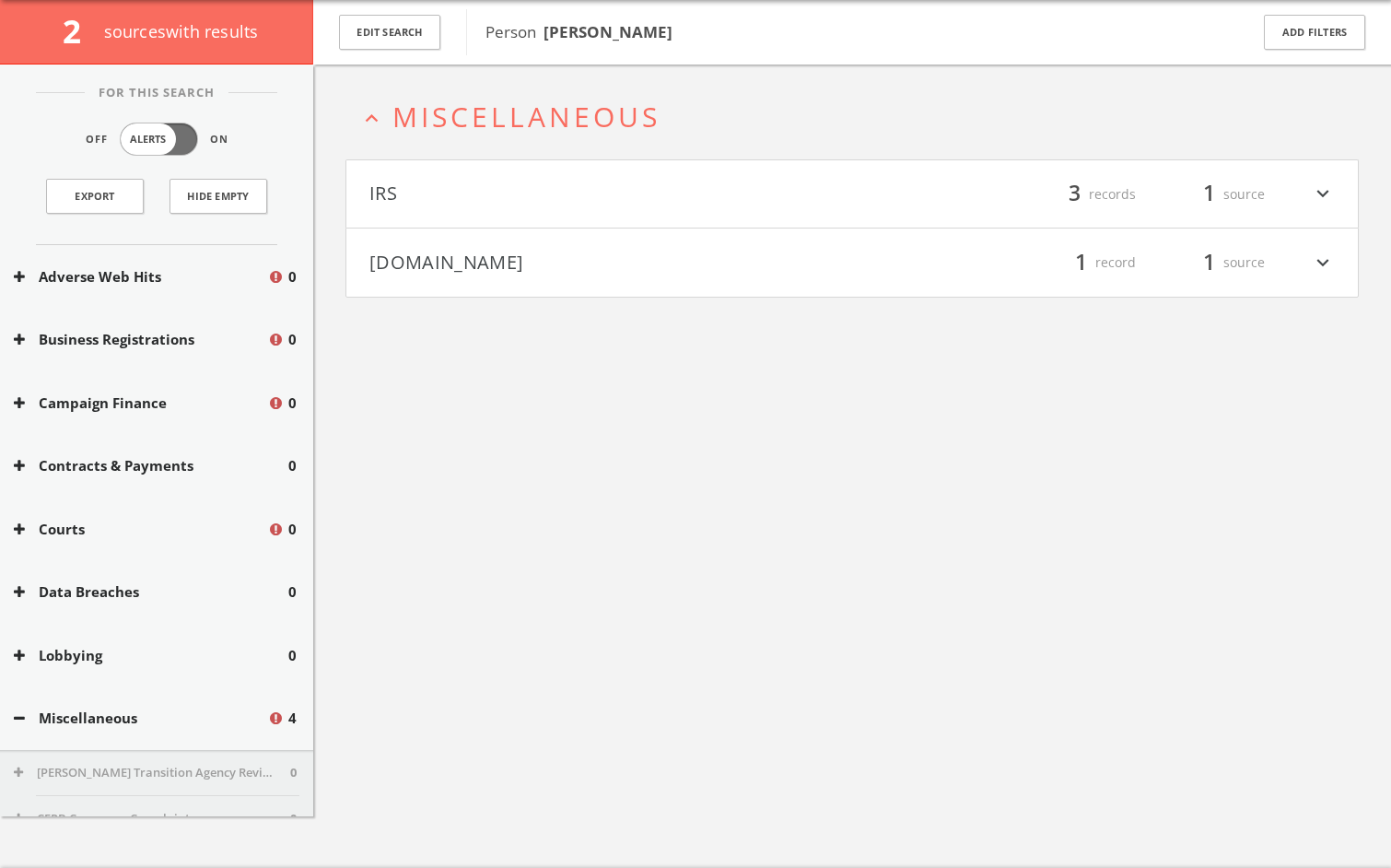
click at [663, 263] on button "Mugshots.com" at bounding box center [611, 263] width 482 height 31
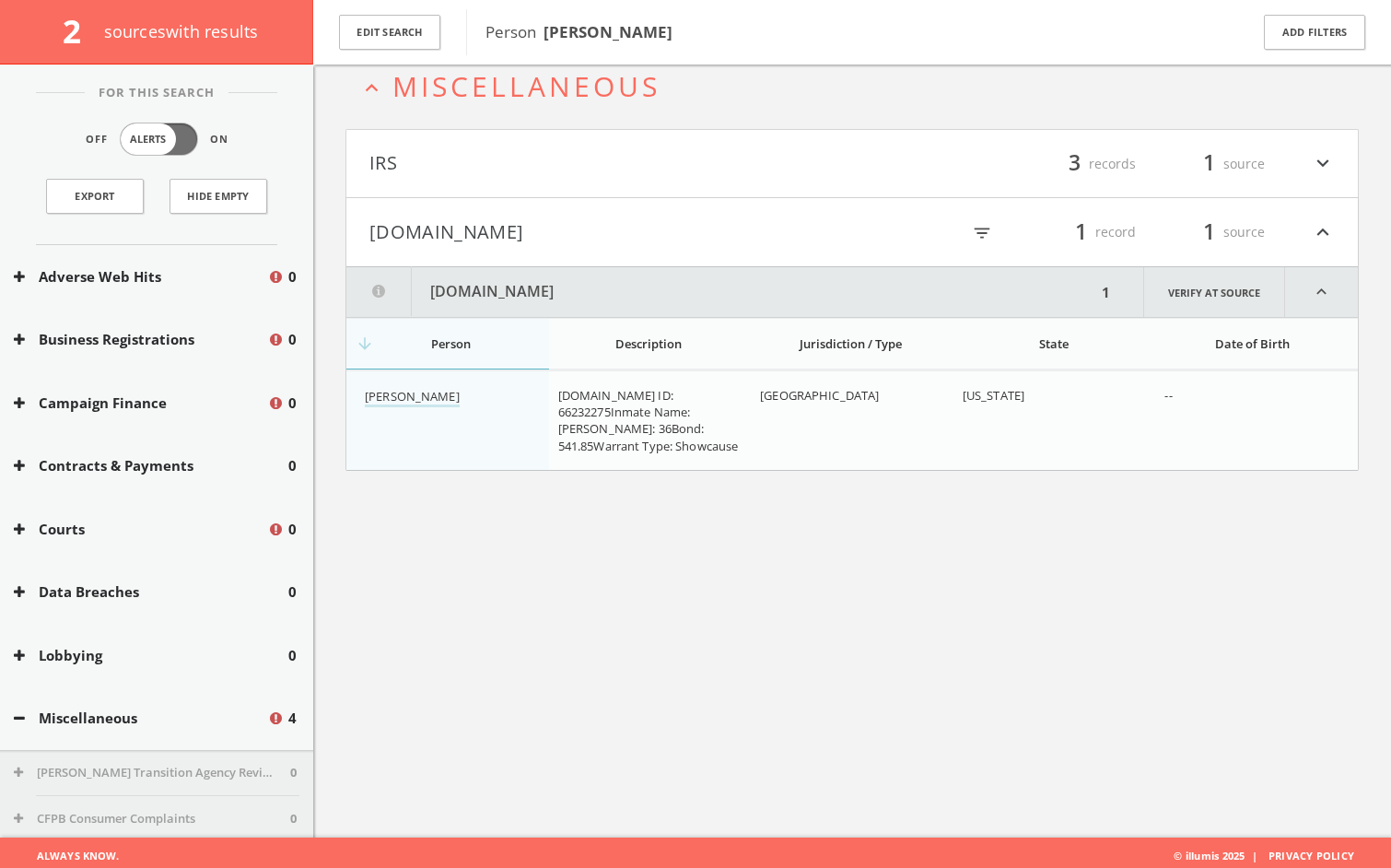
scroll to position [107, 0]
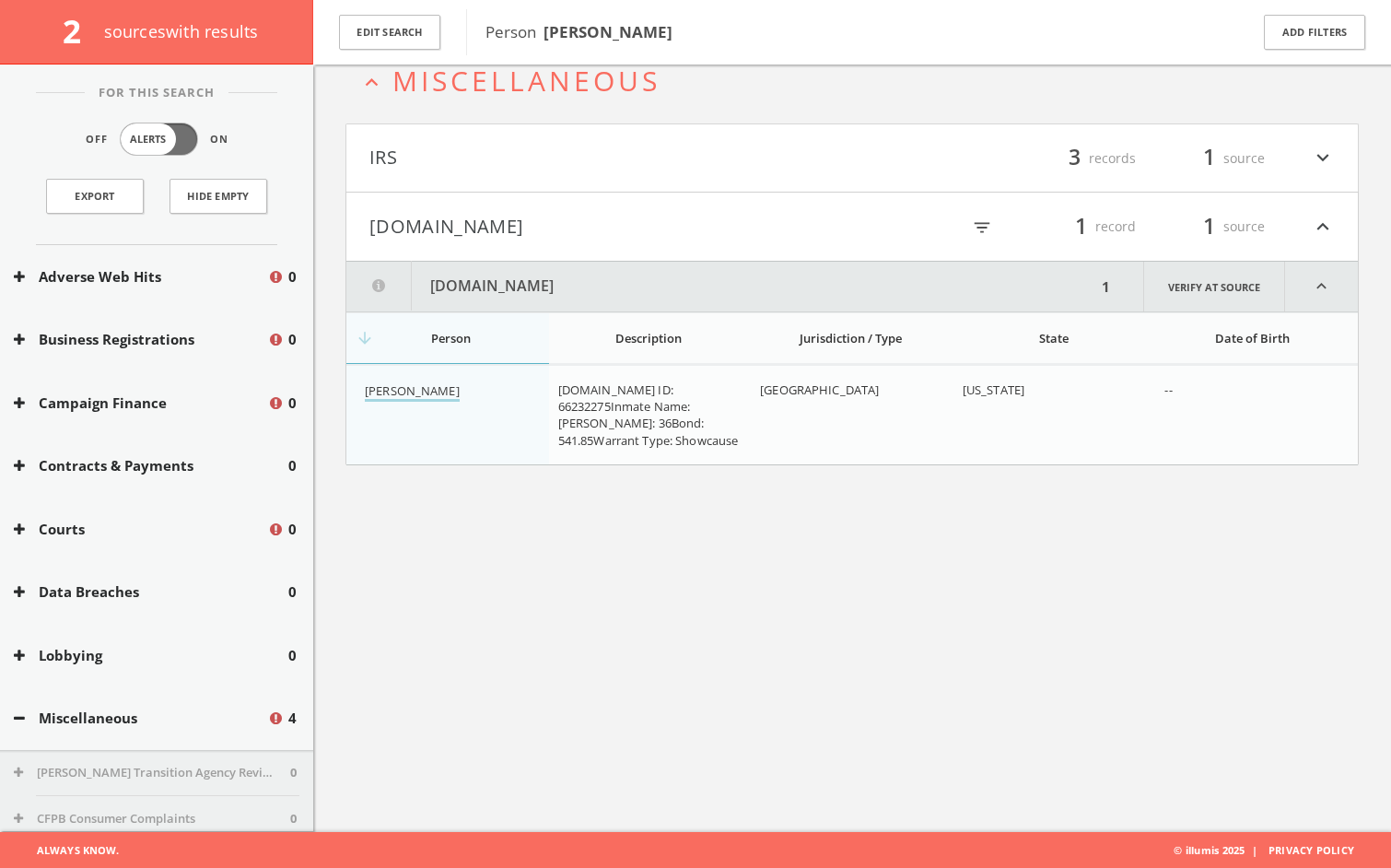
click at [442, 393] on link "Benjamin R Wilken" at bounding box center [412, 391] width 95 height 19
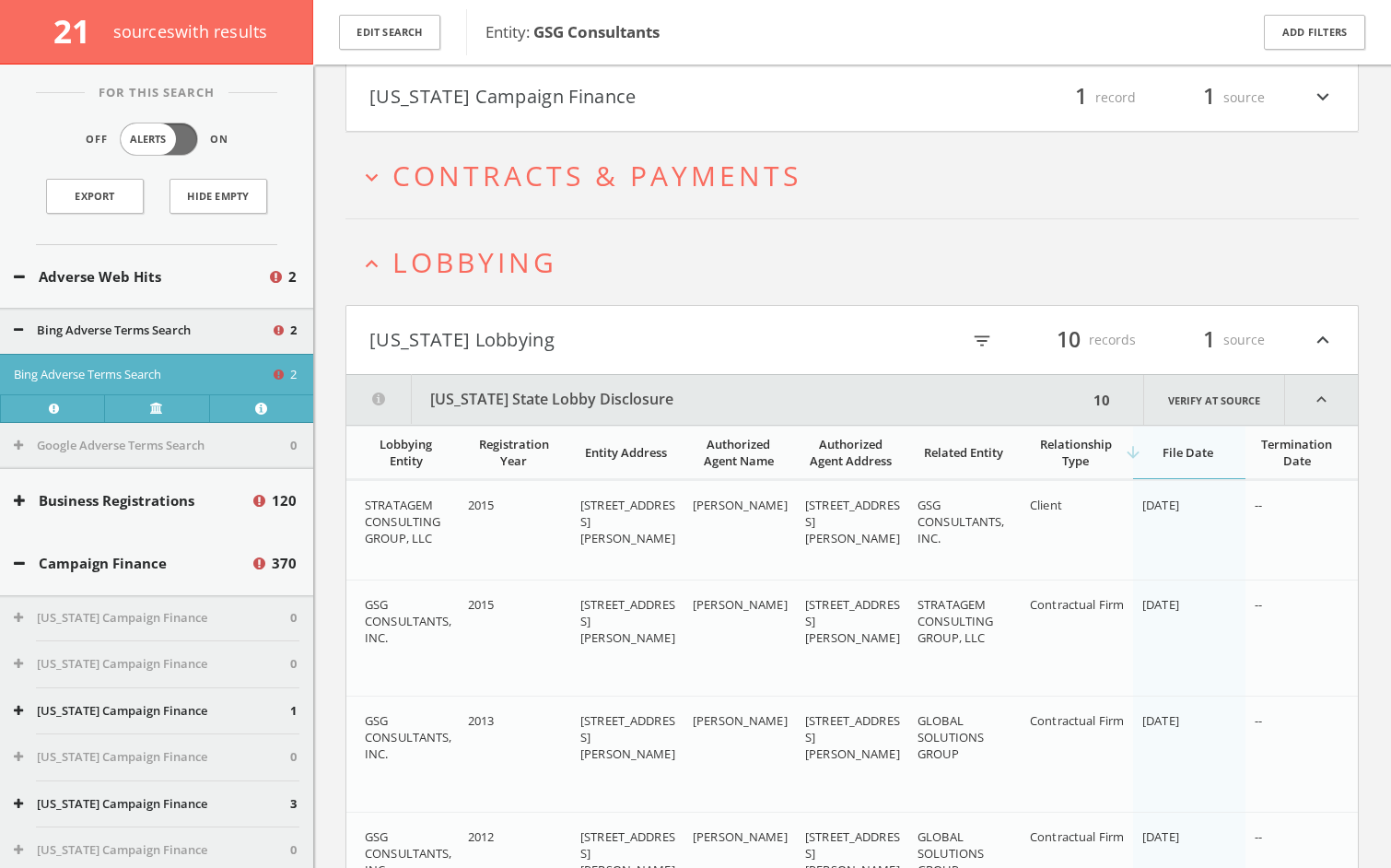
scroll to position [1262, 0]
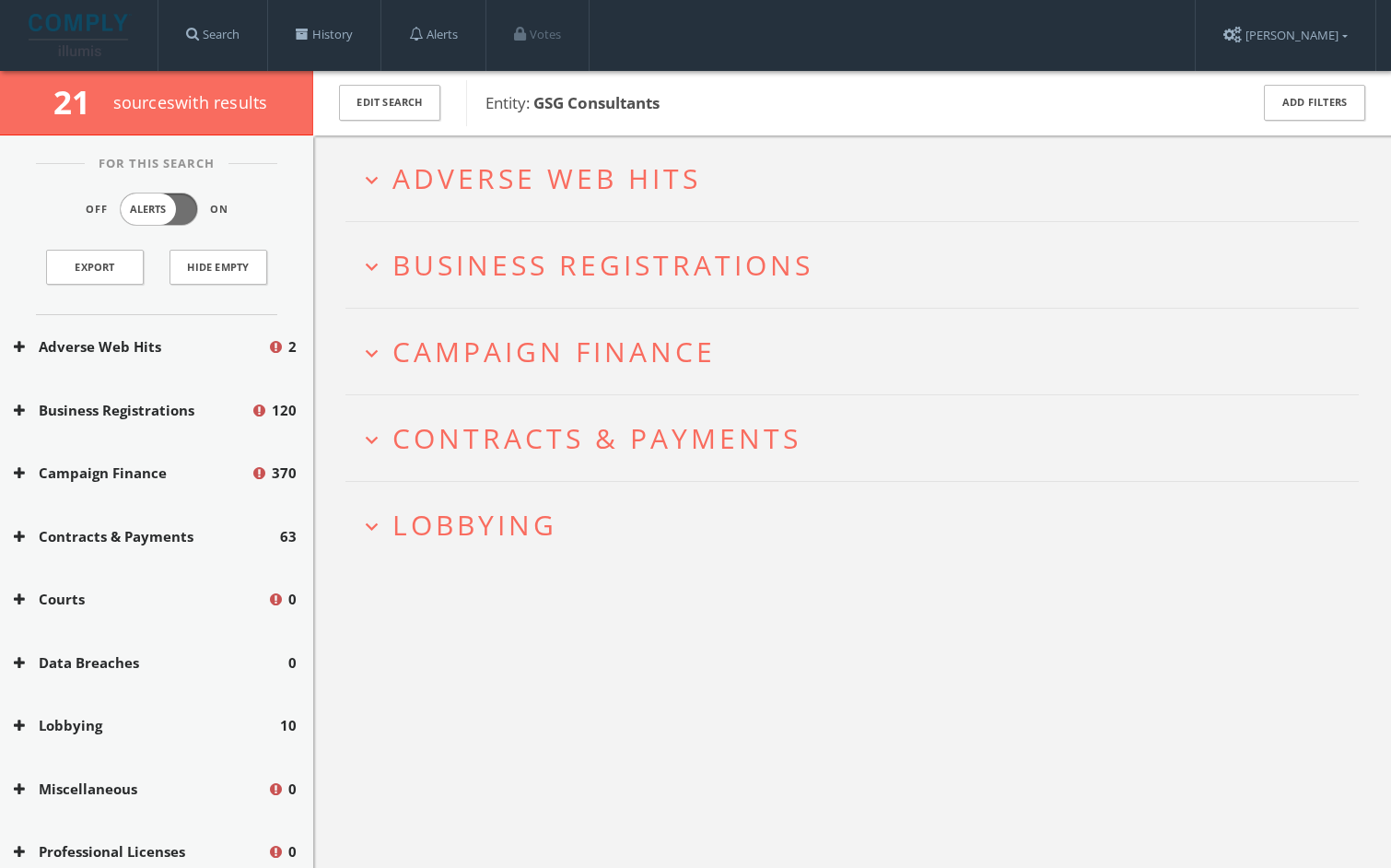
click at [624, 343] on span "Campaign Finance" at bounding box center [553, 351] width 324 height 38
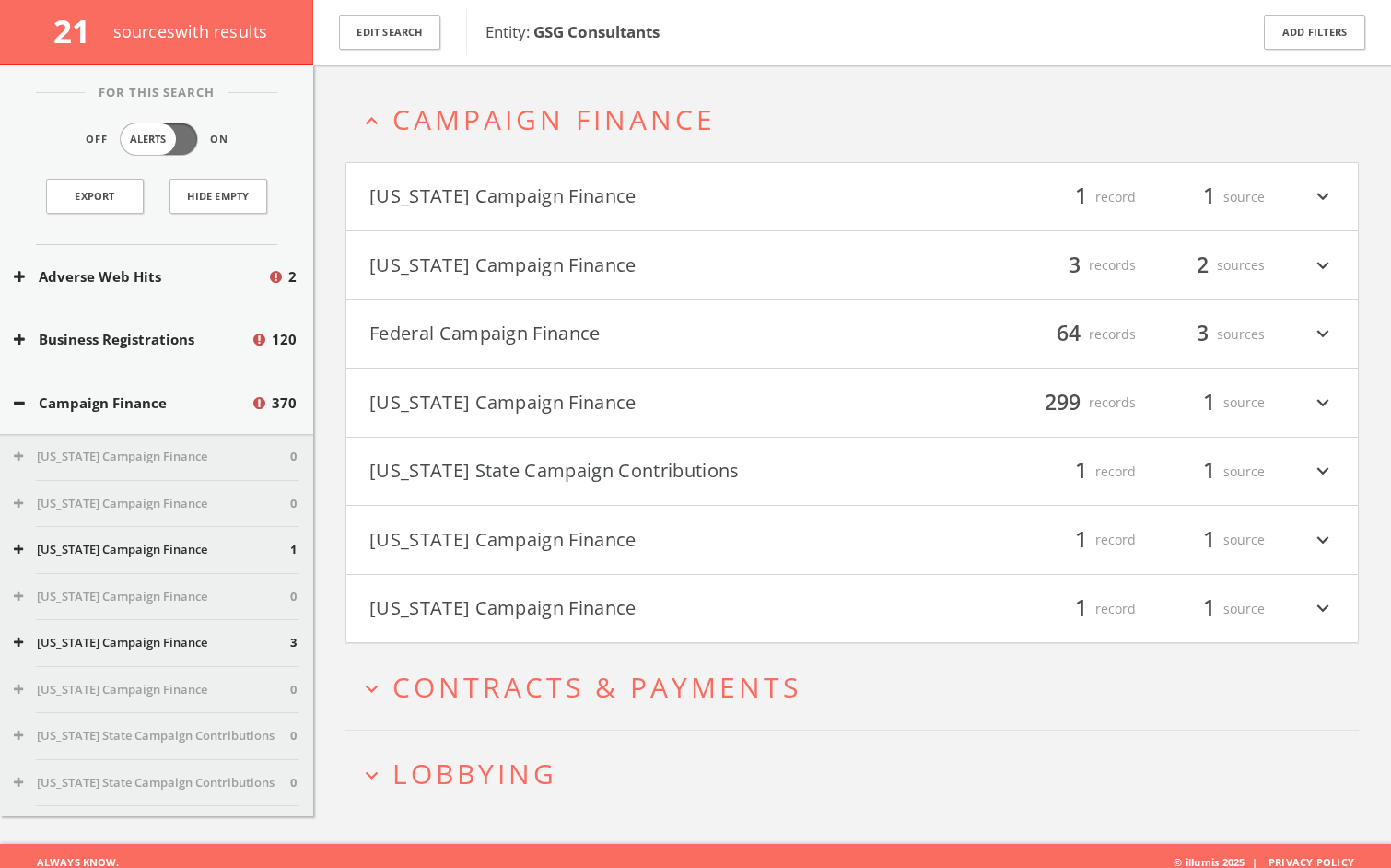
scroll to position [244, 0]
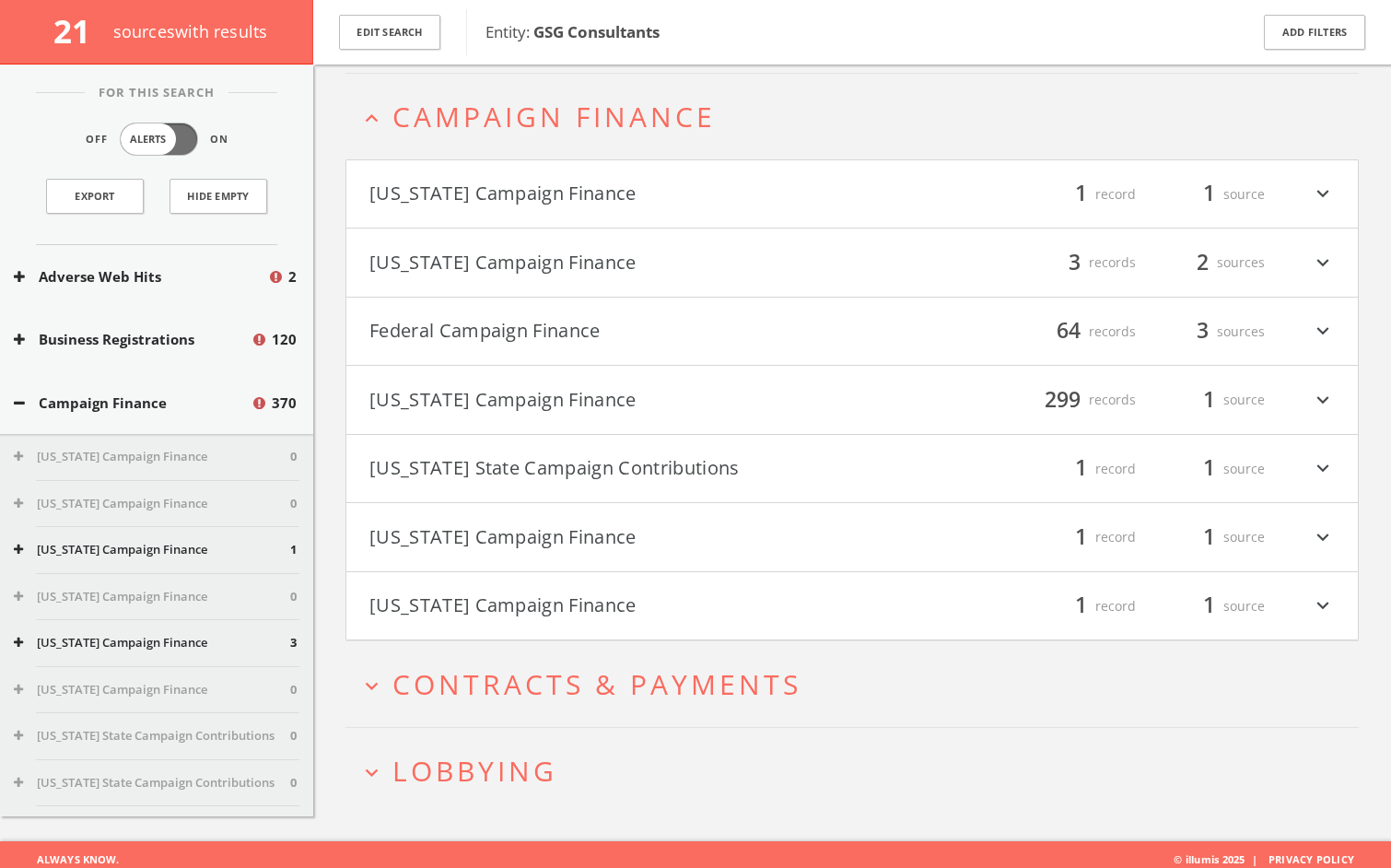
click at [619, 341] on button "Federal Campaign Finance" at bounding box center [611, 332] width 482 height 31
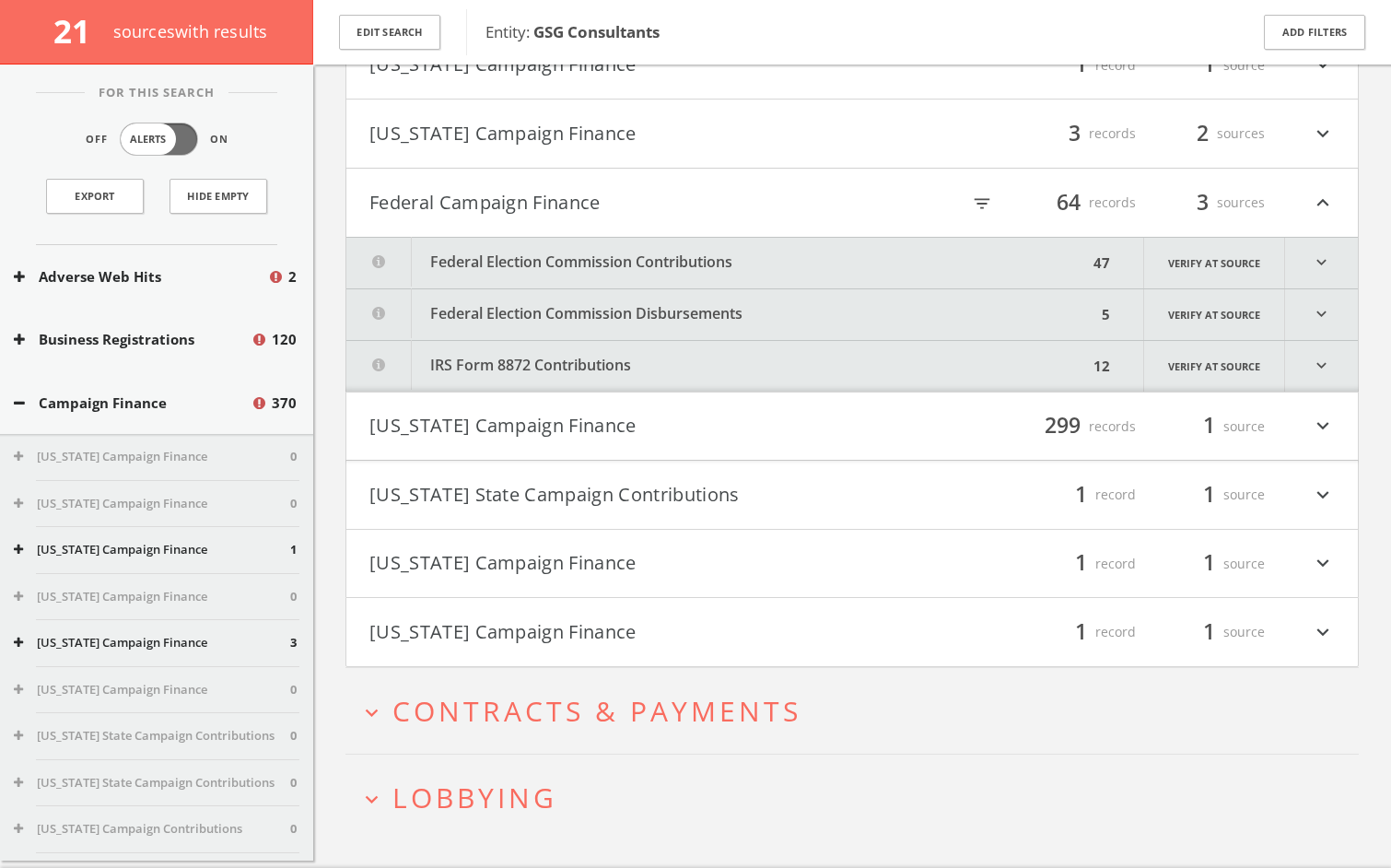
scroll to position [411, 0]
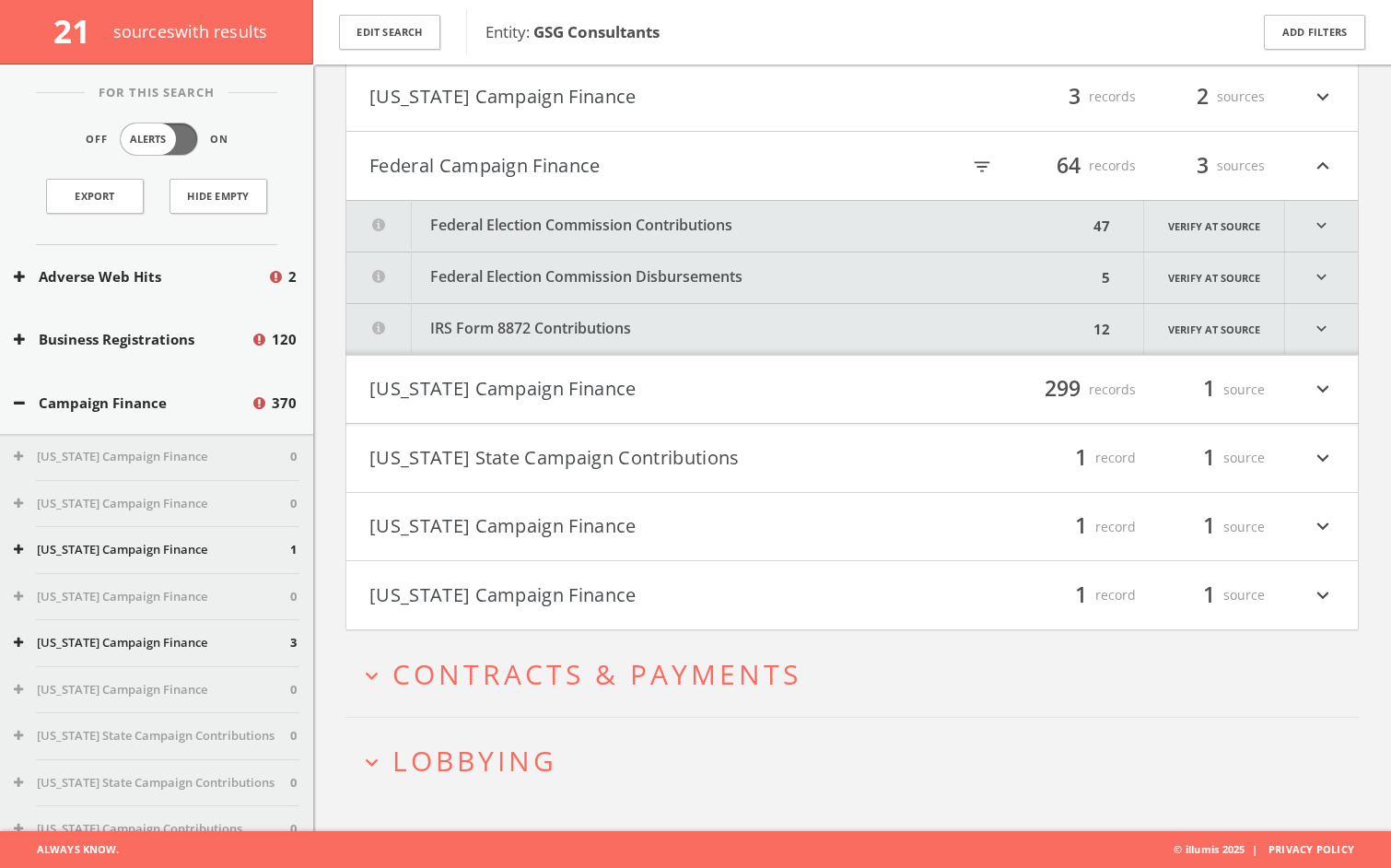
click at [989, 164] on icon "filter_list" at bounding box center [982, 167] width 20 height 20
type input "obama"
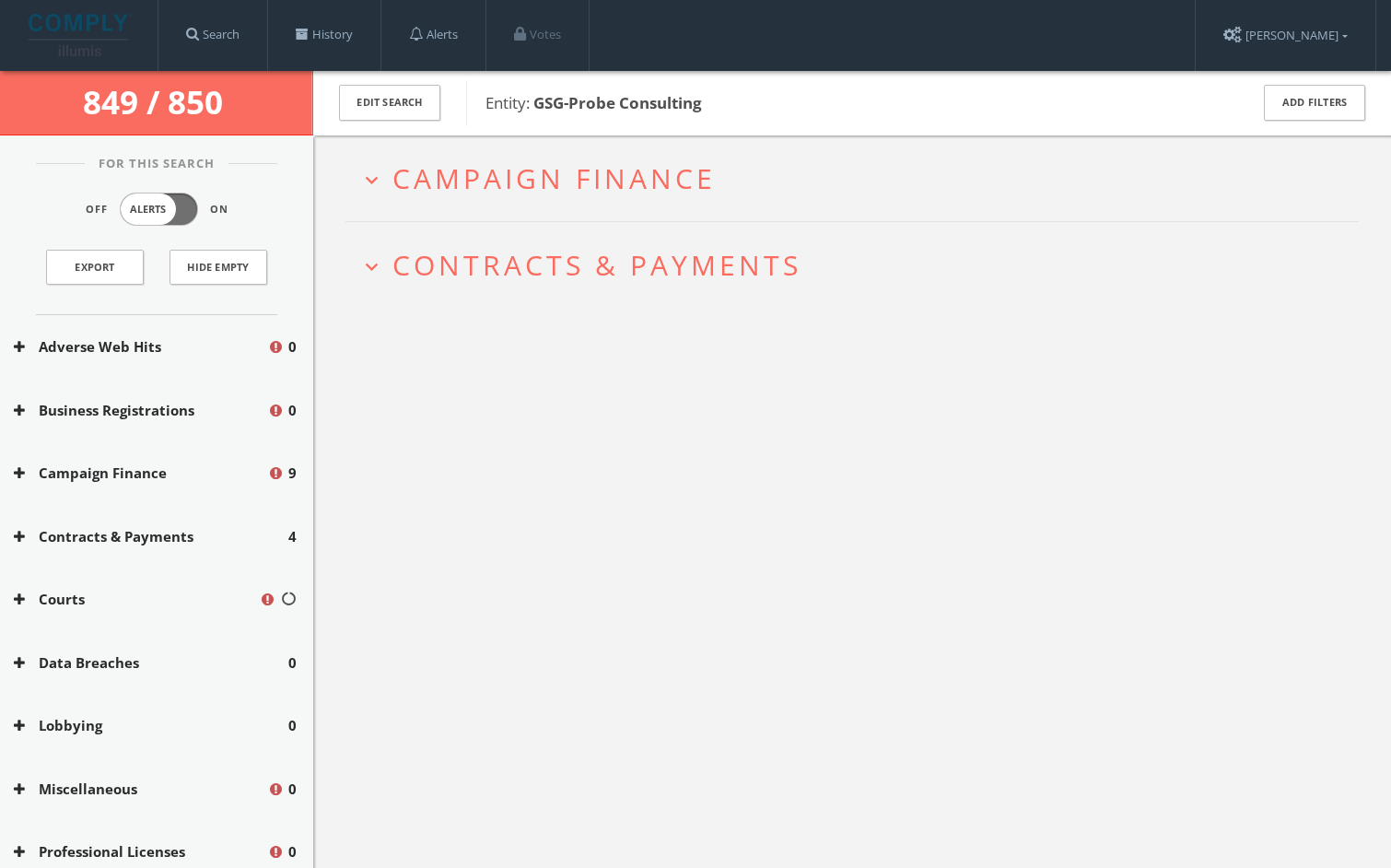
click at [641, 200] on h2 "expand_more Campaign Finance" at bounding box center [852, 178] width 1014 height 86
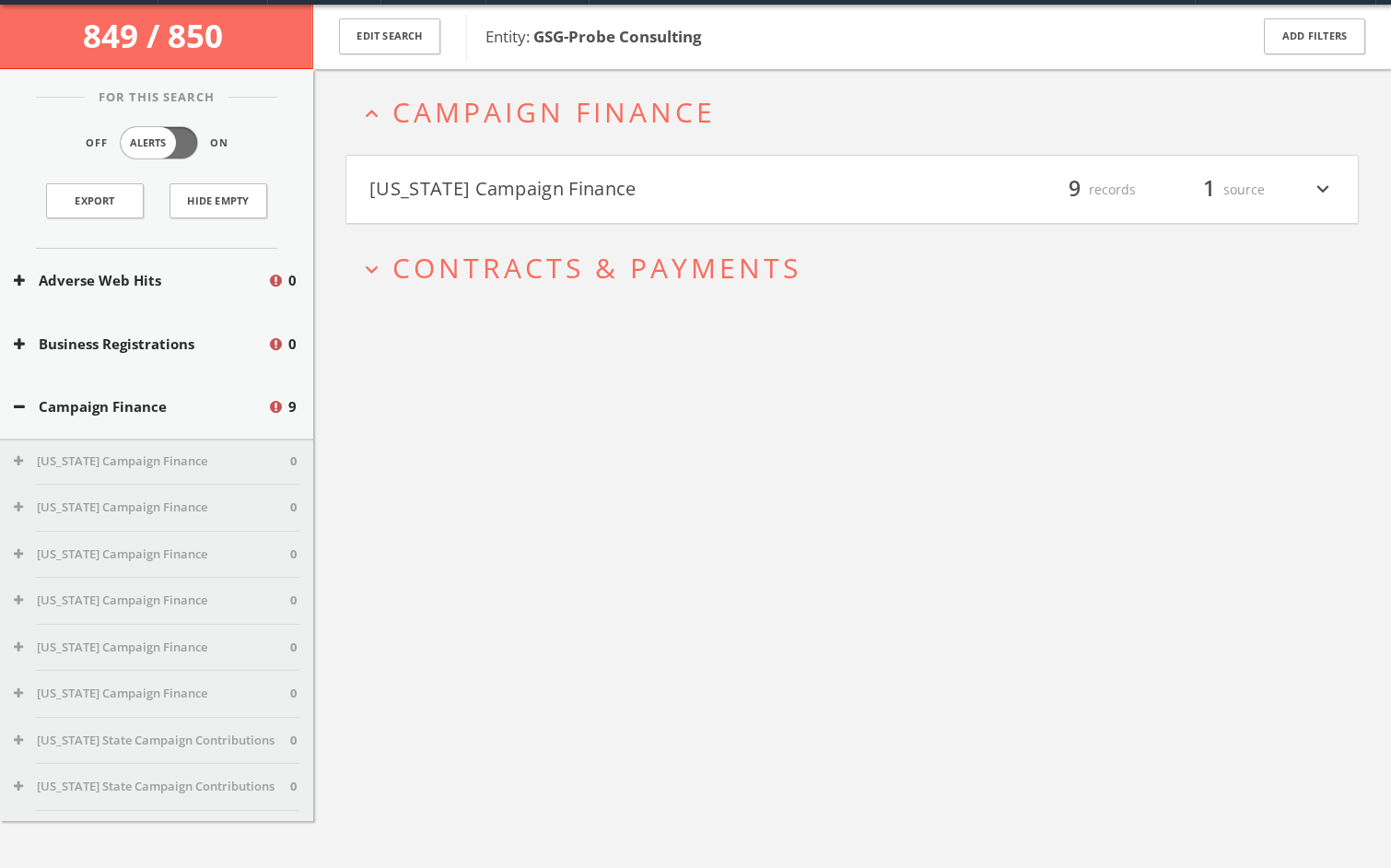
click at [641, 200] on button "[US_STATE] Campaign Finance" at bounding box center [611, 190] width 482 height 31
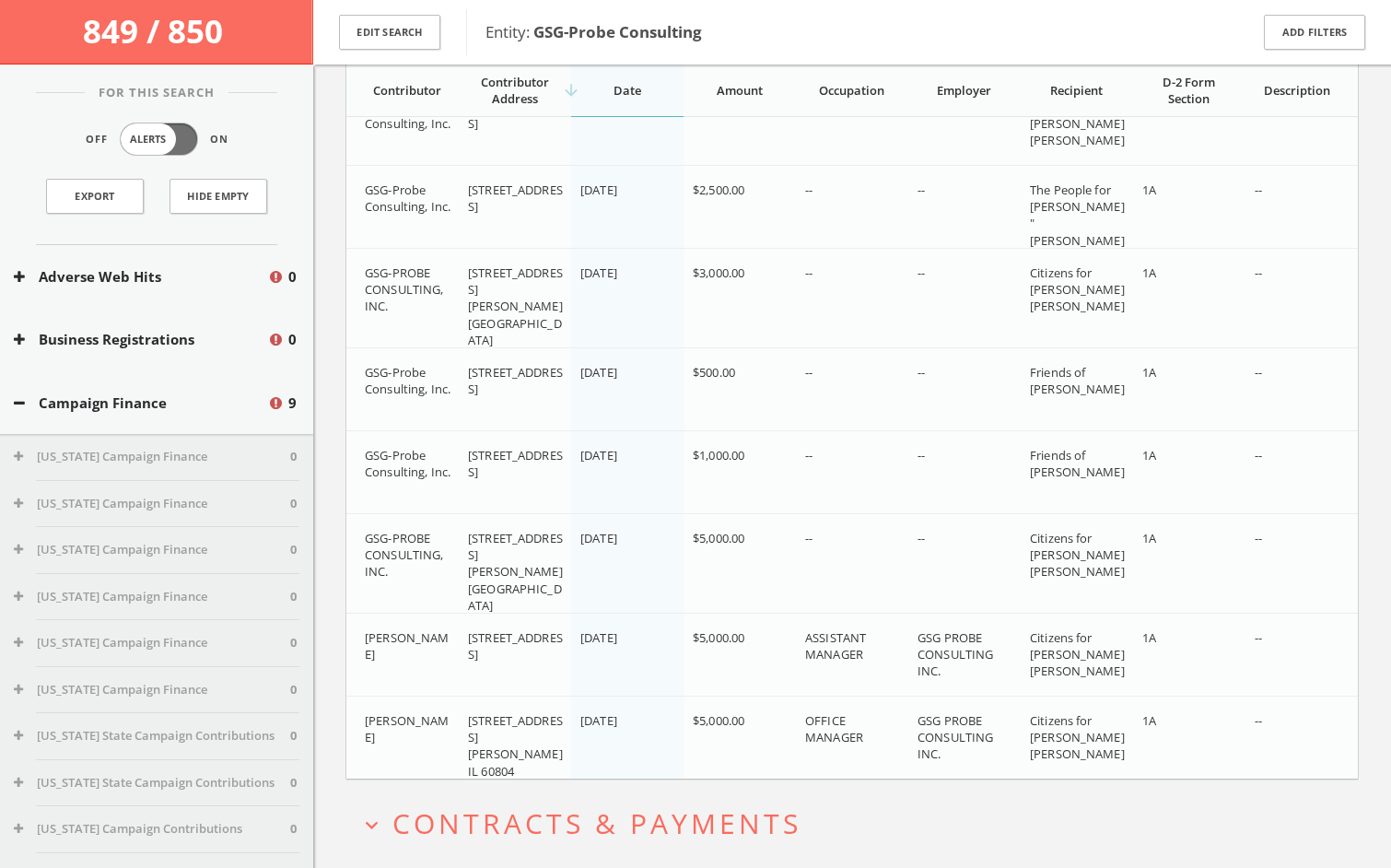
scroll to position [408, 0]
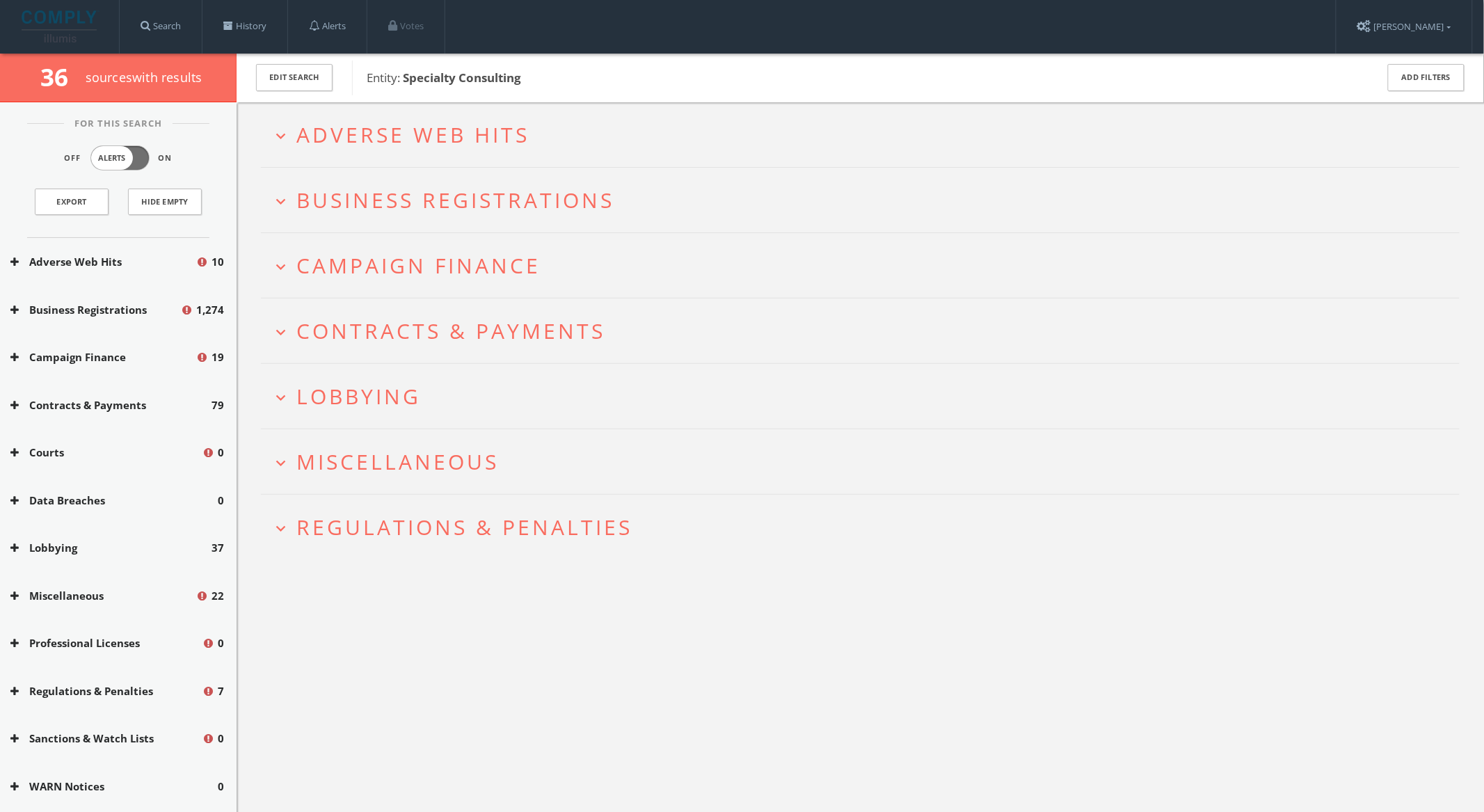
click at [632, 118] on h2 "expand_more Adverse Web Hits" at bounding box center [860, 134] width 1199 height 65
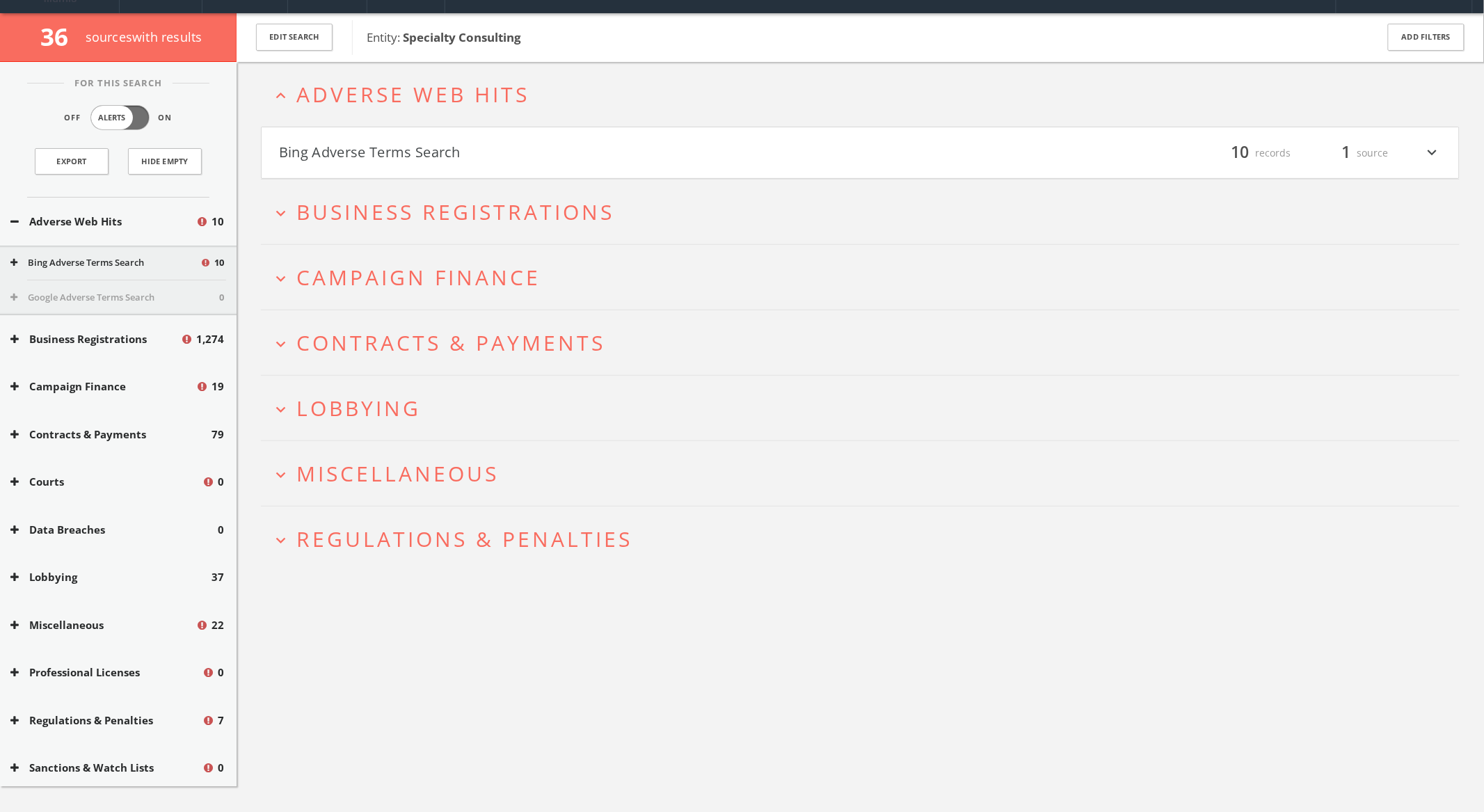
click at [588, 150] on button "Bing Adverse Terms Search" at bounding box center [570, 153] width 582 height 24
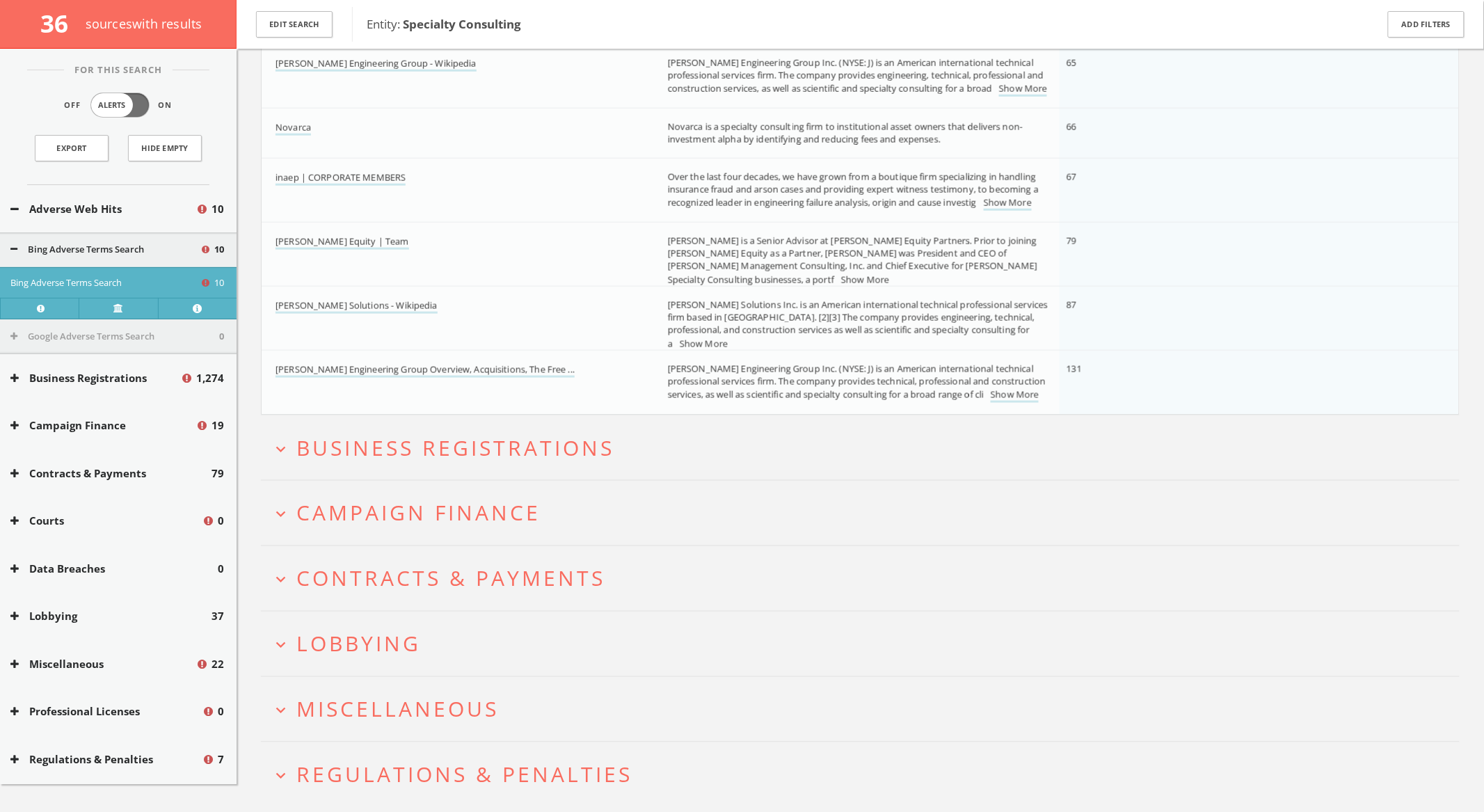
scroll to position [559, 0]
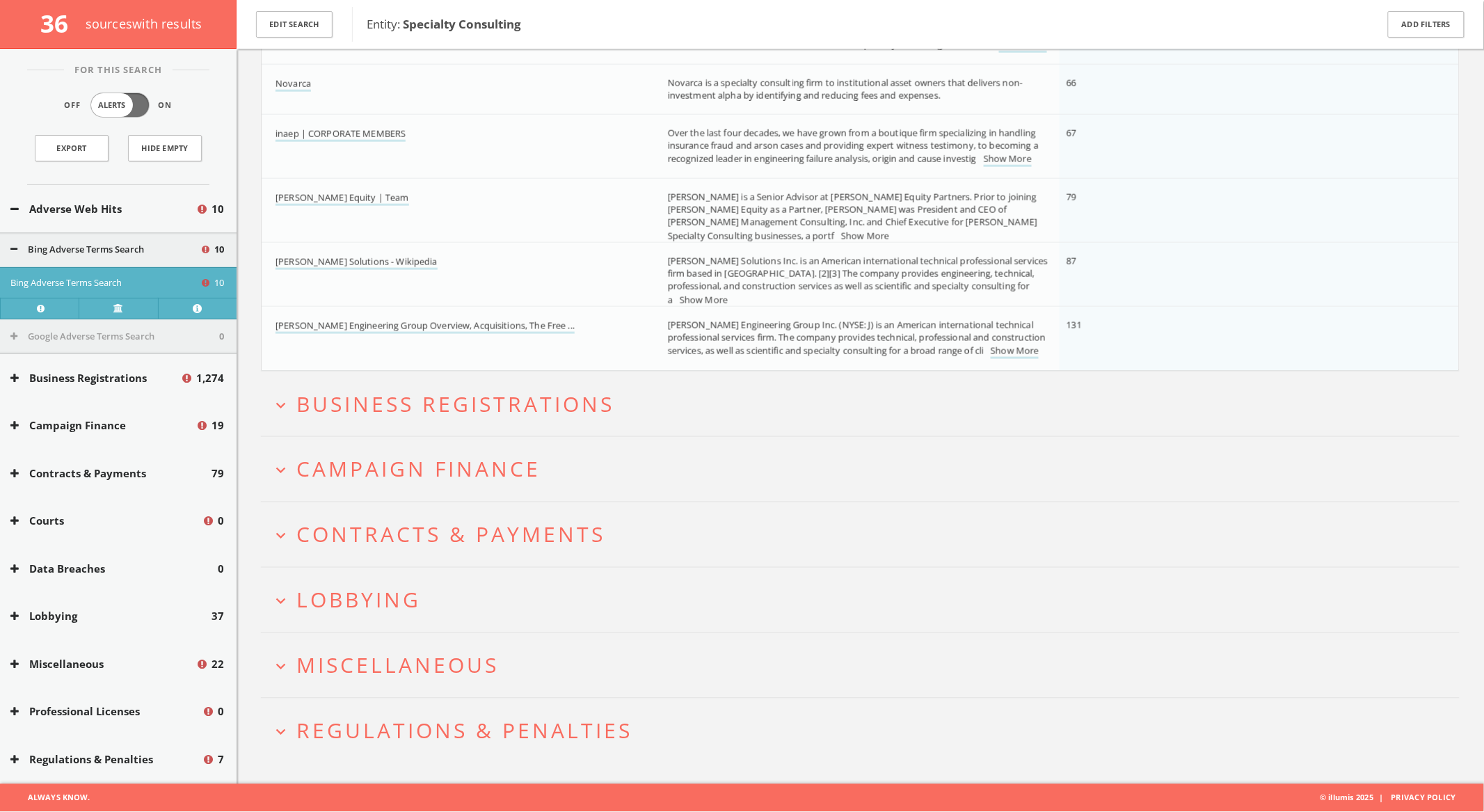
click at [500, 455] on span "Campaign Finance" at bounding box center [418, 469] width 245 height 29
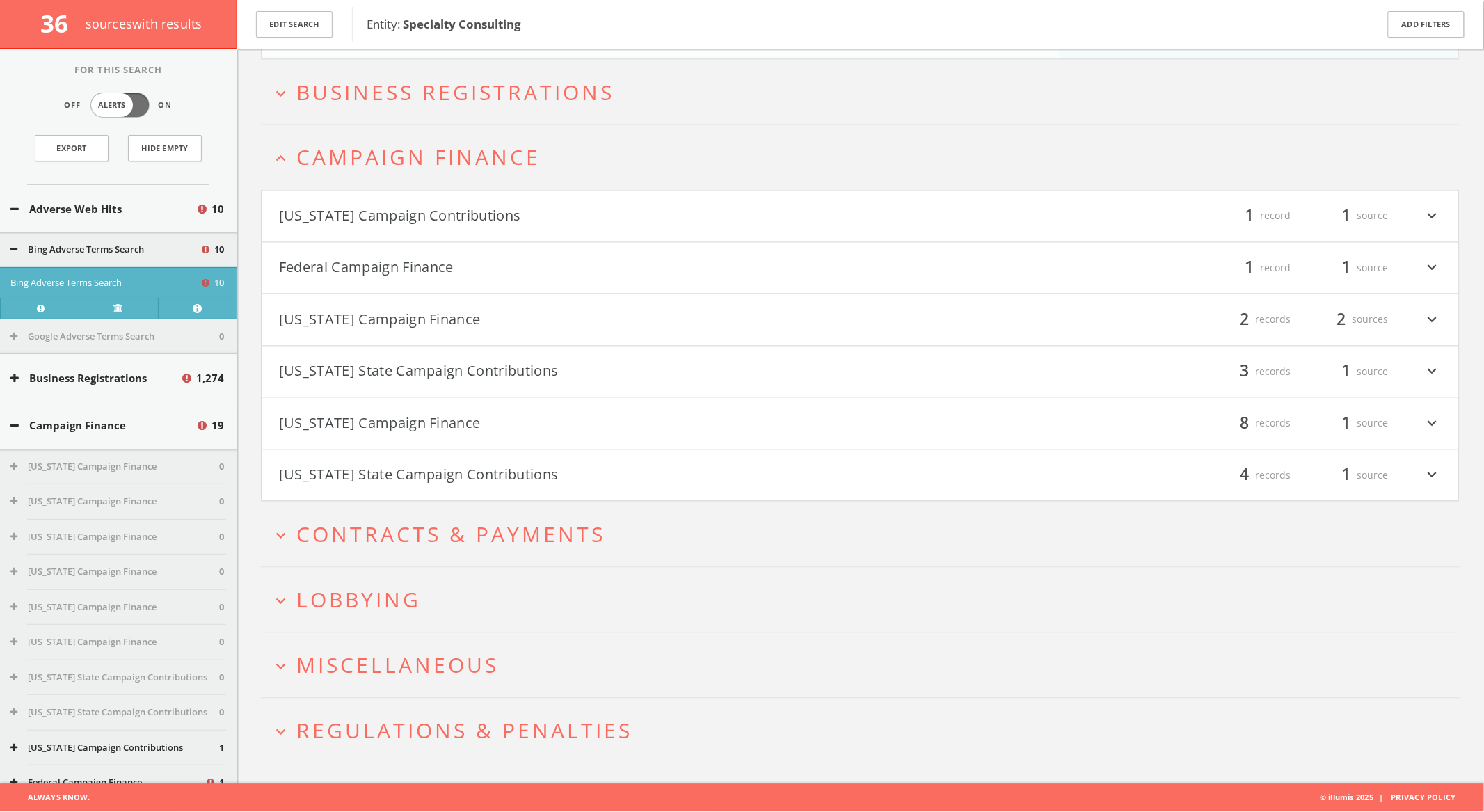
scroll to position [871, 0]
click at [571, 257] on button "Federal Campaign Finance" at bounding box center [570, 269] width 582 height 24
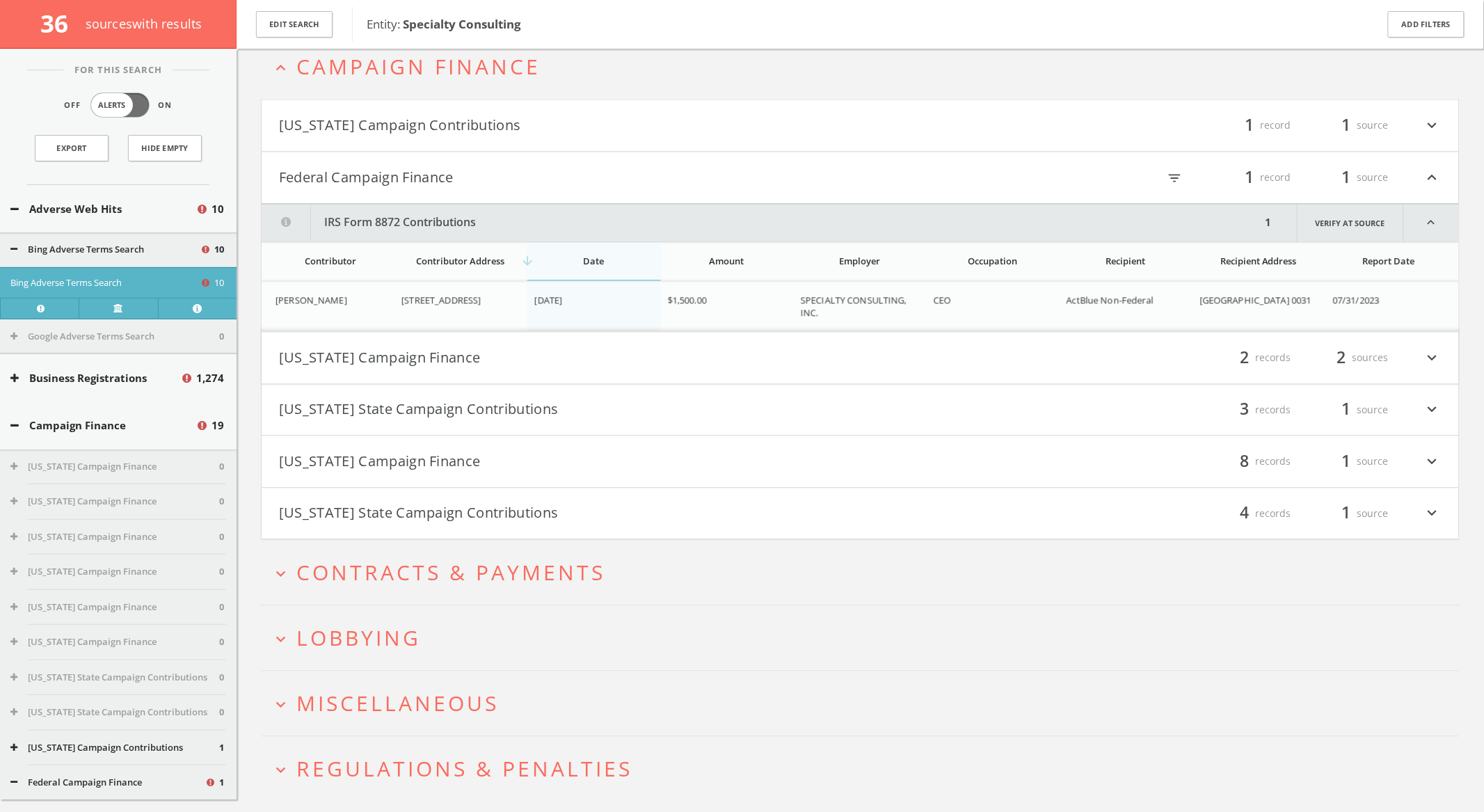
scroll to position [1000, 0]
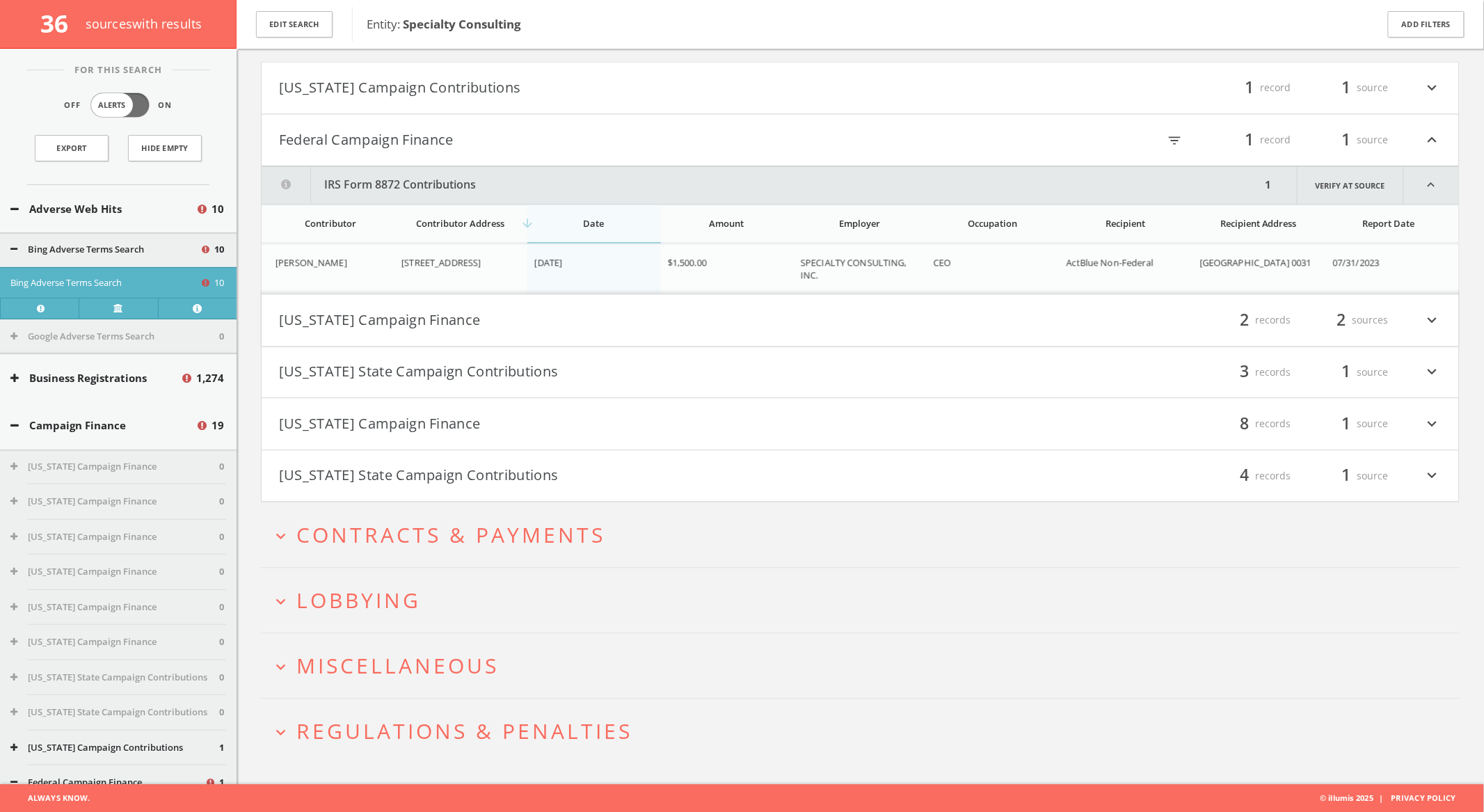
click at [545, 426] on button "Illinois Campaign Finance" at bounding box center [570, 423] width 582 height 24
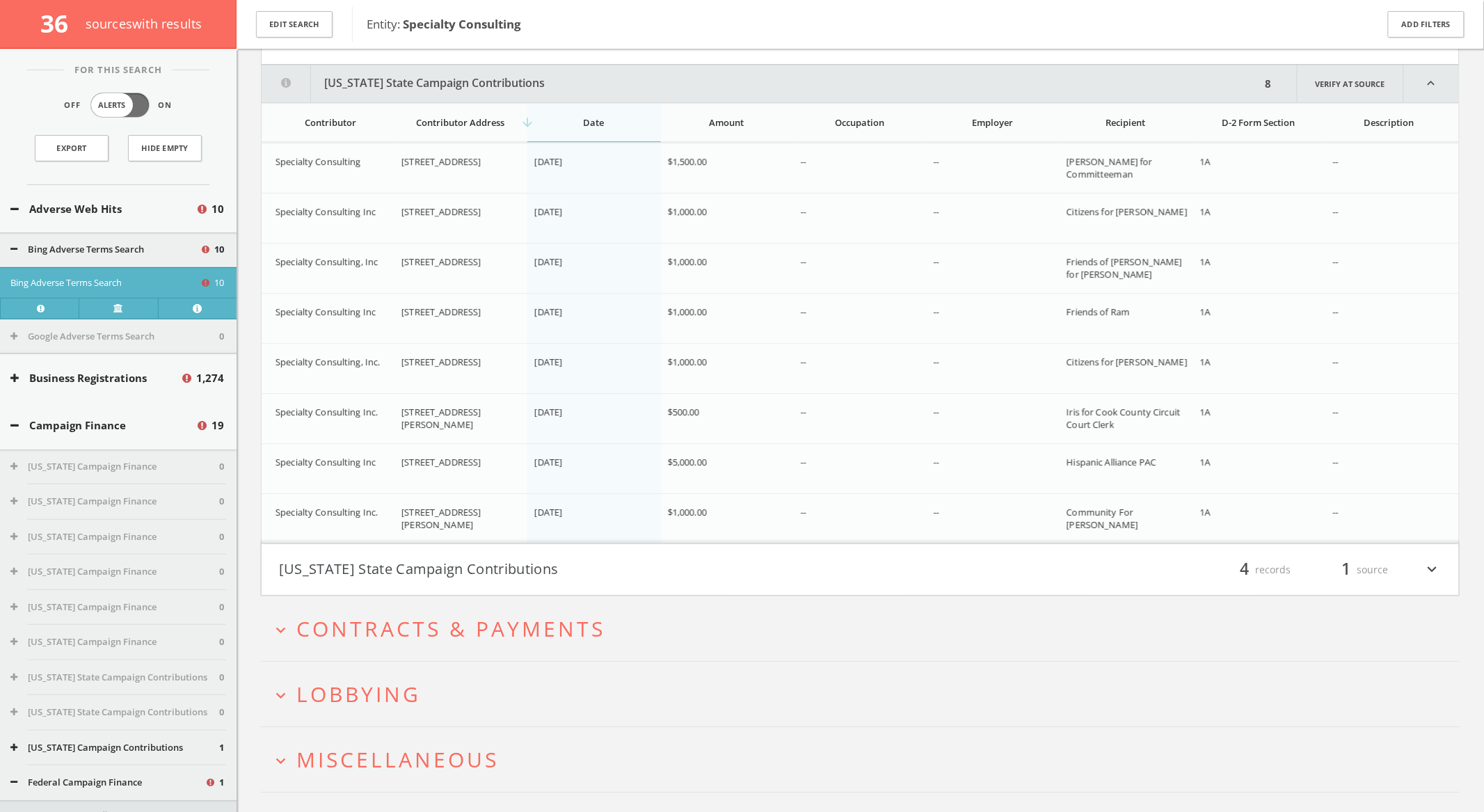
scroll to position [1400, 0]
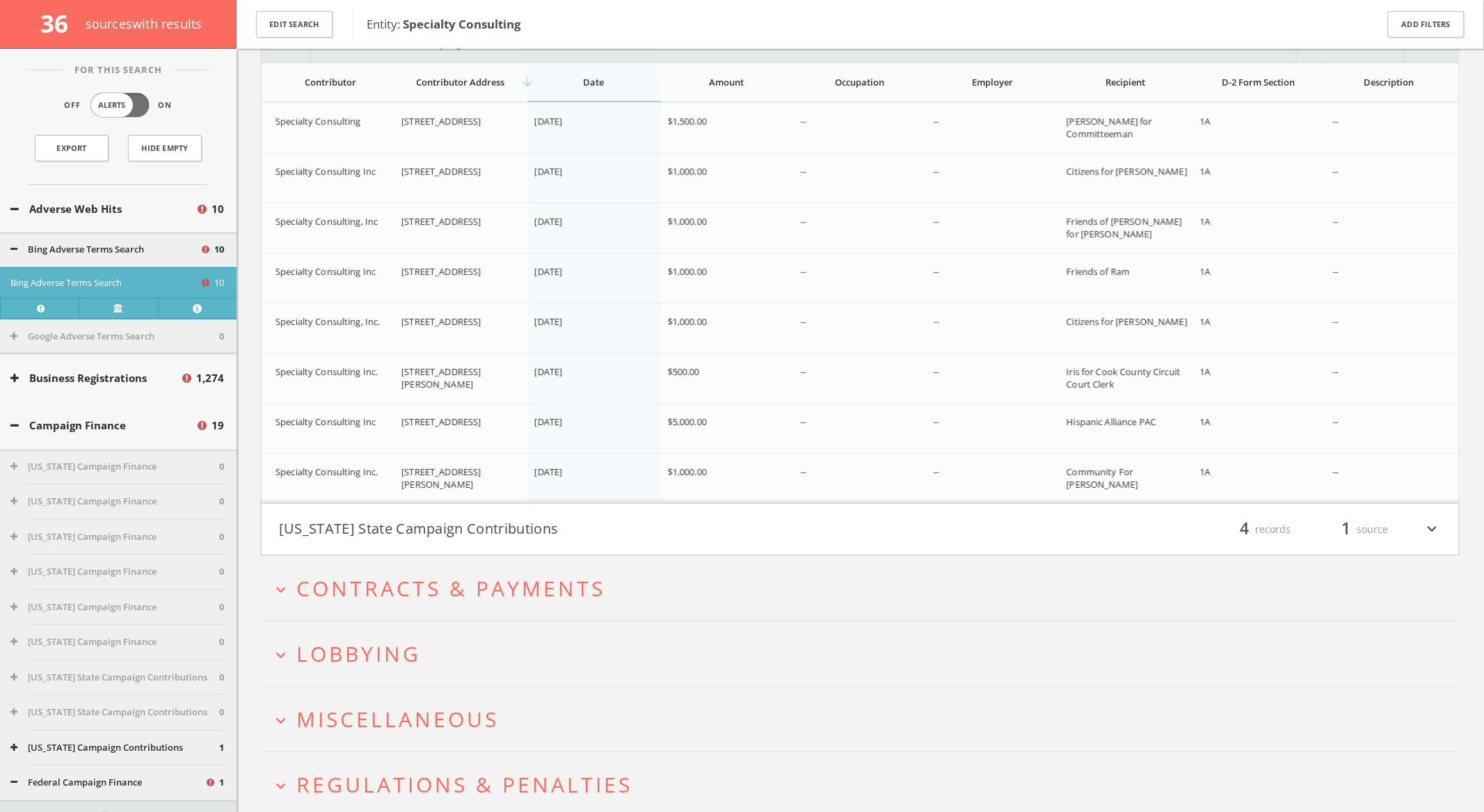
click at [466, 544] on h4 "Louisiana State Campaign Contributions filter_list 4 records 1 source expand_mo…" at bounding box center [860, 529] width 1198 height 52
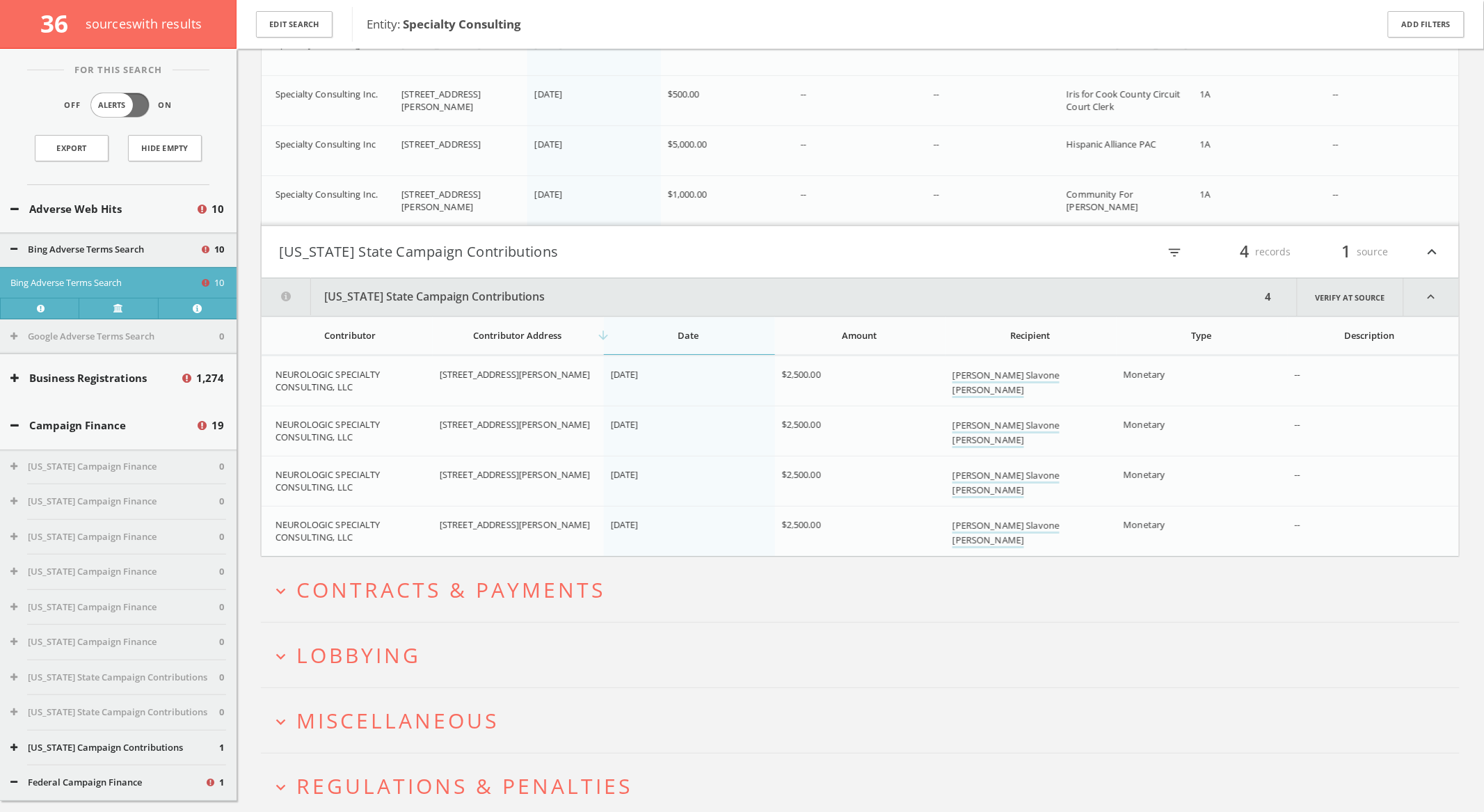
scroll to position [1758, 0]
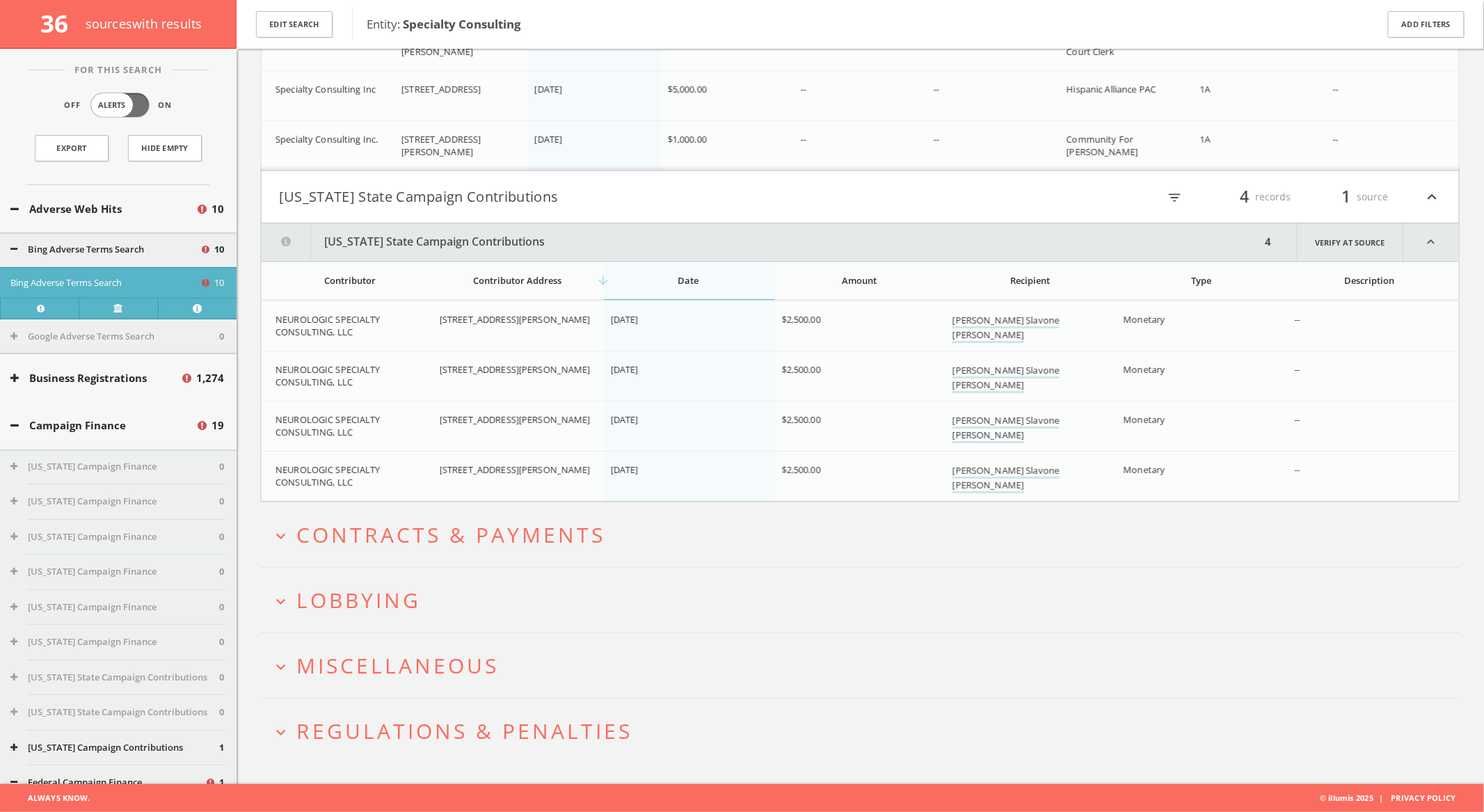
click at [469, 593] on button "expand_more Lobbying" at bounding box center [866, 600] width 1189 height 23
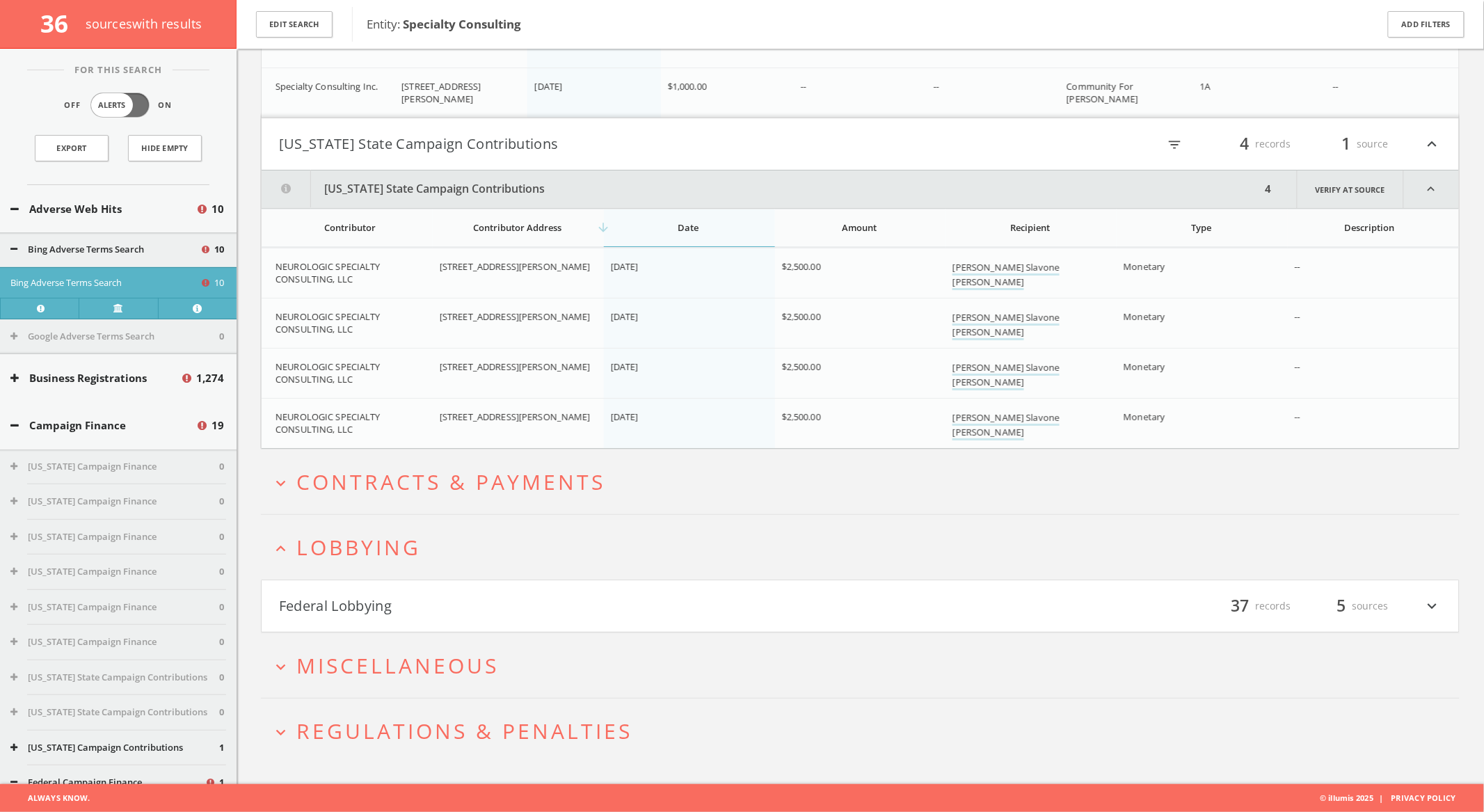
click at [469, 592] on h4 "Federal Lobbying filter_list 37 records 5 sources expand_more" at bounding box center [860, 606] width 1198 height 52
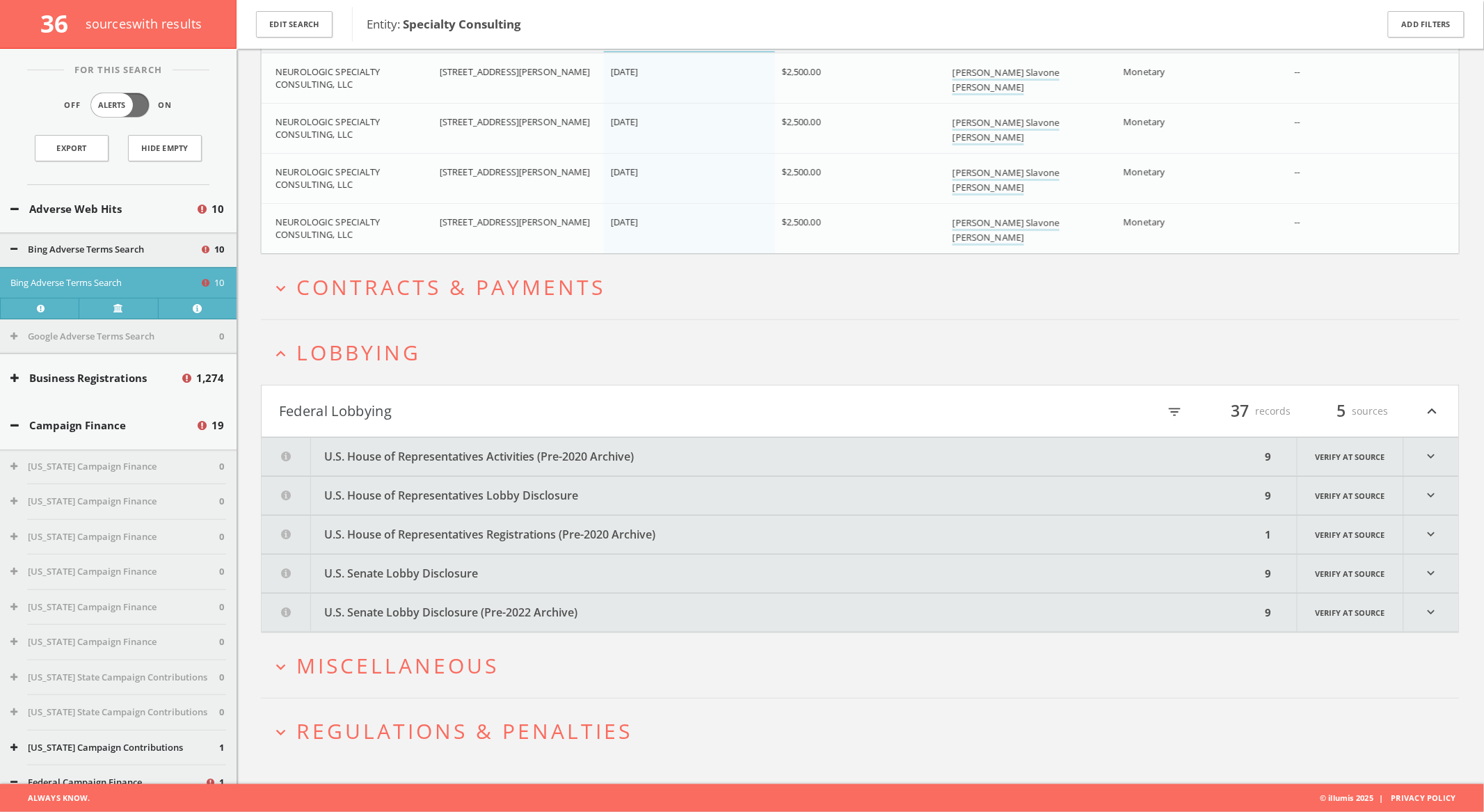
click at [518, 459] on button "U.S. House of Representatives Activities (Pre-2020 Archive)" at bounding box center [762, 456] width 1000 height 38
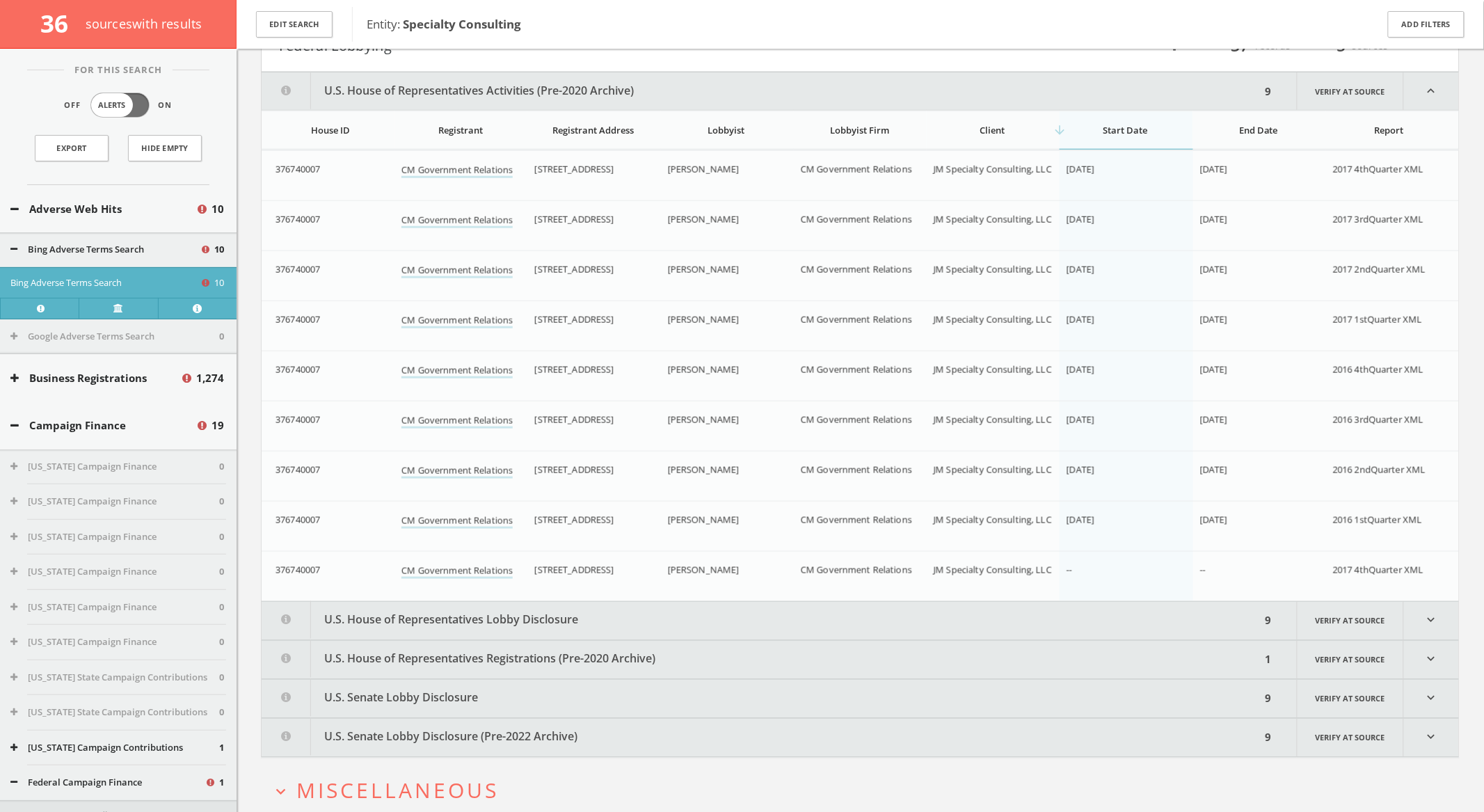
scroll to position [2394, 0]
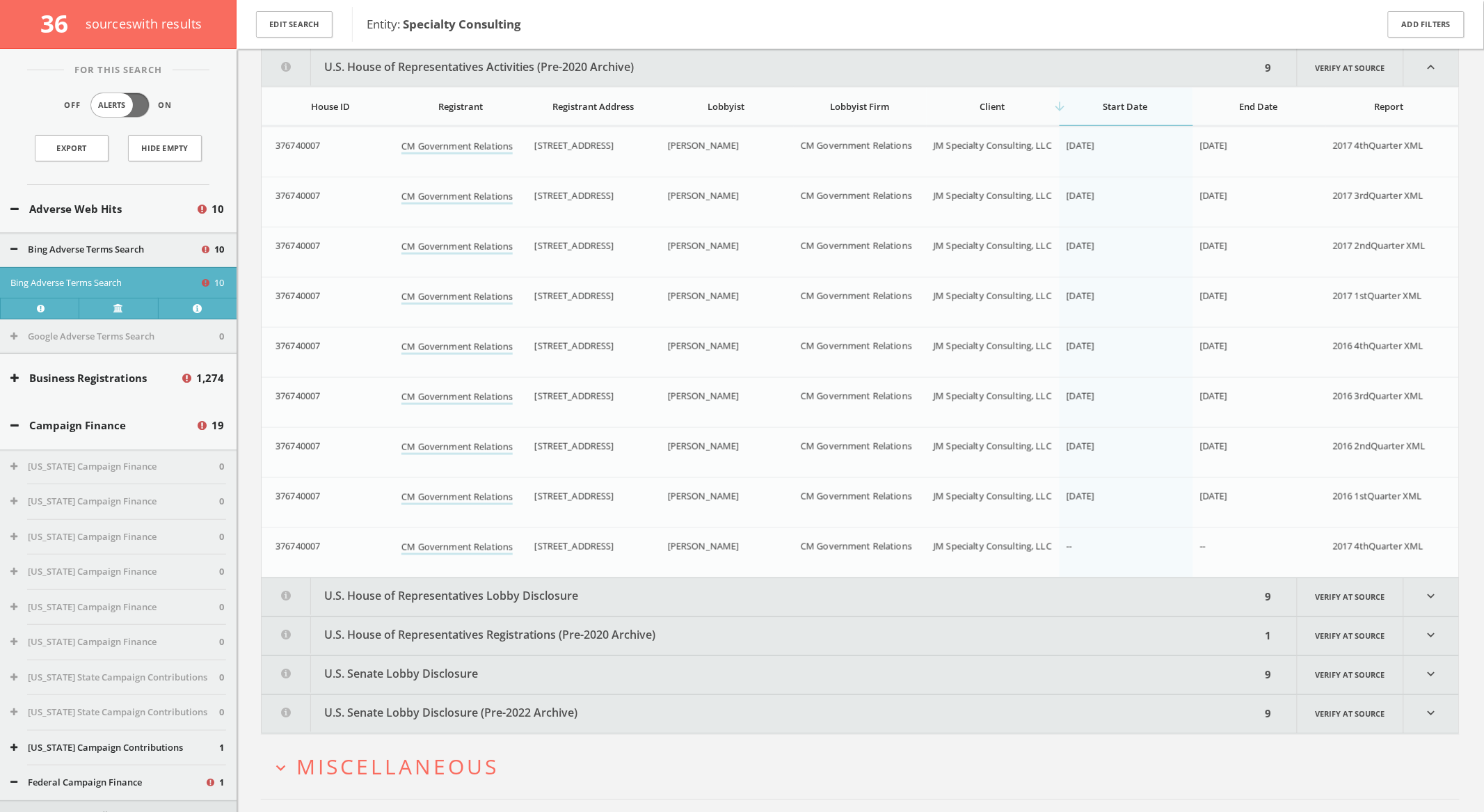
click at [635, 603] on button "U.S. House of Representatives Lobby Disclosure" at bounding box center [762, 597] width 1000 height 38
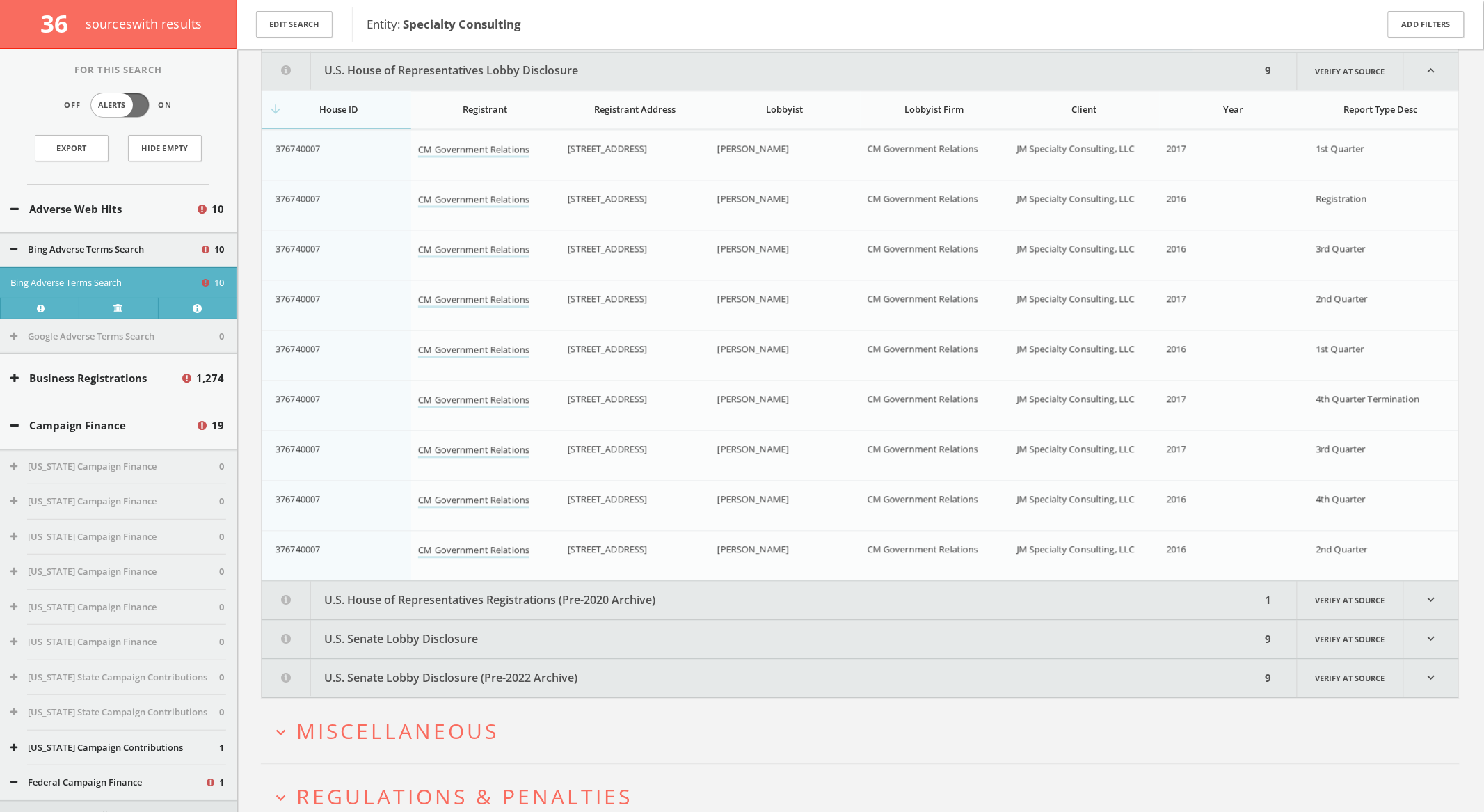
scroll to position [2922, 0]
click at [679, 600] on button "U.S. House of Representatives Registrations (Pre-2020 Archive)" at bounding box center [762, 597] width 1000 height 38
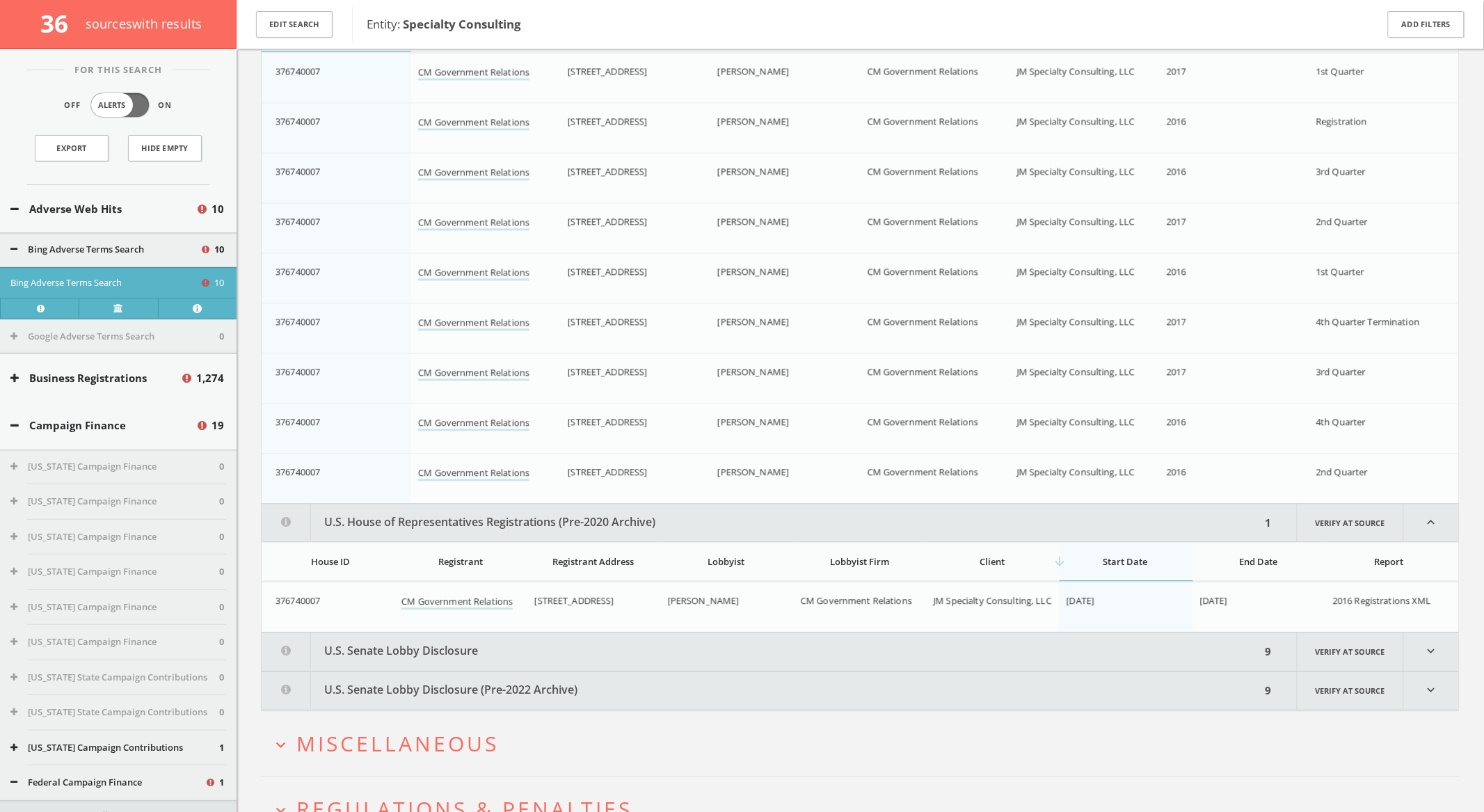
scroll to position [3075, 0]
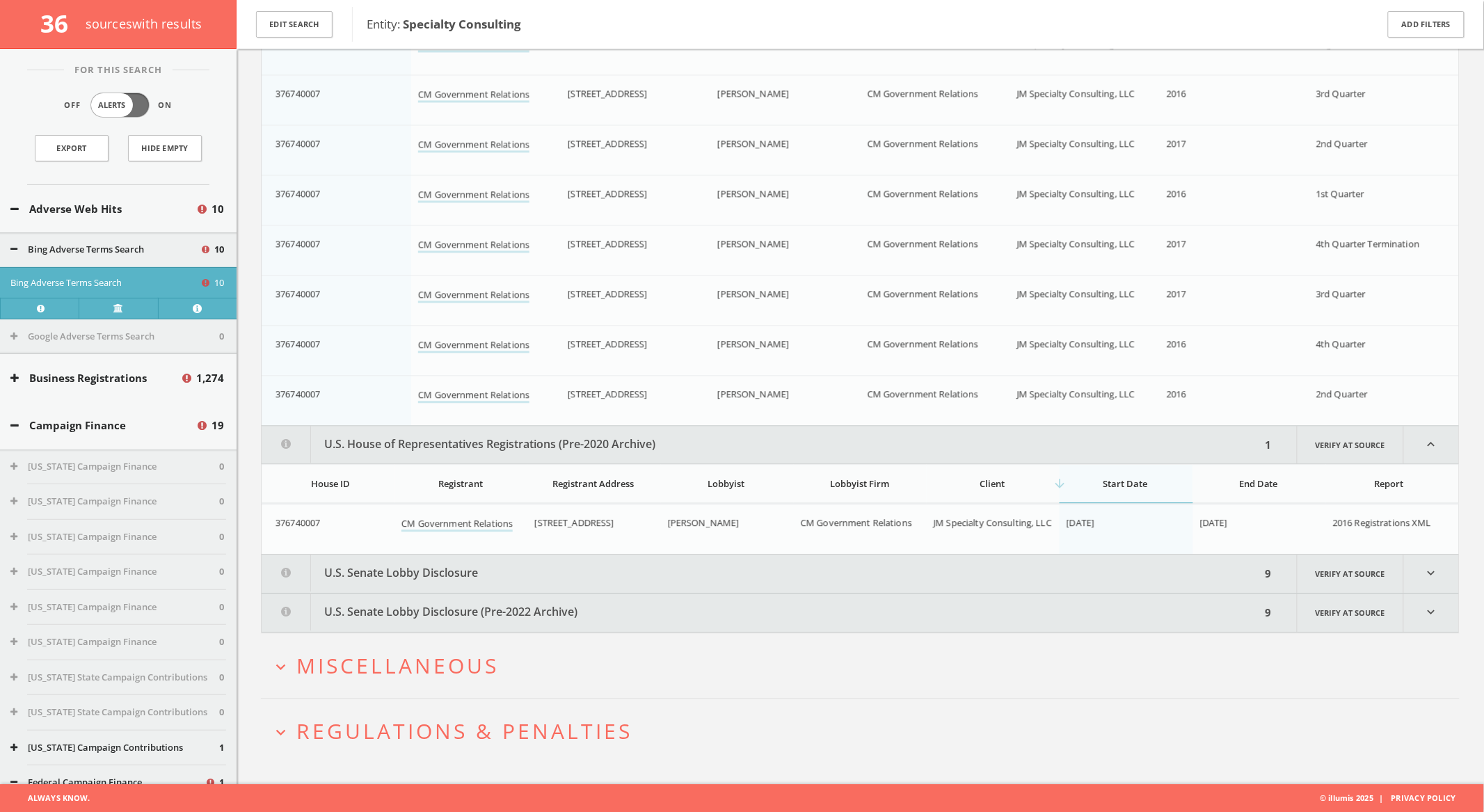
click at [705, 570] on button "U.S. Senate Lobby Disclosure" at bounding box center [762, 573] width 1000 height 38
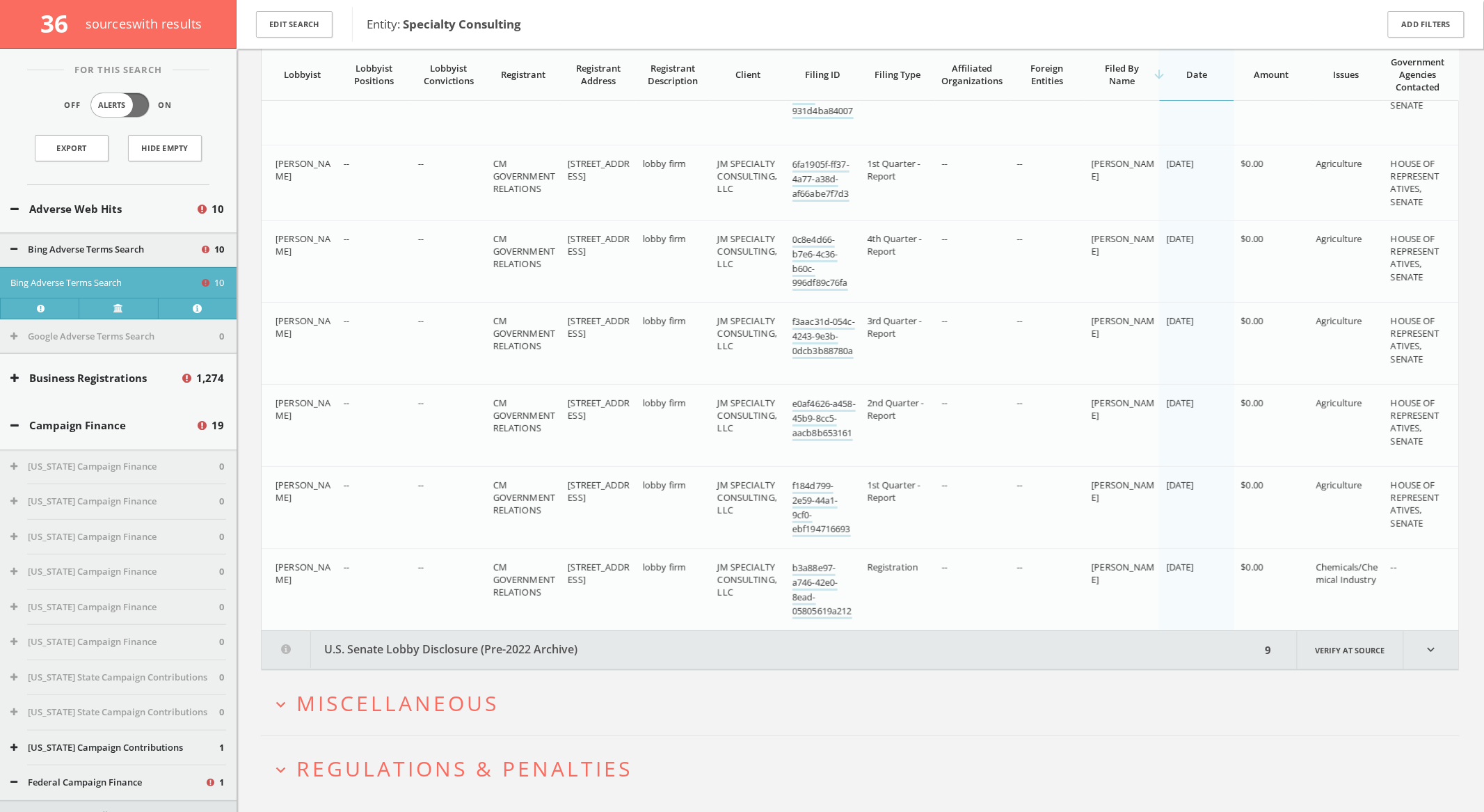
scroll to position [3873, 0]
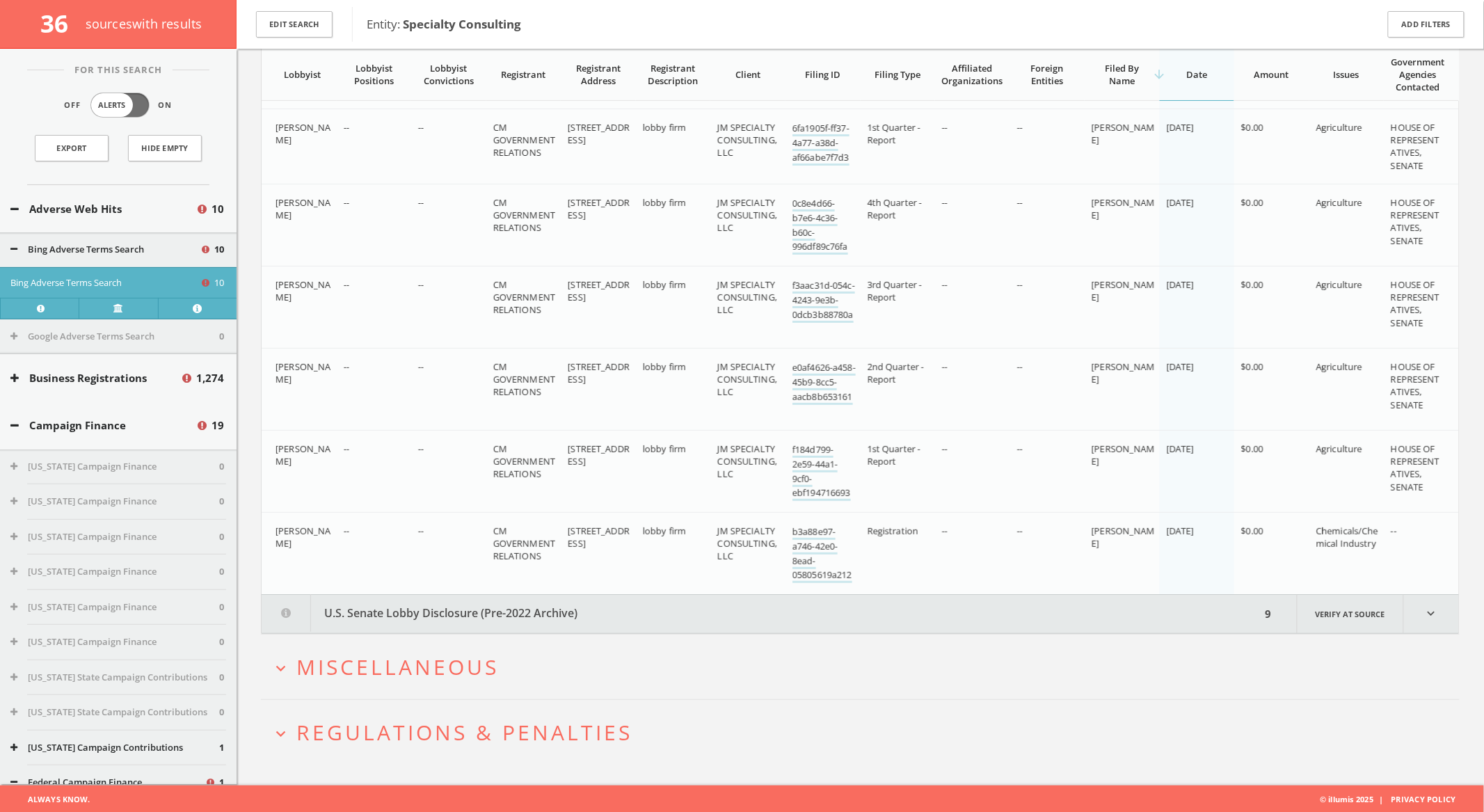
click at [691, 621] on button "U.S. Senate Lobby Disclosure (Pre-2022 Archive)" at bounding box center [762, 614] width 1000 height 38
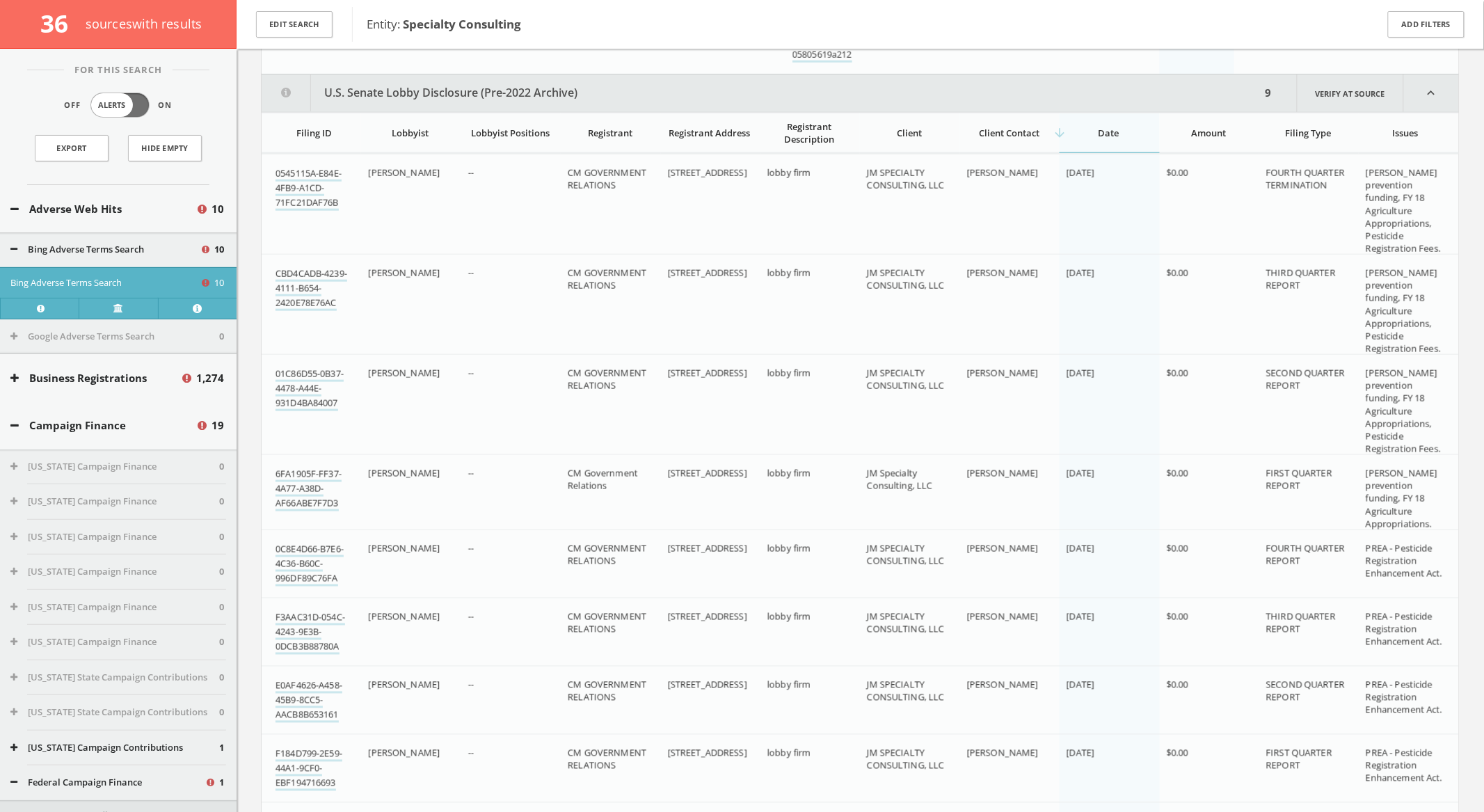
scroll to position [4417, 0]
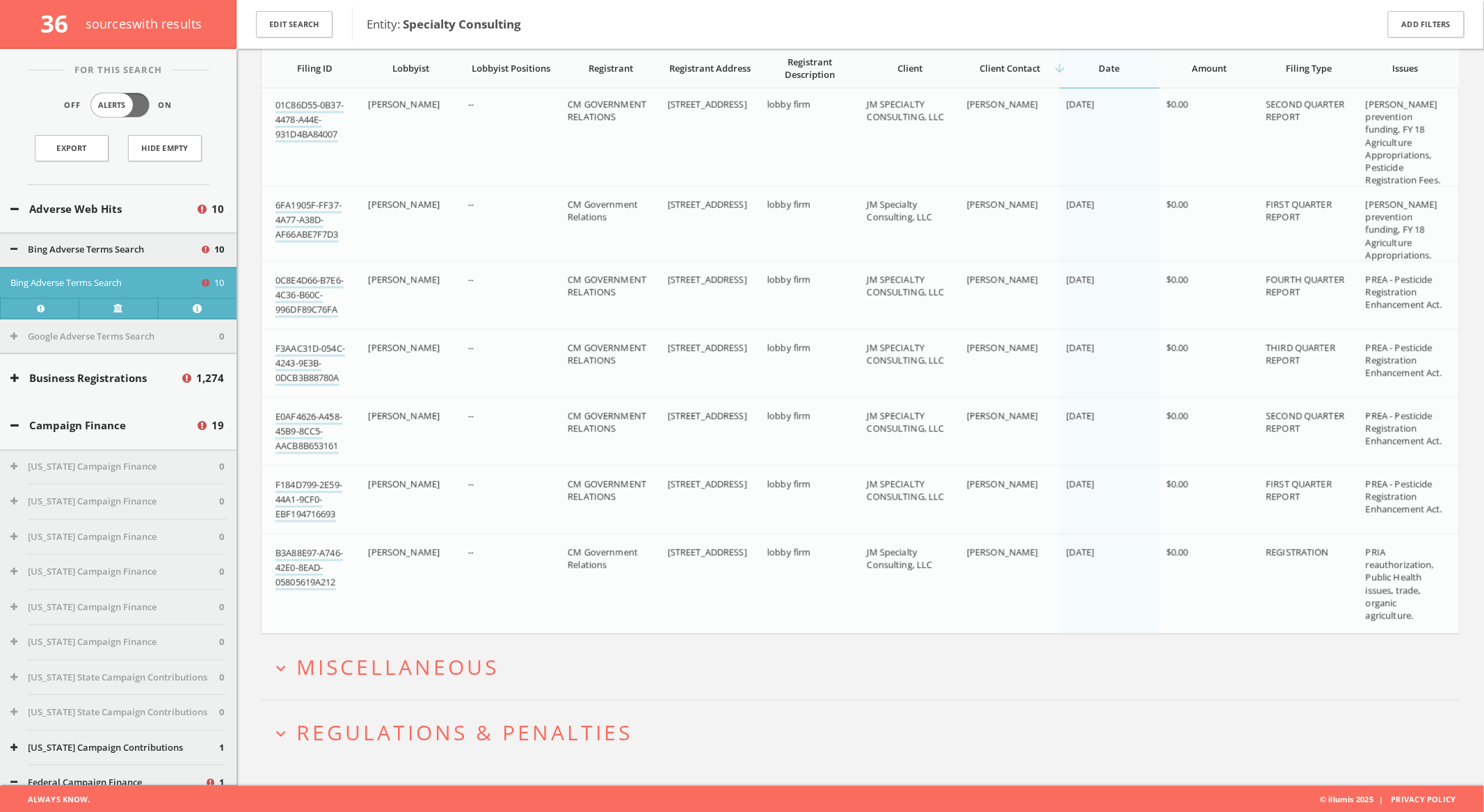
click at [661, 671] on button "expand_more Miscellaneous" at bounding box center [866, 667] width 1189 height 23
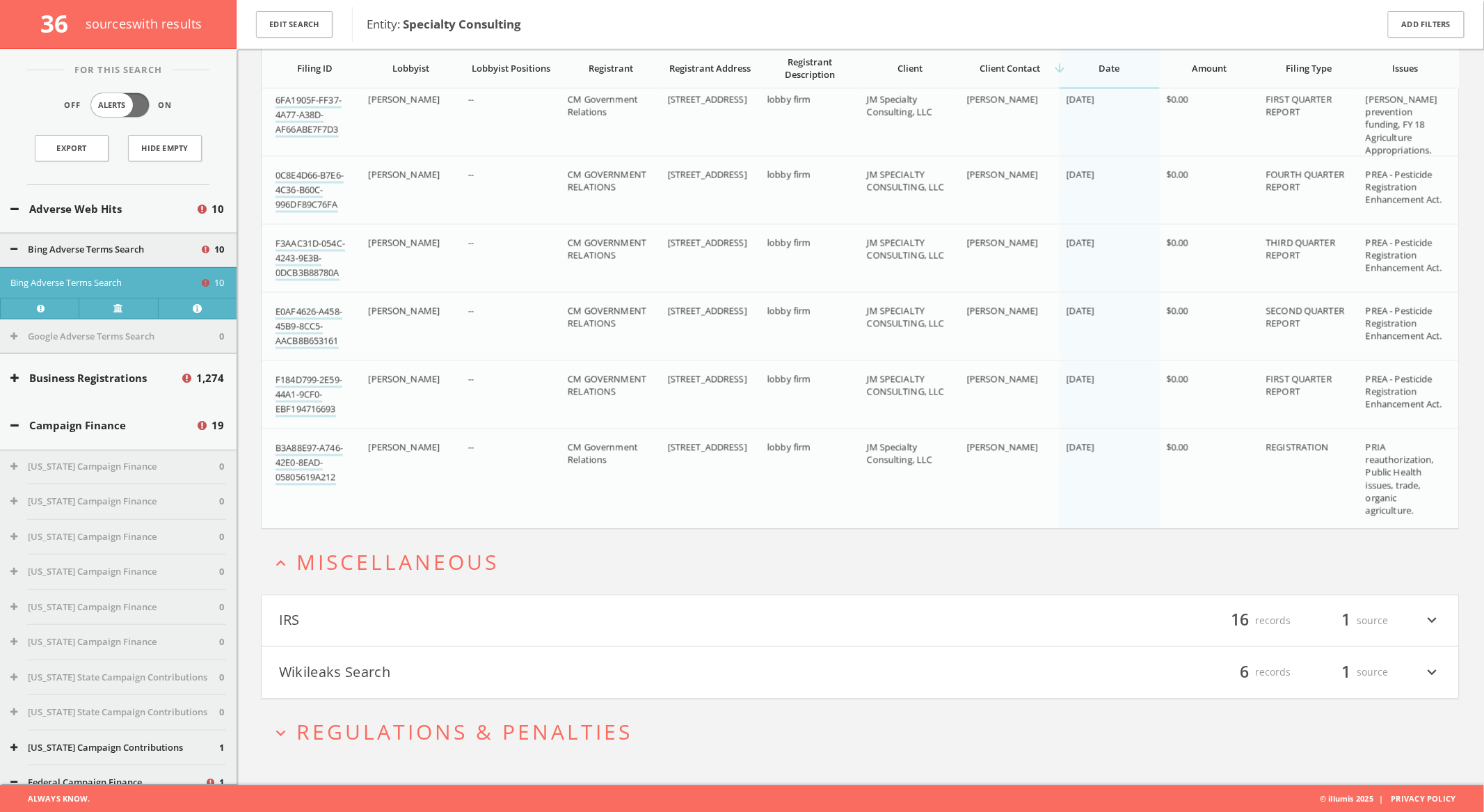
click at [635, 662] on button "Wikileaks Search" at bounding box center [570, 673] width 582 height 24
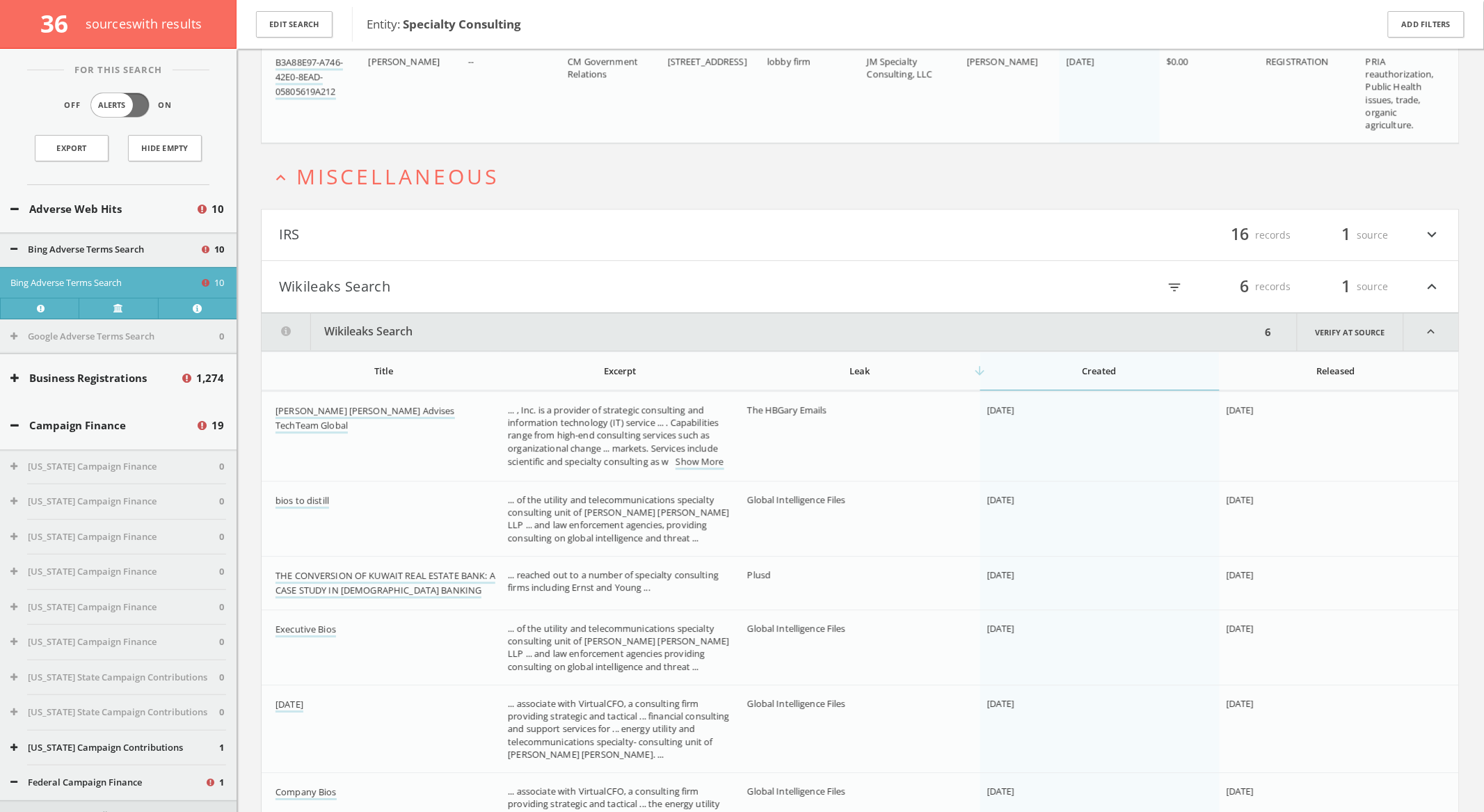
scroll to position [5330, 0]
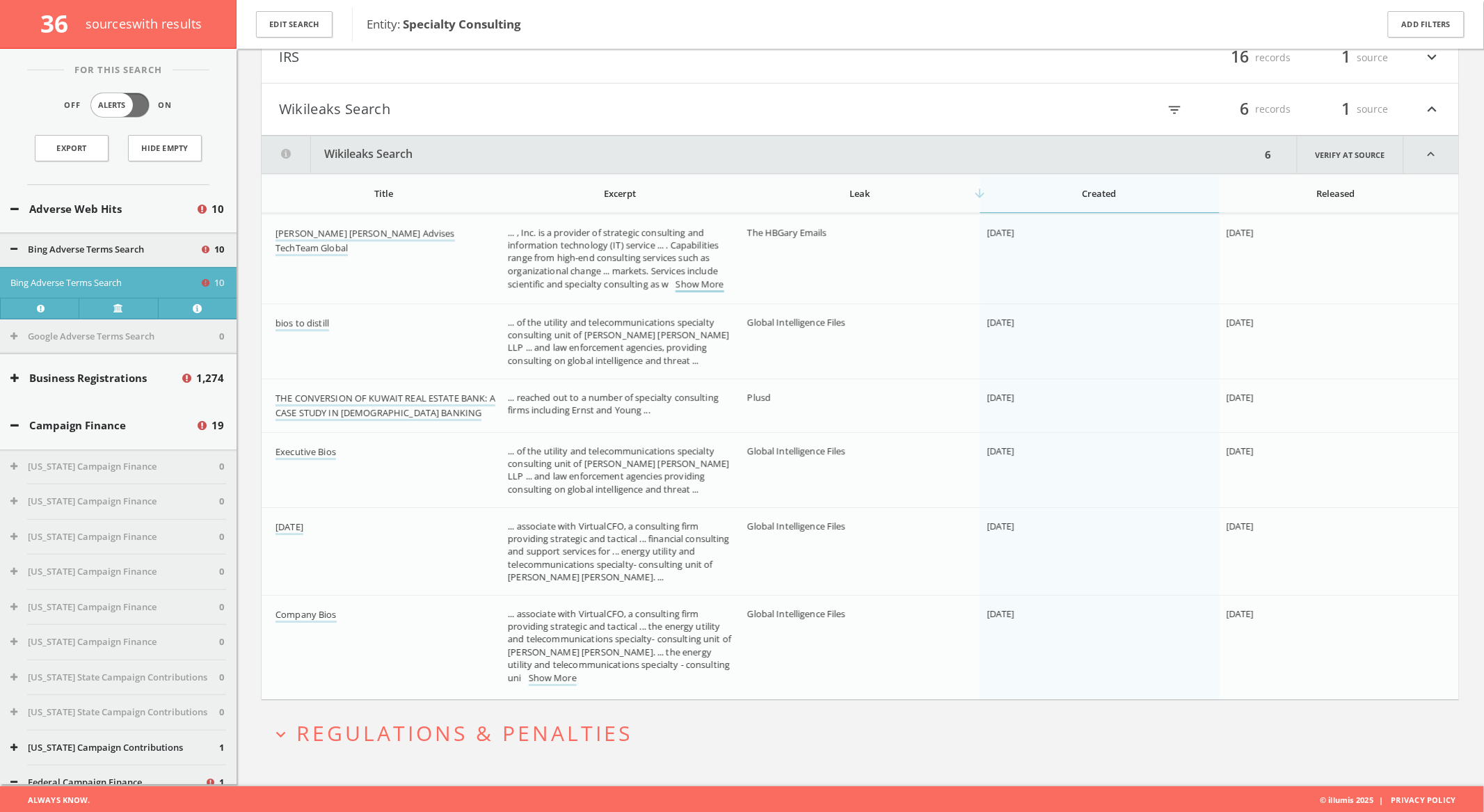
click at [716, 281] on link "Show More" at bounding box center [700, 284] width 48 height 15
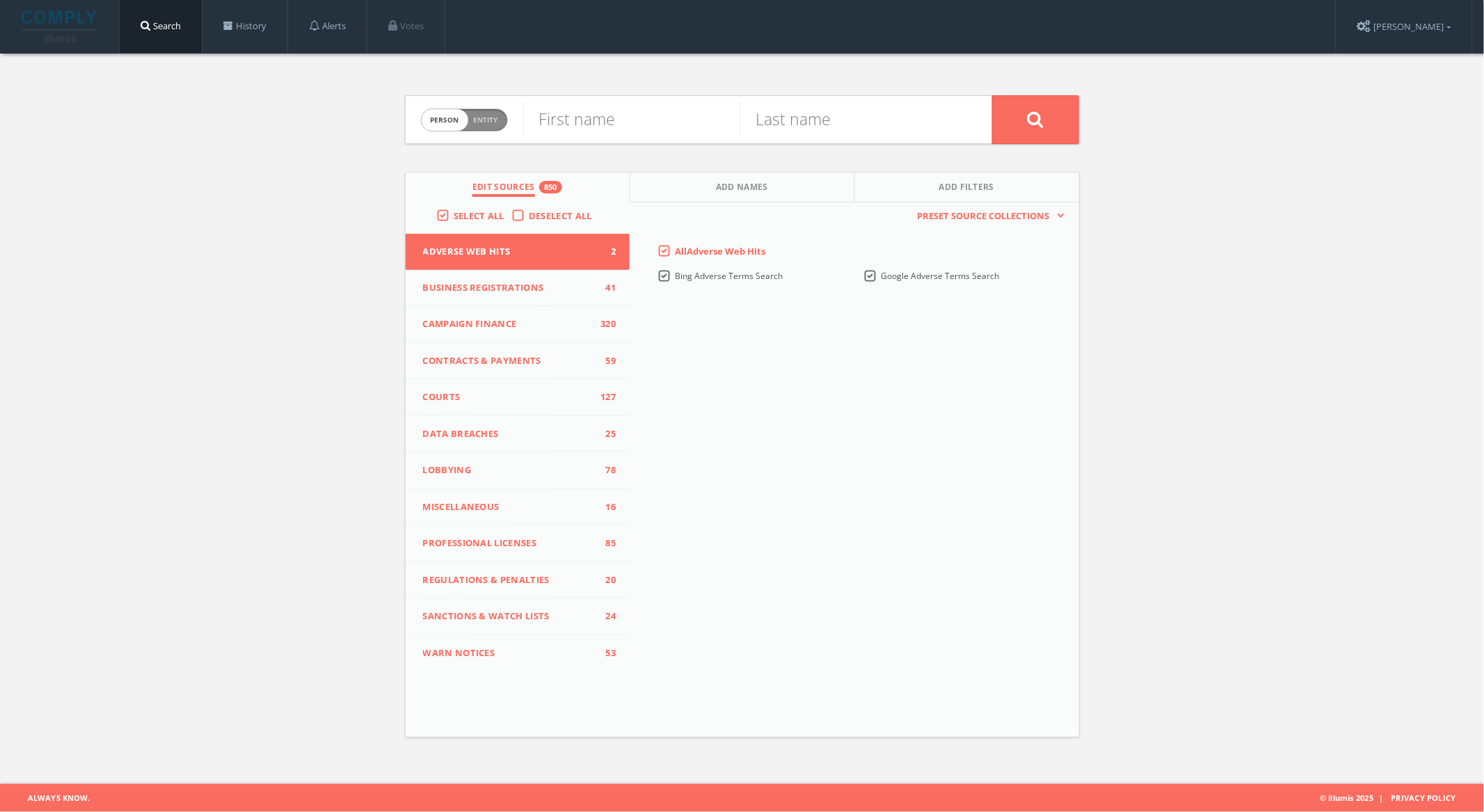
click at [472, 128] on span "Person Entity" at bounding box center [464, 120] width 86 height 22
checkbox input "true"
click at [621, 125] on input "text" at bounding box center [757, 120] width 469 height 36
paste input "GSG CONSULTANTS"
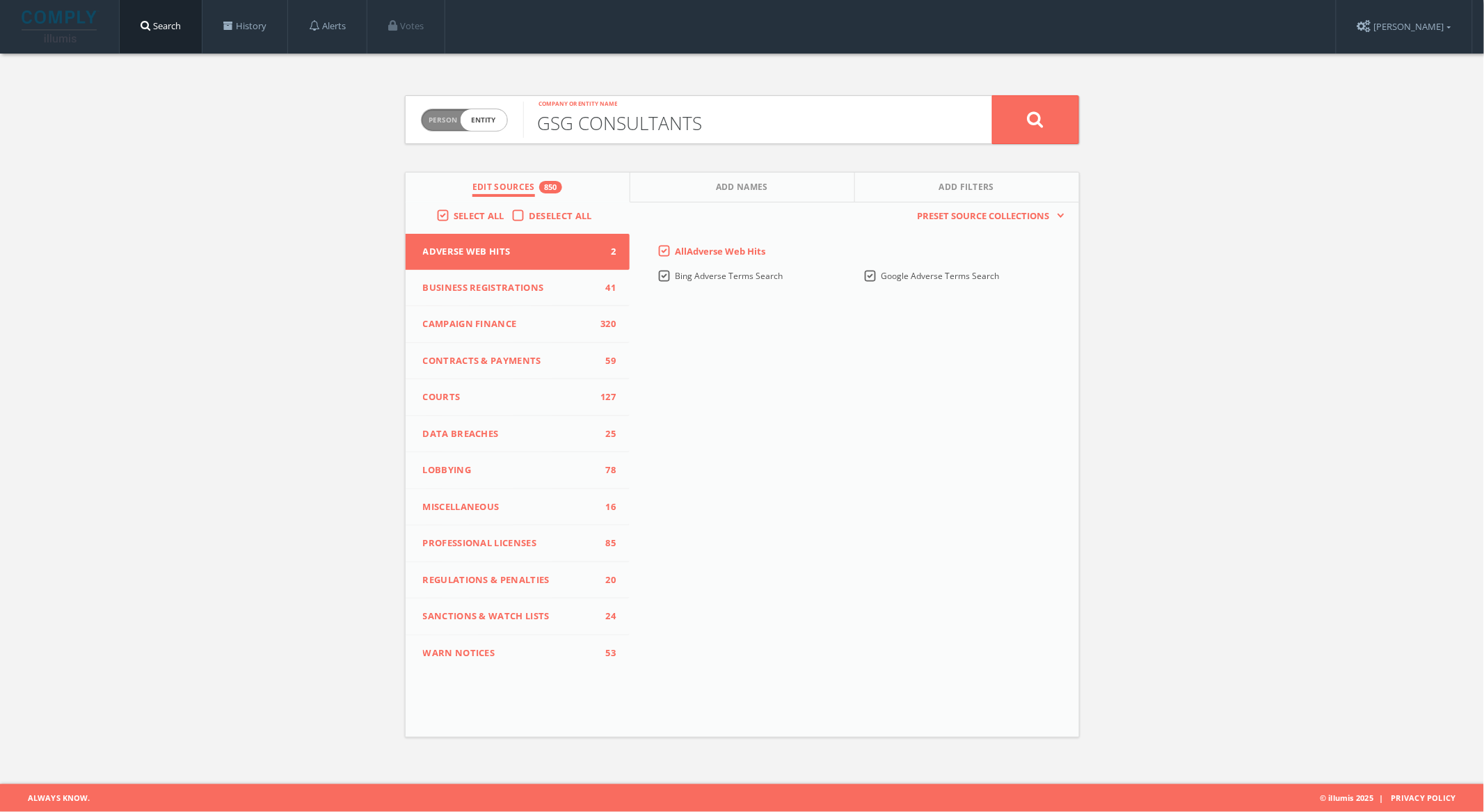
type input "GSG CONSULTANTS"
click at [1029, 124] on icon at bounding box center [1035, 119] width 17 height 17
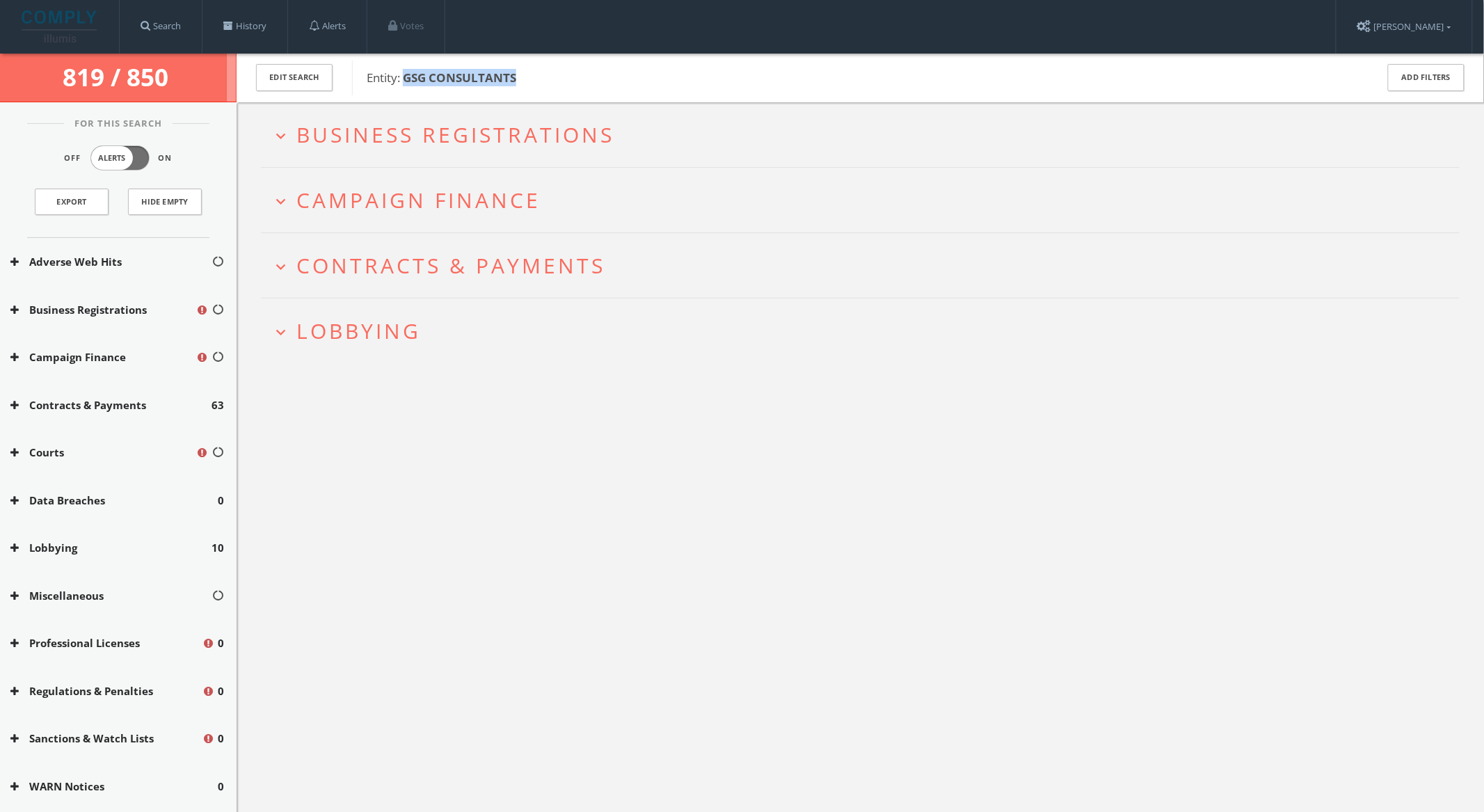
drag, startPoint x: 554, startPoint y: 87, endPoint x: 405, endPoint y: 79, distance: 149.2
click at [405, 79] on div "Entity: GSG CONSULTANTS" at bounding box center [855, 78] width 1006 height 35
copy b "GSG CONSULTANTS"
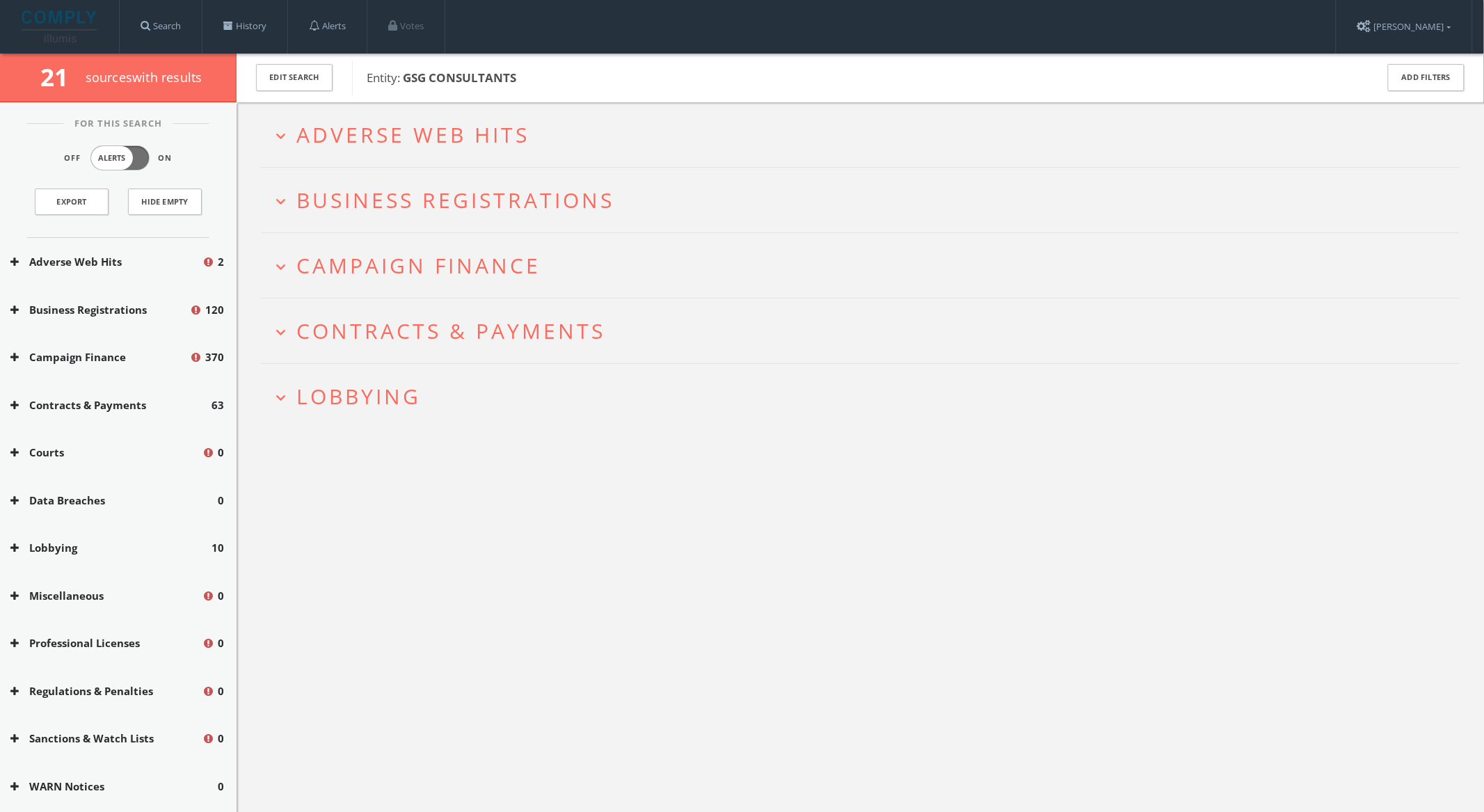
click at [536, 116] on h2 "expand_more Adverse Web Hits" at bounding box center [860, 134] width 1199 height 65
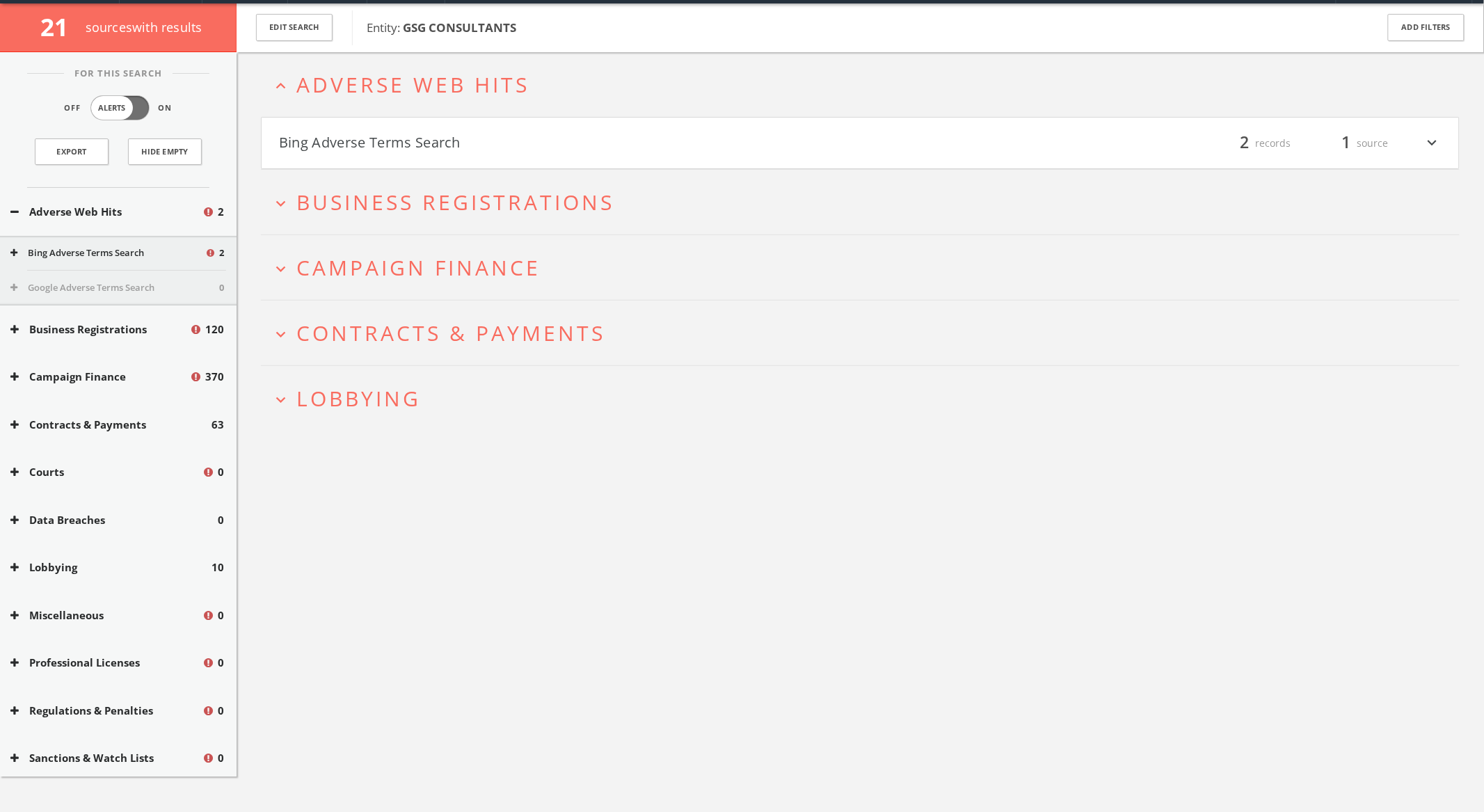
scroll to position [54, 0]
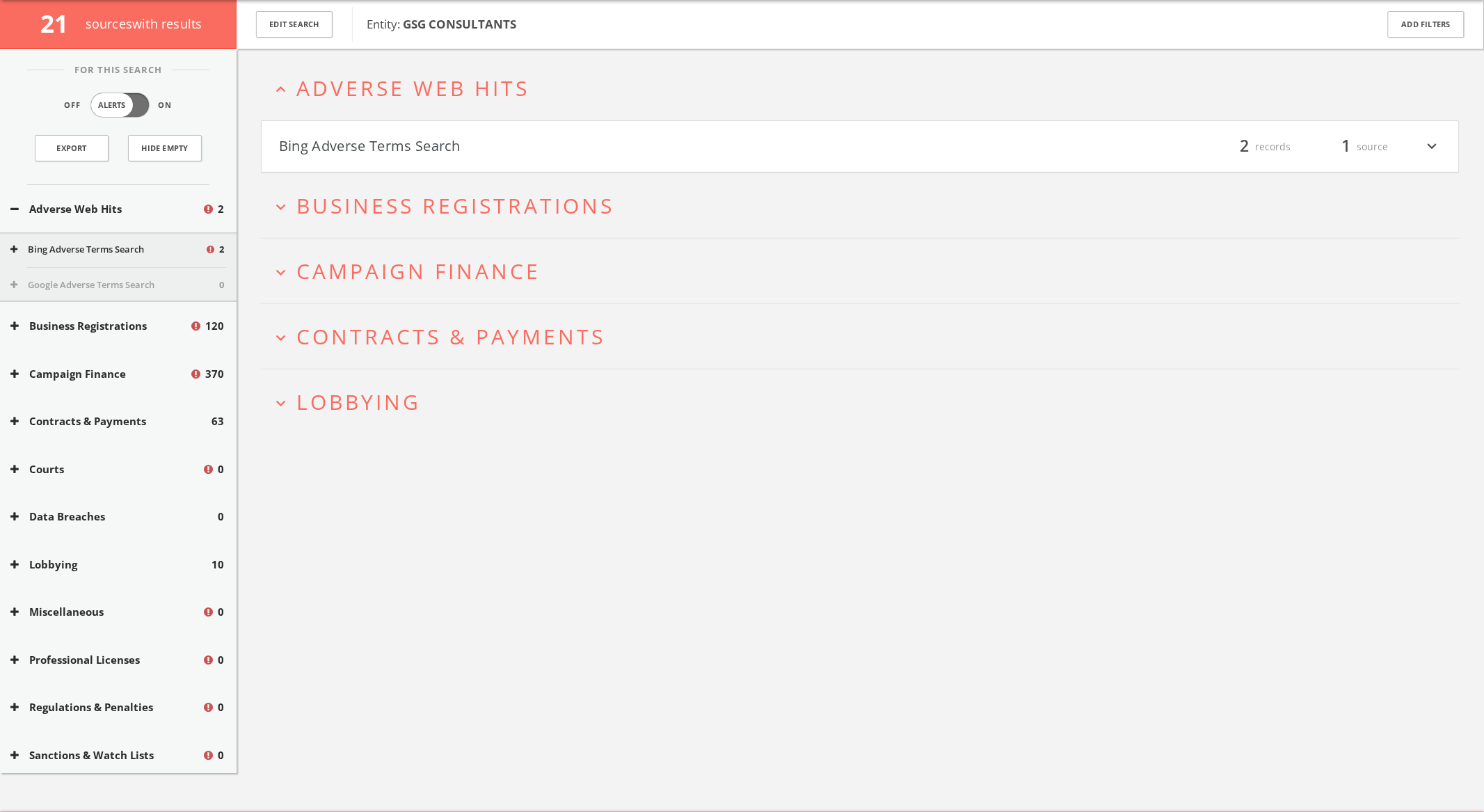
click at [482, 384] on h2 "expand_more Lobbying" at bounding box center [860, 401] width 1199 height 65
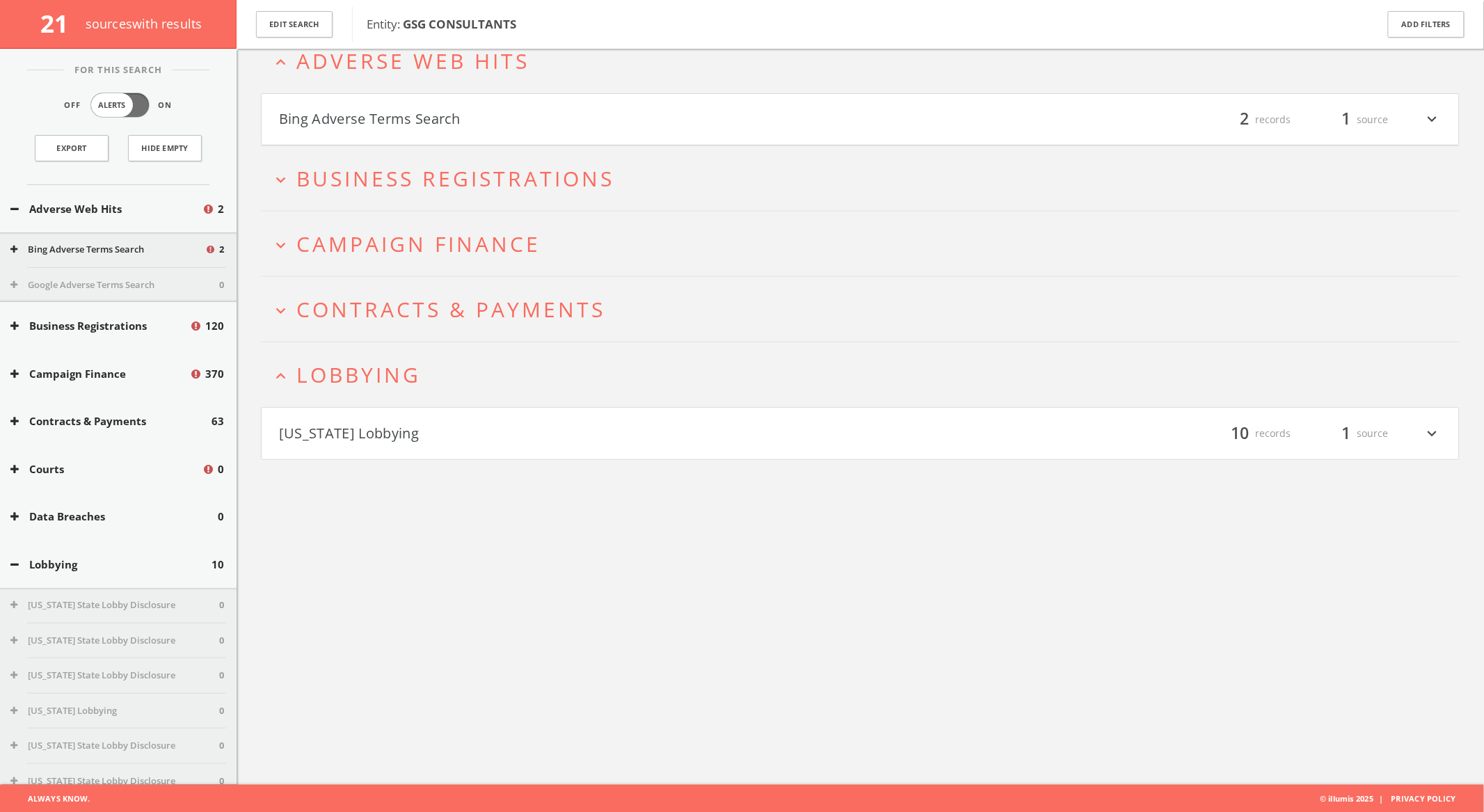
click at [447, 430] on button "Illinois Lobbying" at bounding box center [570, 433] width 582 height 24
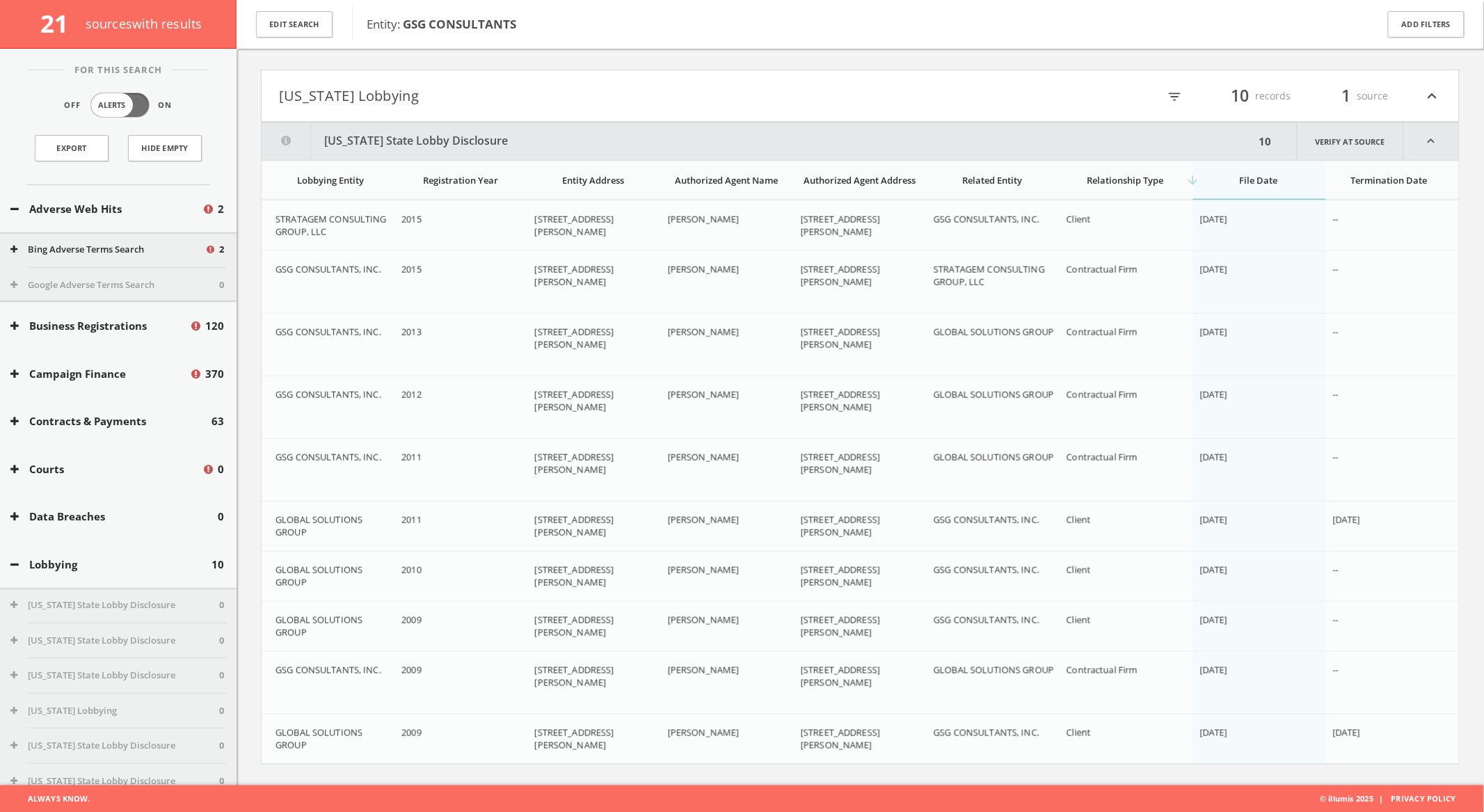
scroll to position [419, 0]
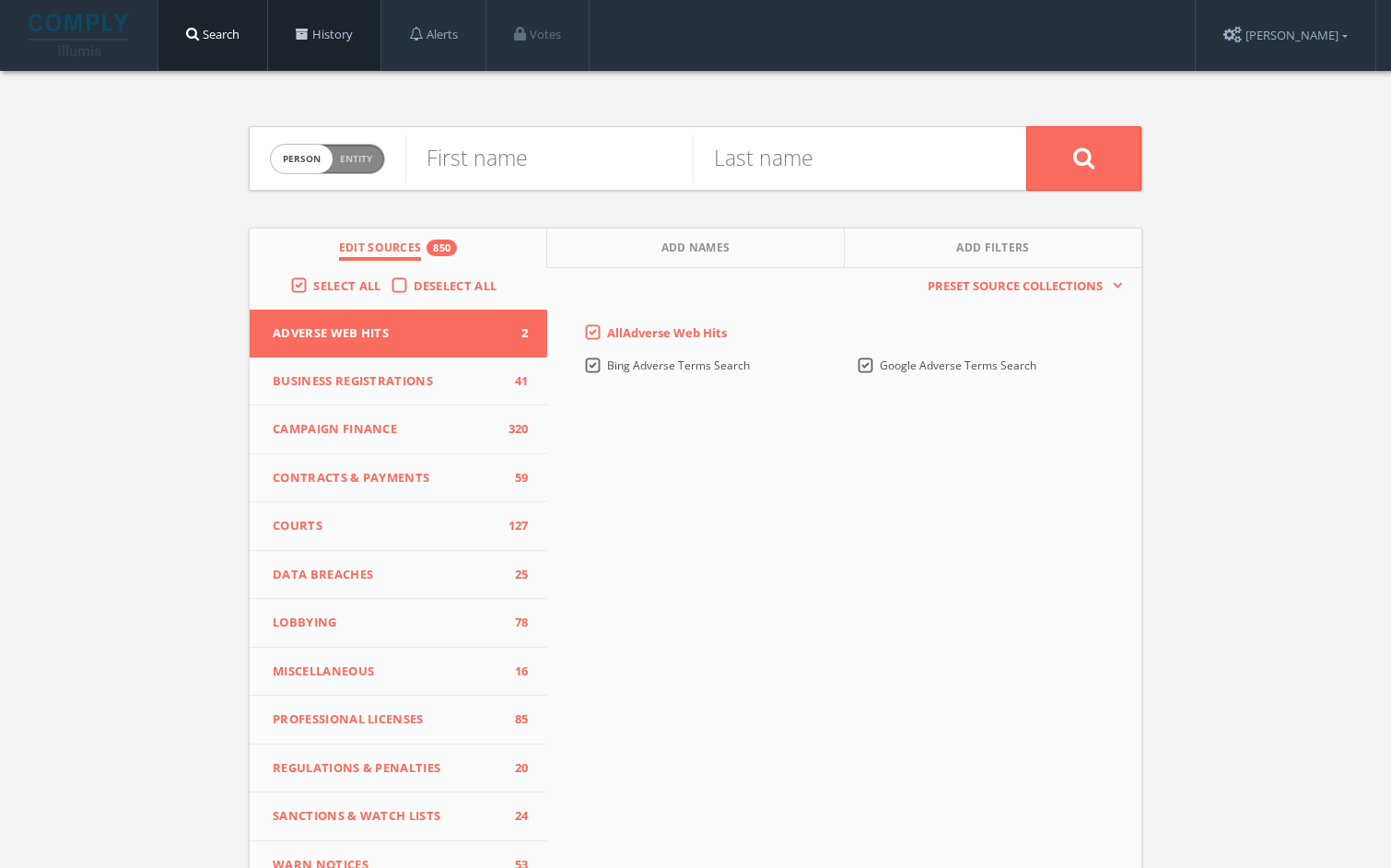
click at [313, 54] on link "History" at bounding box center [325, 35] width 113 height 70
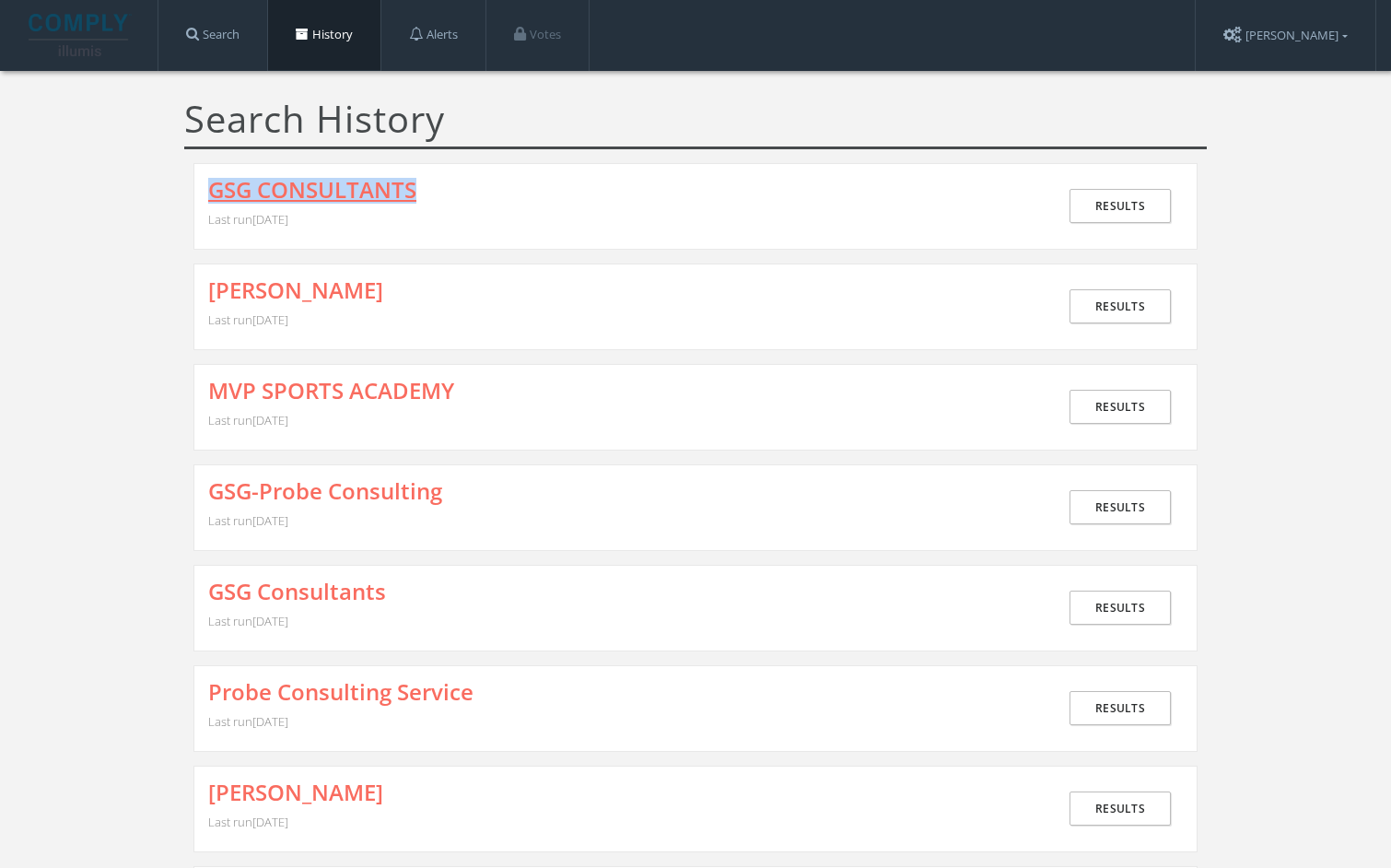
drag, startPoint x: 447, startPoint y: 187, endPoint x: 211, endPoint y: 189, distance: 236.0
click at [211, 189] on h4 "GSG CONSULTANTS" at bounding box center [633, 191] width 850 height 26
copy link "GSG CONSULTANTS"
